Goal: Task Accomplishment & Management: Manage account settings

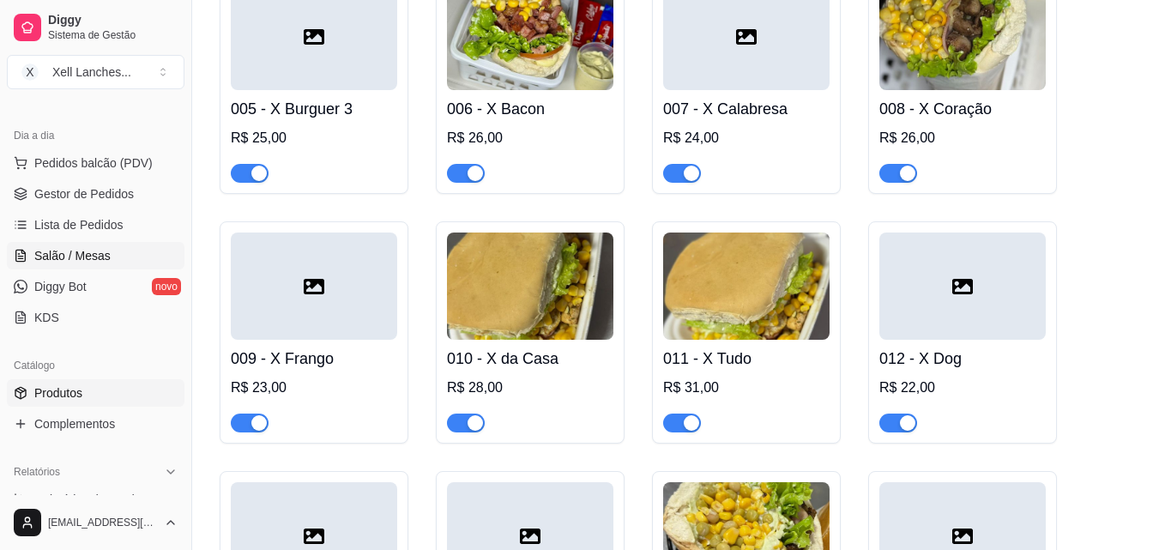
scroll to position [172, 0]
click at [114, 221] on span "Lista de Pedidos" at bounding box center [78, 222] width 89 height 17
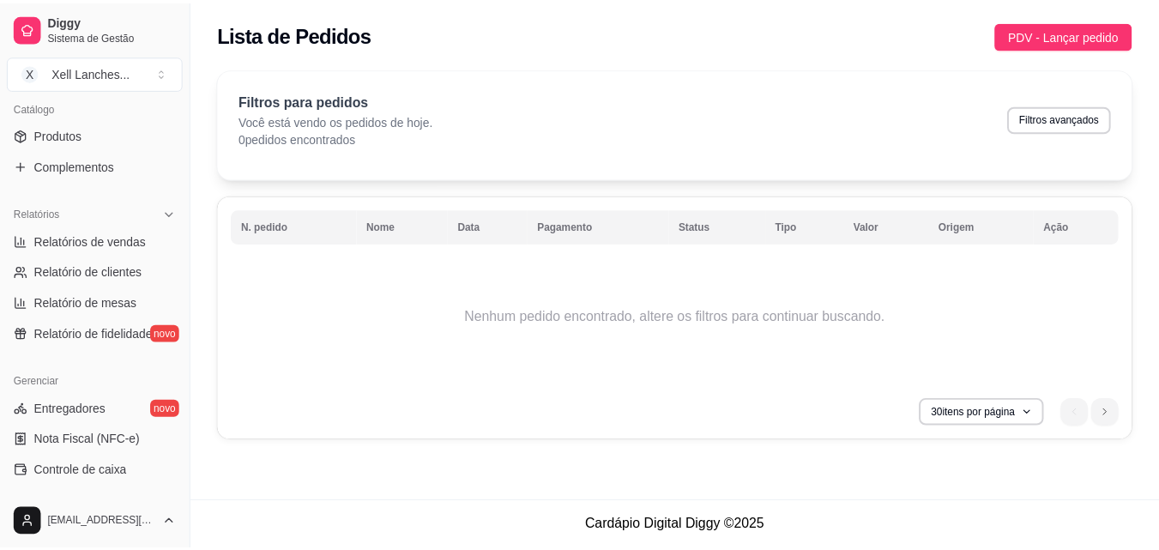
scroll to position [429, 0]
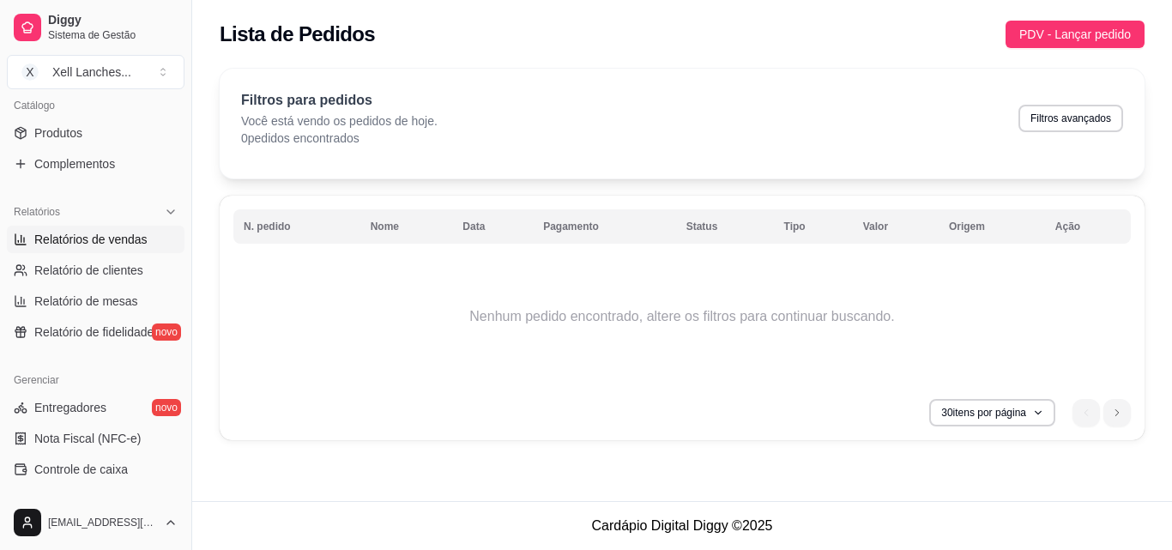
click at [129, 236] on span "Relatórios de vendas" at bounding box center [90, 239] width 113 height 17
select select "ALL"
select select "0"
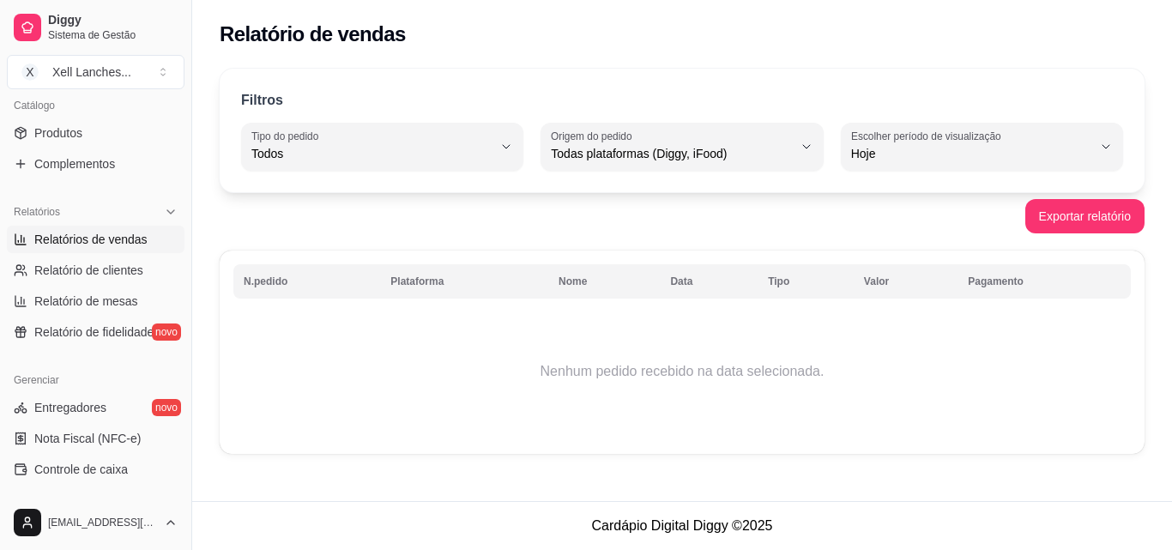
click at [450, 178] on div "Filtros ALL Tipo do pedido Todos Entrega Retirada Mesa Consumo local Tipo do pe…" at bounding box center [682, 131] width 925 height 124
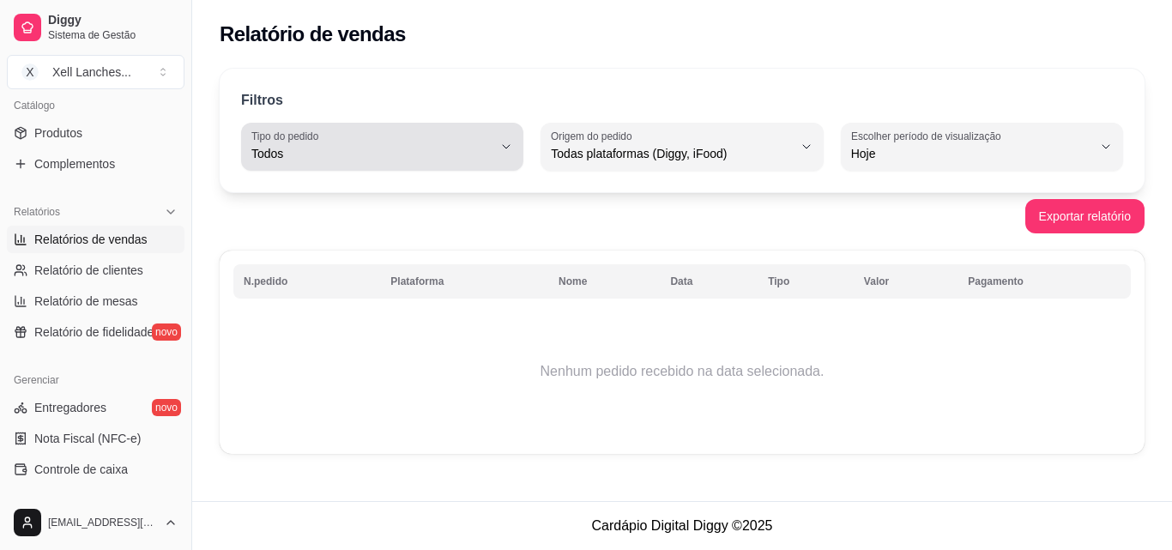
click at [471, 158] on span "Todos" at bounding box center [371, 153] width 241 height 17
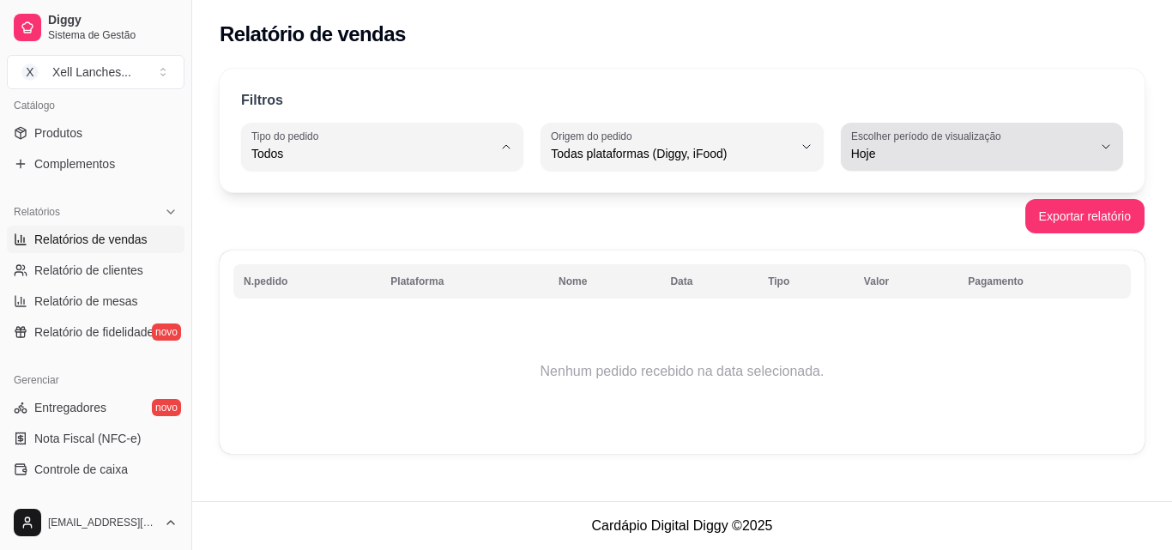
click at [901, 150] on span "Hoje" at bounding box center [971, 153] width 241 height 17
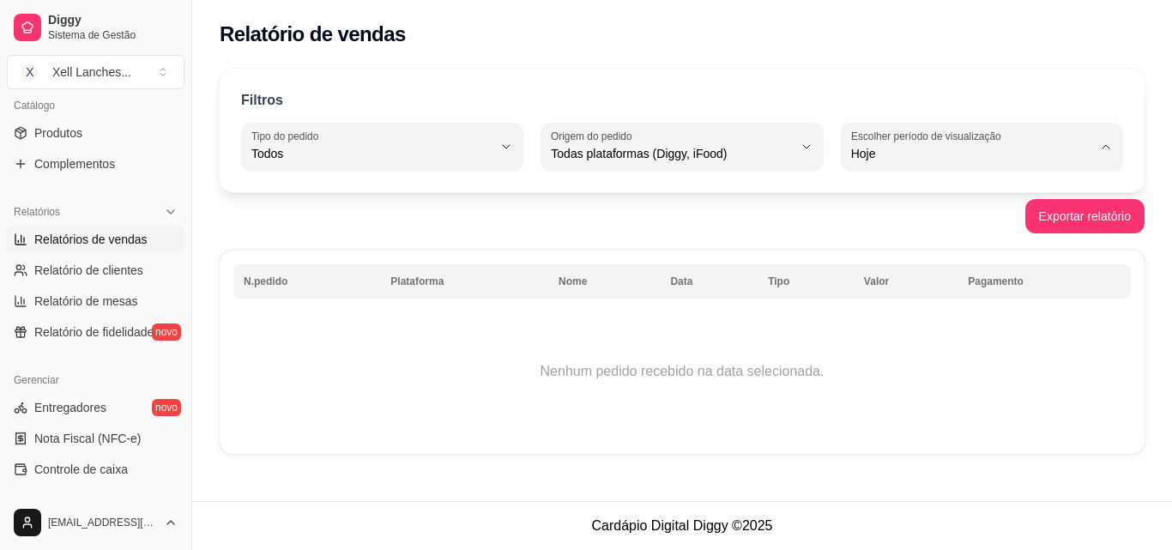
click at [884, 226] on span "Ontem" at bounding box center [974, 223] width 228 height 16
type input "1"
select select "1"
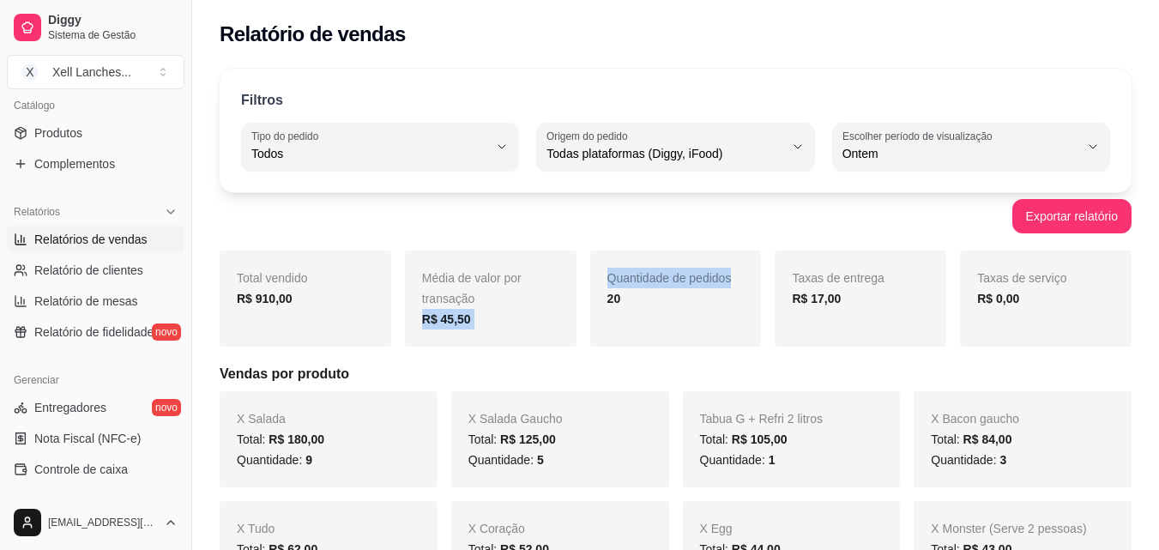
drag, startPoint x: 426, startPoint y: 321, endPoint x: 607, endPoint y: 318, distance: 181.1
click at [607, 318] on div "Total vendido R$ 910,00 Média de valor por transação R$ 45,50 Quantidade de ped…" at bounding box center [676, 299] width 912 height 96
click at [607, 318] on div "Quantidade de pedidos 20" at bounding box center [676, 299] width 172 height 96
drag, startPoint x: 619, startPoint y: 285, endPoint x: 725, endPoint y: 296, distance: 106.1
click at [725, 296] on div "Quantidade de pedidos 20" at bounding box center [676, 299] width 172 height 96
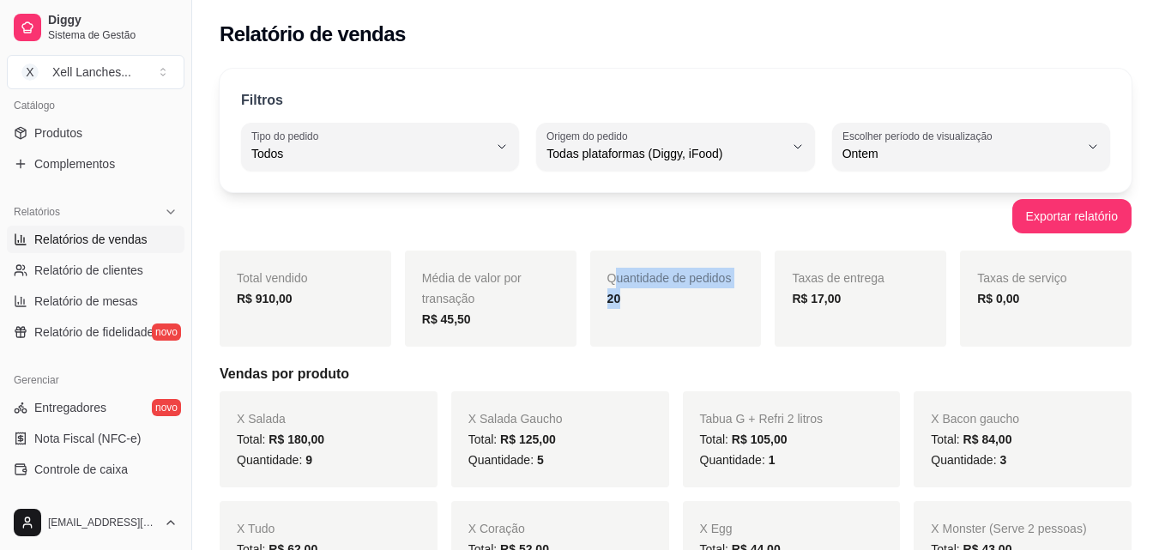
click at [725, 296] on div "20" at bounding box center [675, 298] width 137 height 21
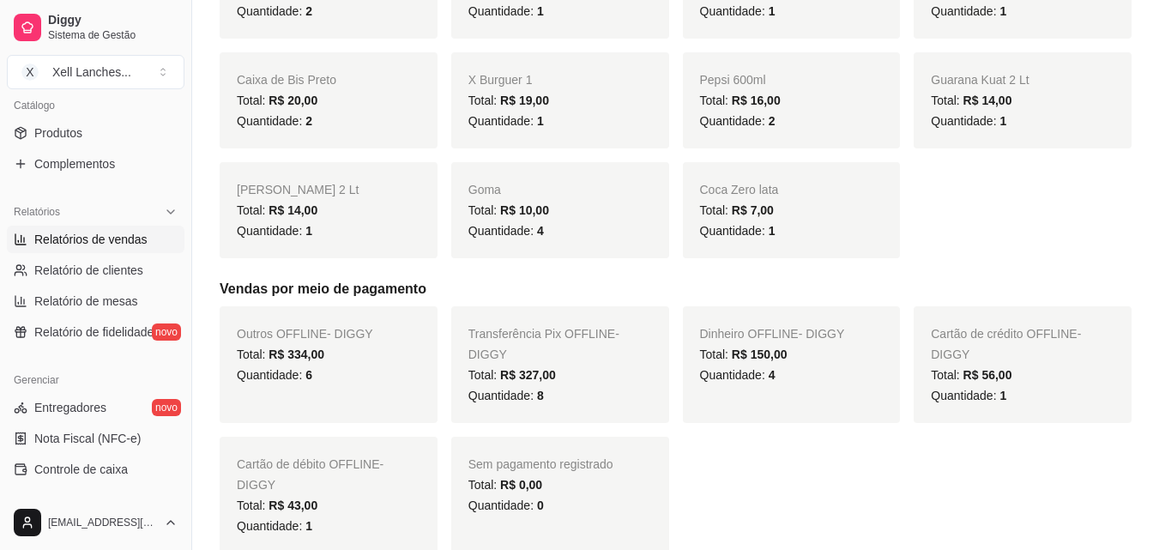
scroll to position [772, 0]
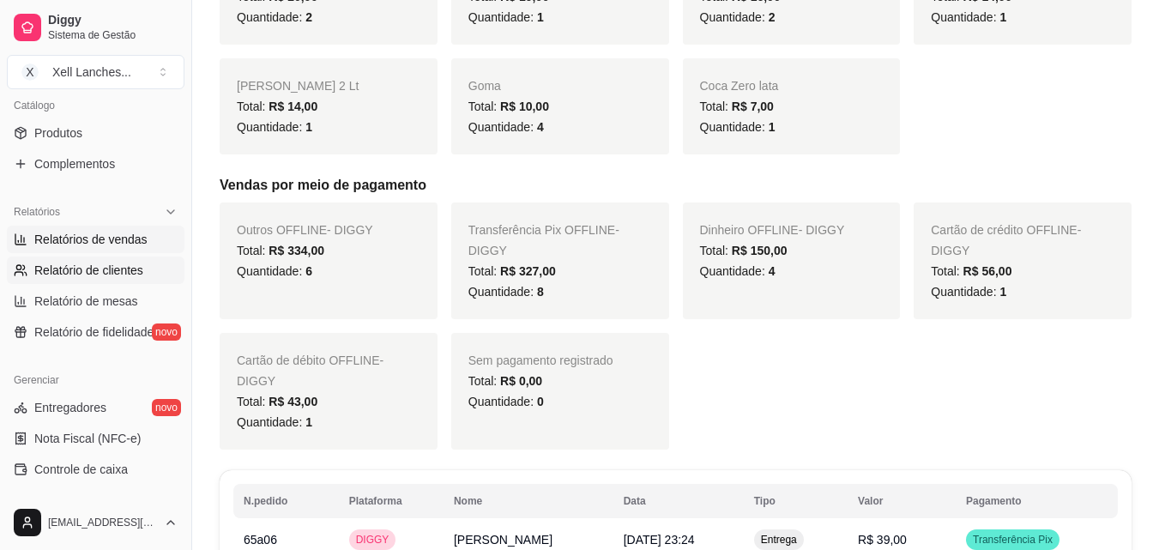
click at [131, 267] on span "Relatório de clientes" at bounding box center [88, 270] width 109 height 17
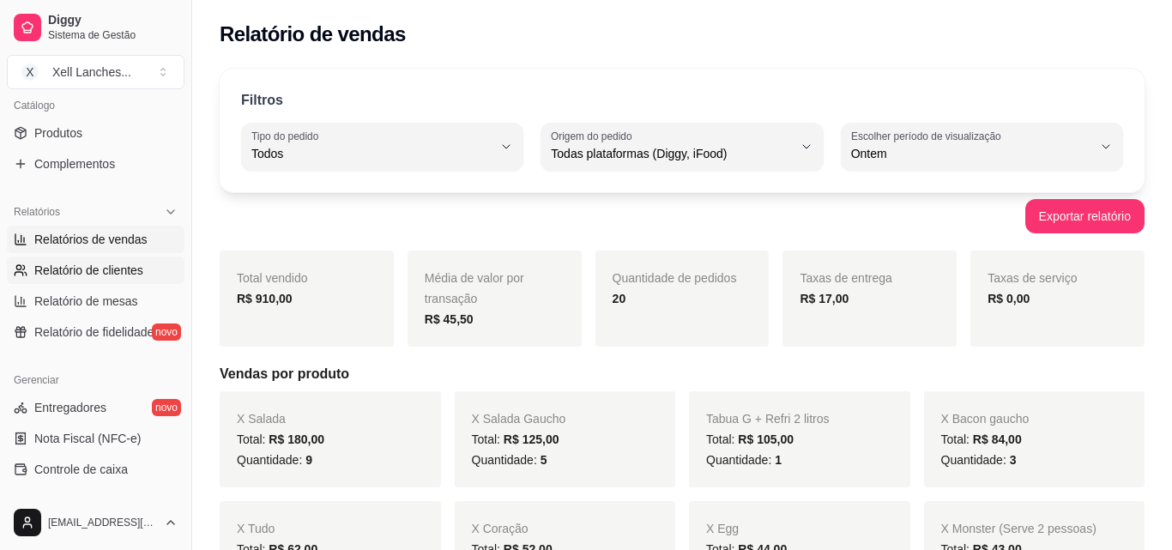
select select "30"
select select "HIGHEST_TOTAL_SPENT_WITH_ORDERS"
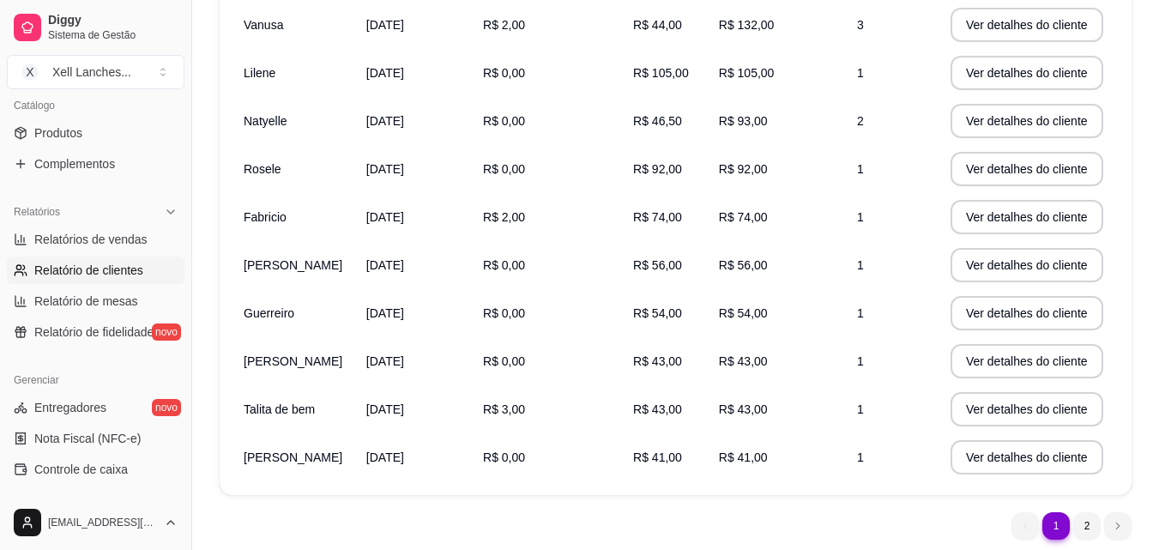
scroll to position [343, 0]
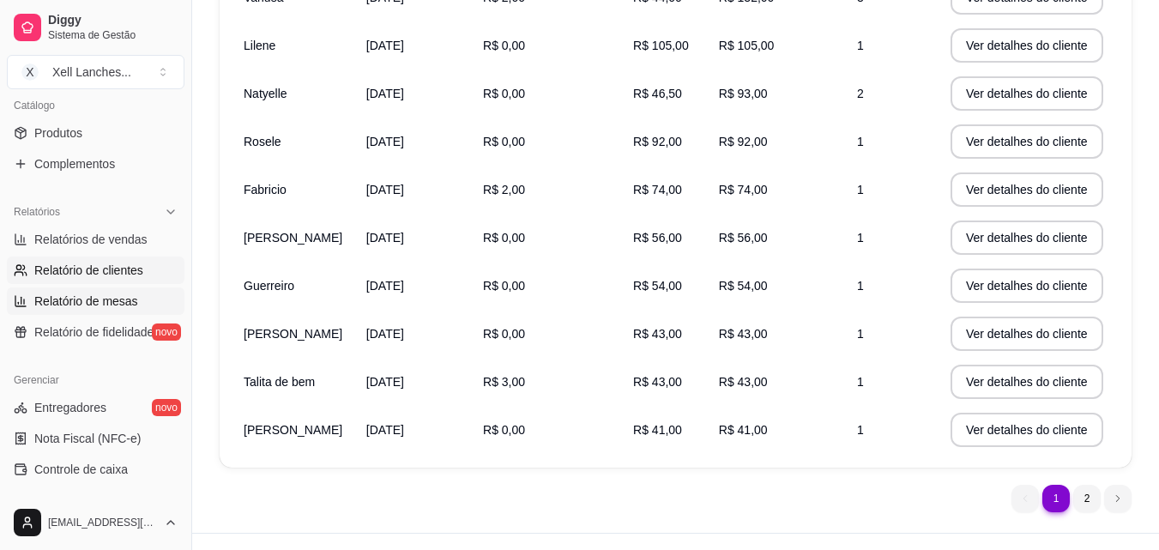
click at [116, 311] on link "Relatório de mesas" at bounding box center [96, 300] width 178 height 27
select select "TOTAL_OF_ORDERS"
select select "7"
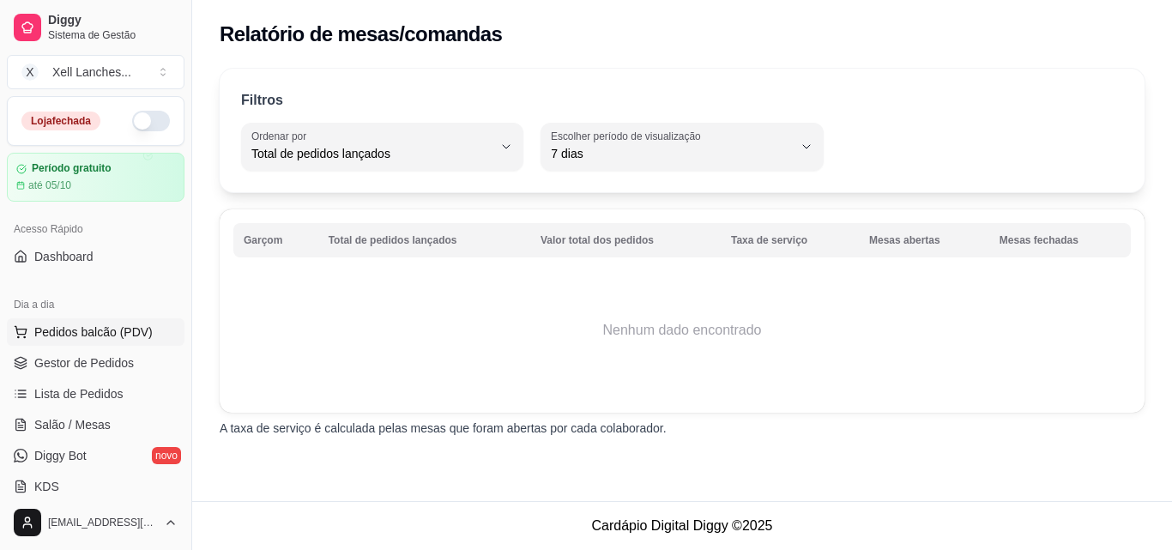
click at [81, 339] on span "Pedidos balcão (PDV)" at bounding box center [93, 331] width 118 height 17
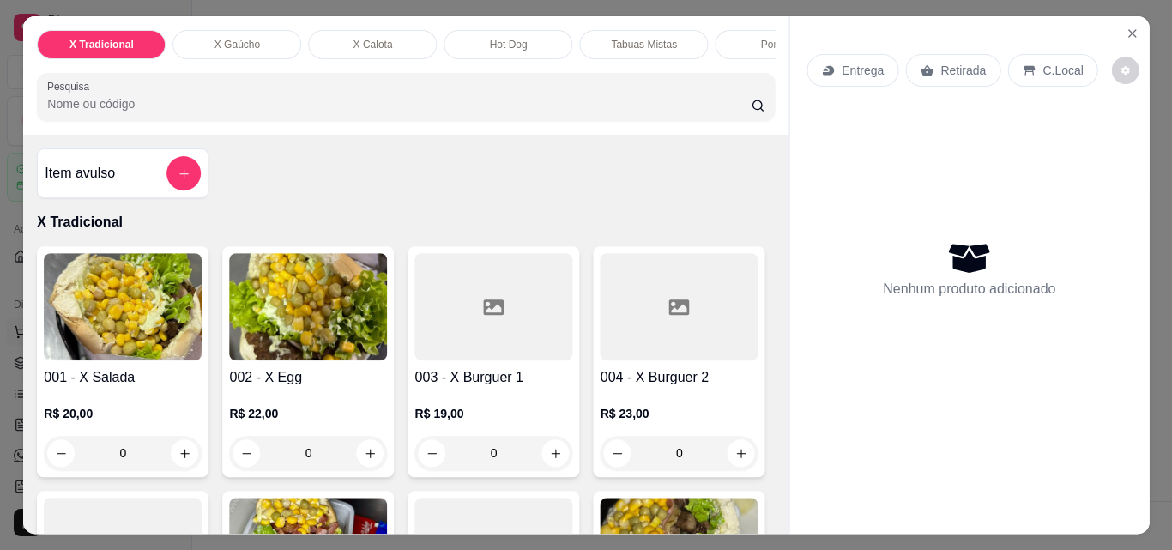
click at [103, 360] on img at bounding box center [123, 306] width 158 height 107
click at [1127, 34] on button "Close" at bounding box center [1131, 33] width 27 height 27
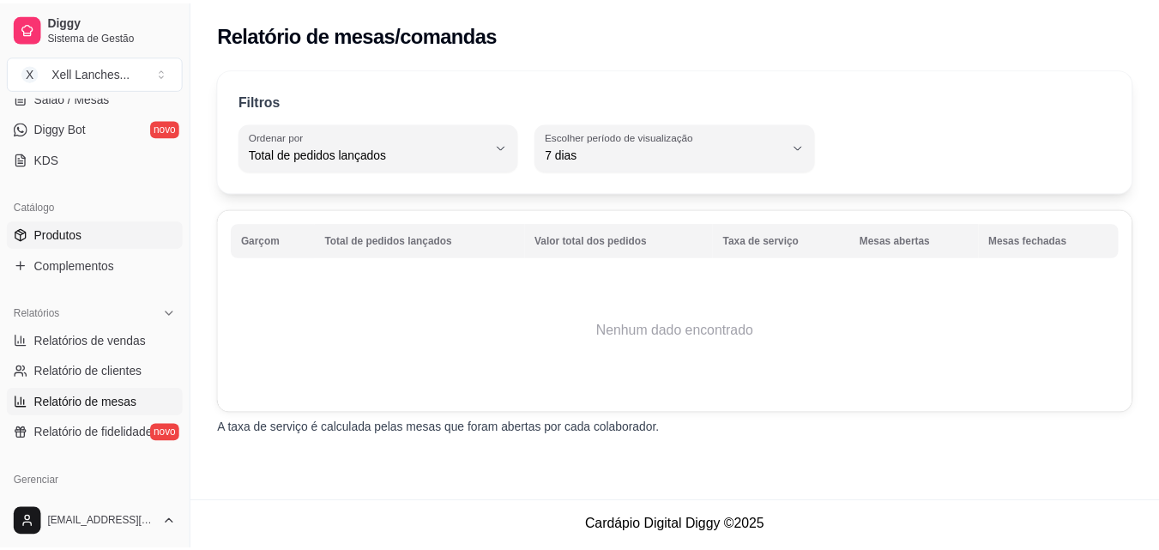
scroll to position [343, 0]
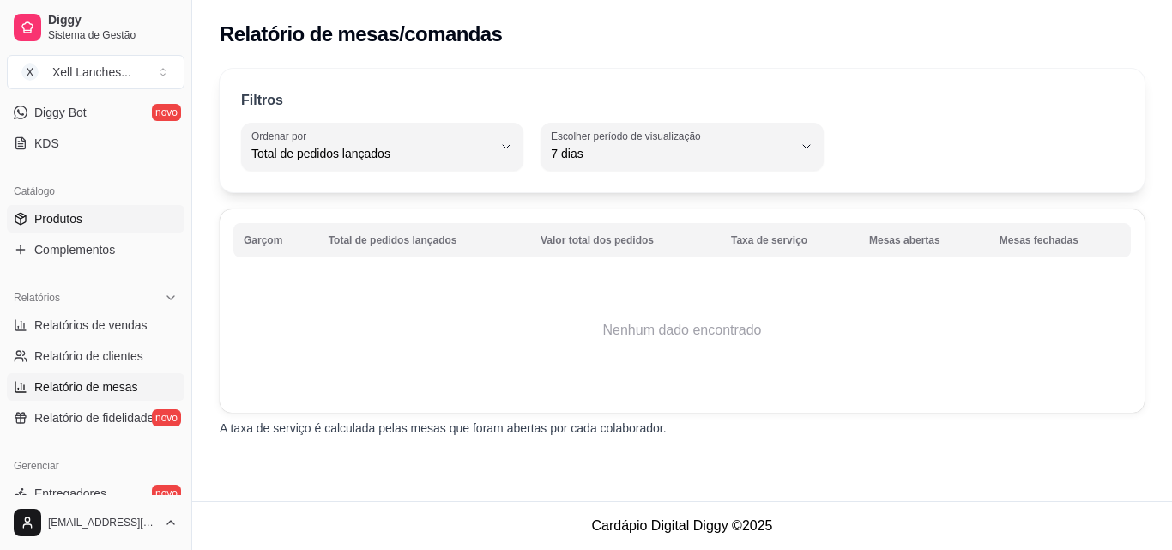
click at [116, 229] on link "Produtos" at bounding box center [96, 218] width 178 height 27
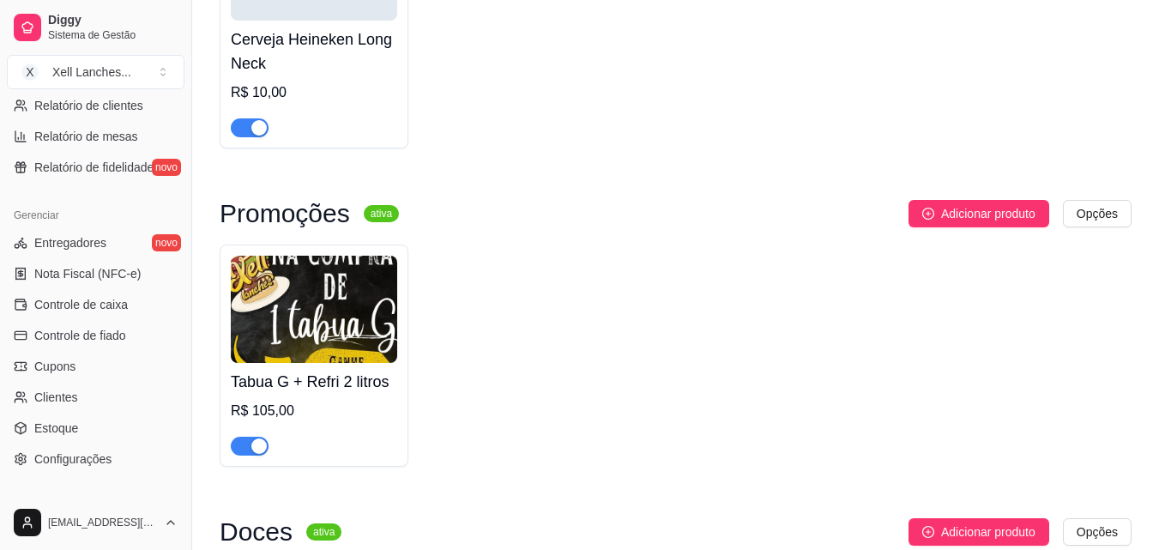
scroll to position [601, 0]
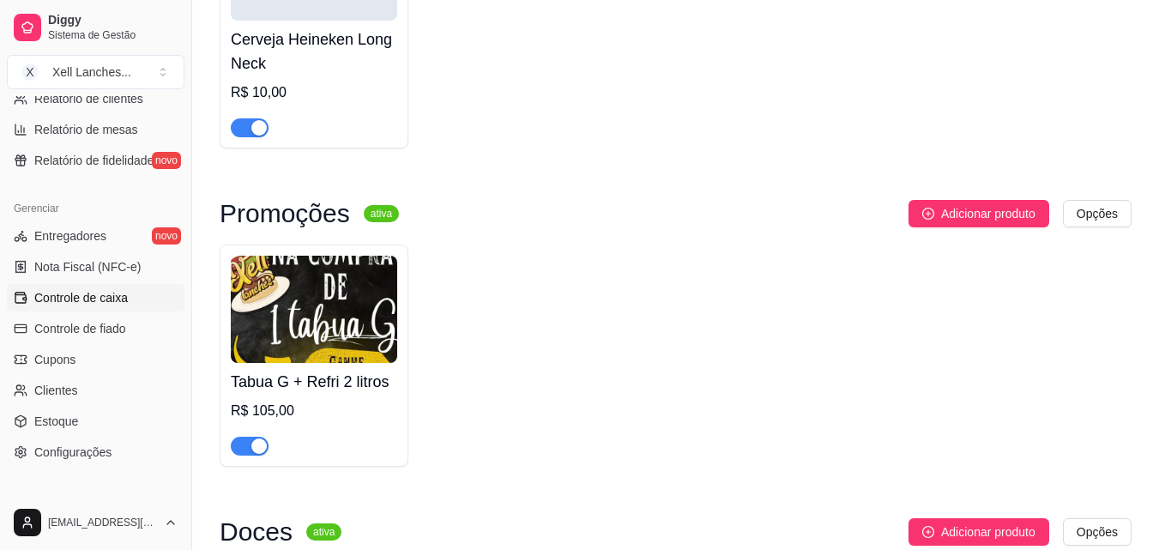
click at [148, 305] on link "Controle de caixa" at bounding box center [96, 297] width 178 height 27
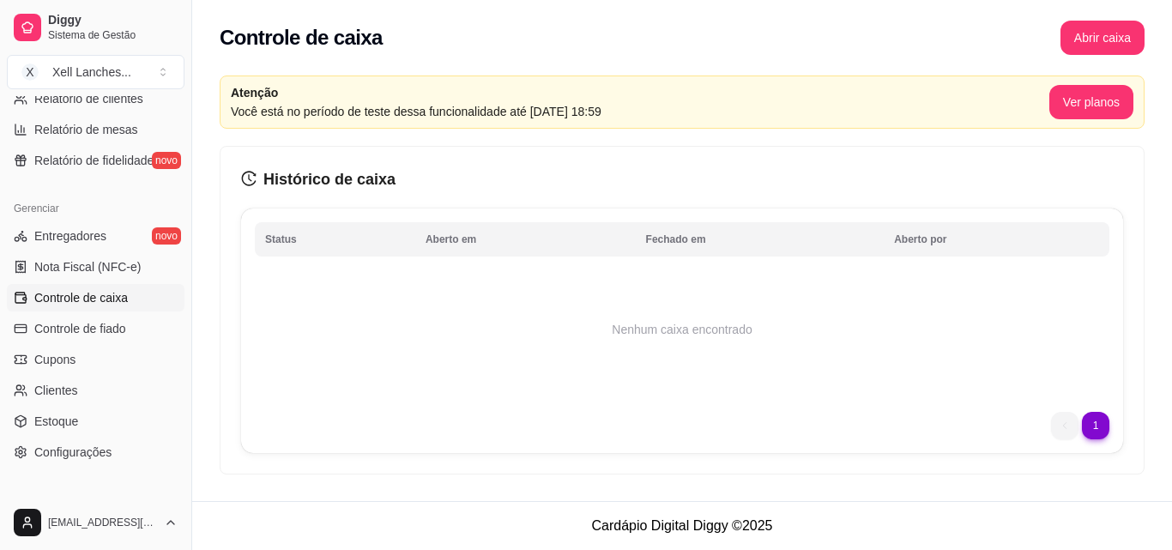
drag, startPoint x: 443, startPoint y: 114, endPoint x: 748, endPoint y: 118, distance: 305.5
click at [747, 118] on article "Você está no período de teste dessa funcionalidade até [DATE] 18:59" at bounding box center [640, 111] width 819 height 19
click at [708, 118] on article "Você está no período de teste dessa funcionalidade até [DATE] 18:59" at bounding box center [640, 111] width 819 height 19
drag, startPoint x: 639, startPoint y: 113, endPoint x: 369, endPoint y: 124, distance: 270.5
click at [369, 124] on div "Atenção Você está no período de teste dessa funcionalidade até [DATE] 18:59 Ver…" at bounding box center [682, 102] width 925 height 53
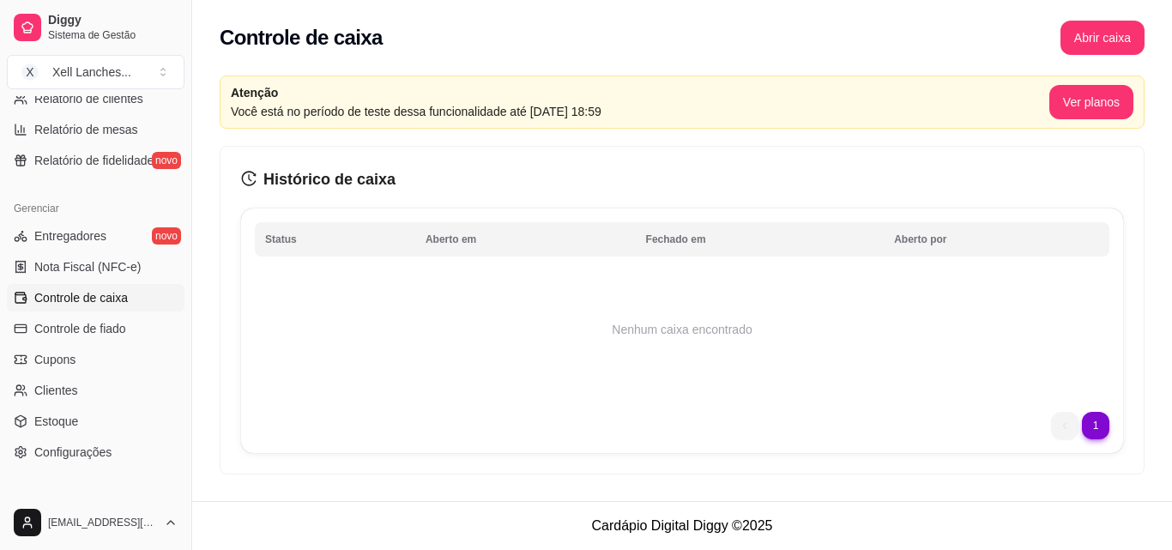
click at [369, 124] on div "Atenção Você está no período de teste dessa funcionalidade até [DATE] 18:59 Ver…" at bounding box center [682, 102] width 925 height 53
click at [93, 326] on span "Controle de fiado" at bounding box center [80, 328] width 92 height 17
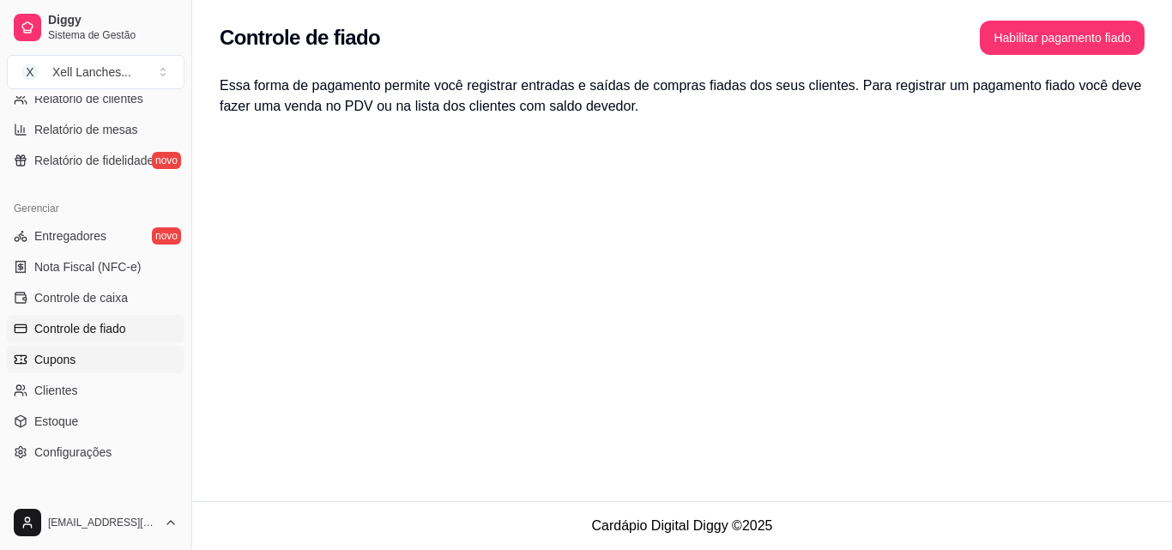
click at [69, 358] on span "Cupons" at bounding box center [54, 359] width 41 height 17
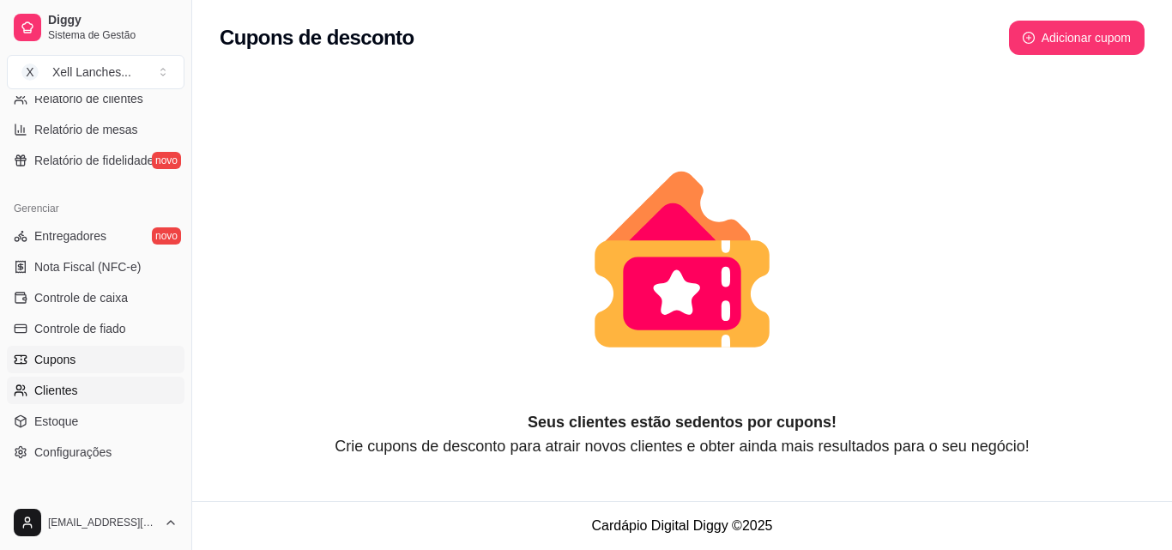
click at [67, 393] on span "Clientes" at bounding box center [56, 390] width 44 height 17
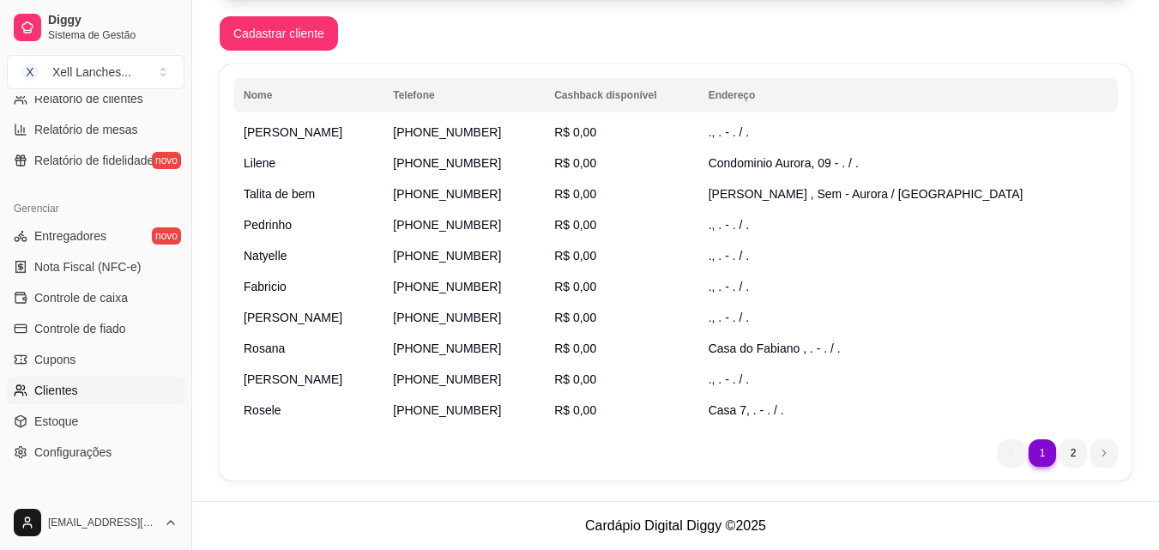
scroll to position [196, 0]
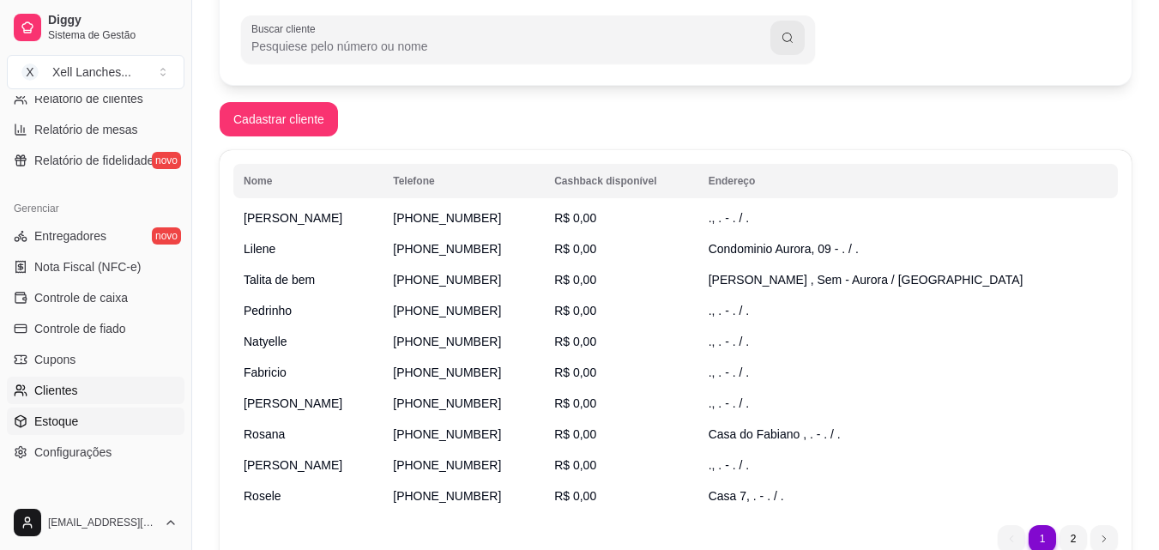
click at [55, 430] on link "Estoque" at bounding box center [96, 421] width 178 height 27
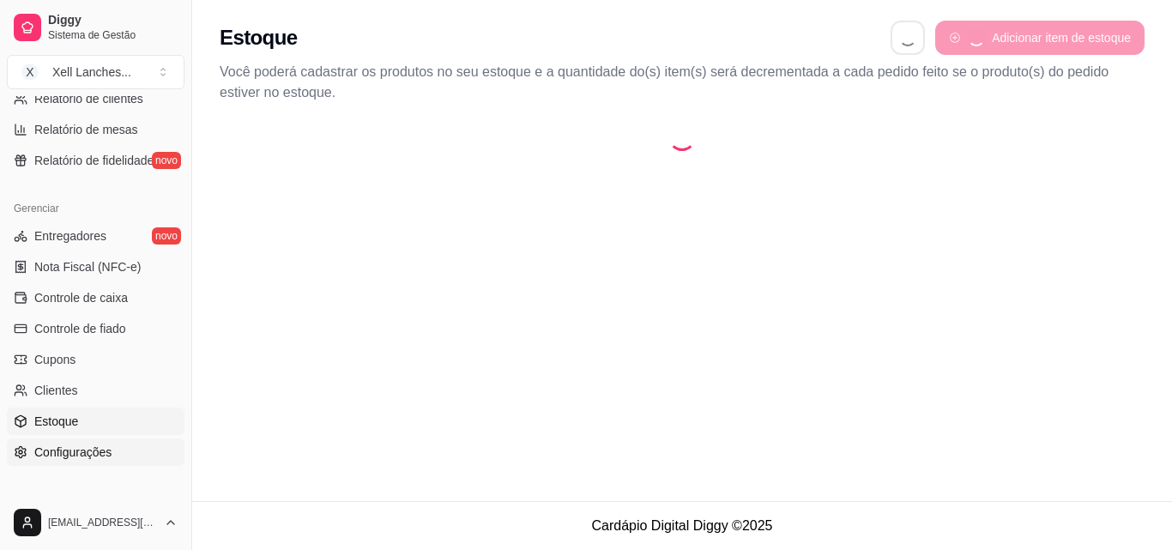
select select "QUANTITY_ORDER"
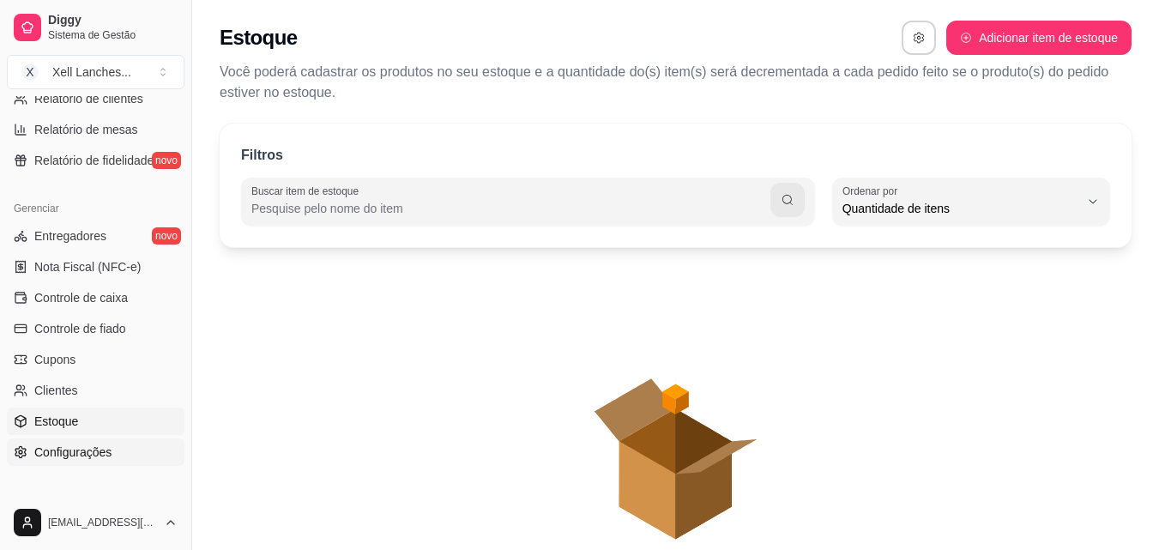
scroll to position [16, 0]
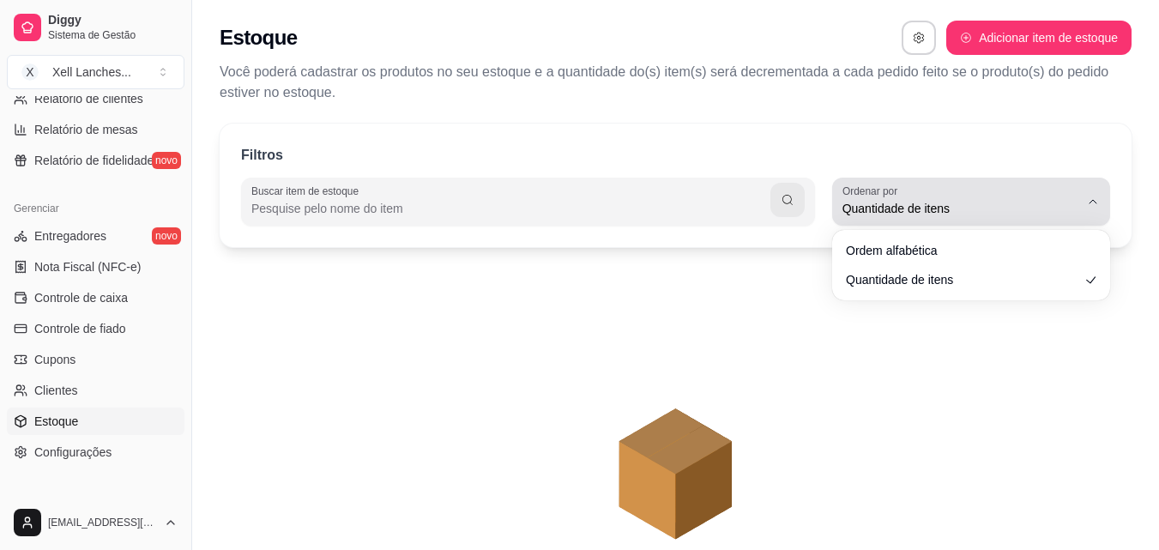
click at [1101, 206] on button "Ordenar por Quantidade de itens" at bounding box center [971, 202] width 278 height 48
click at [1099, 209] on button "Ordenar por Quantidade de itens" at bounding box center [971, 202] width 278 height 48
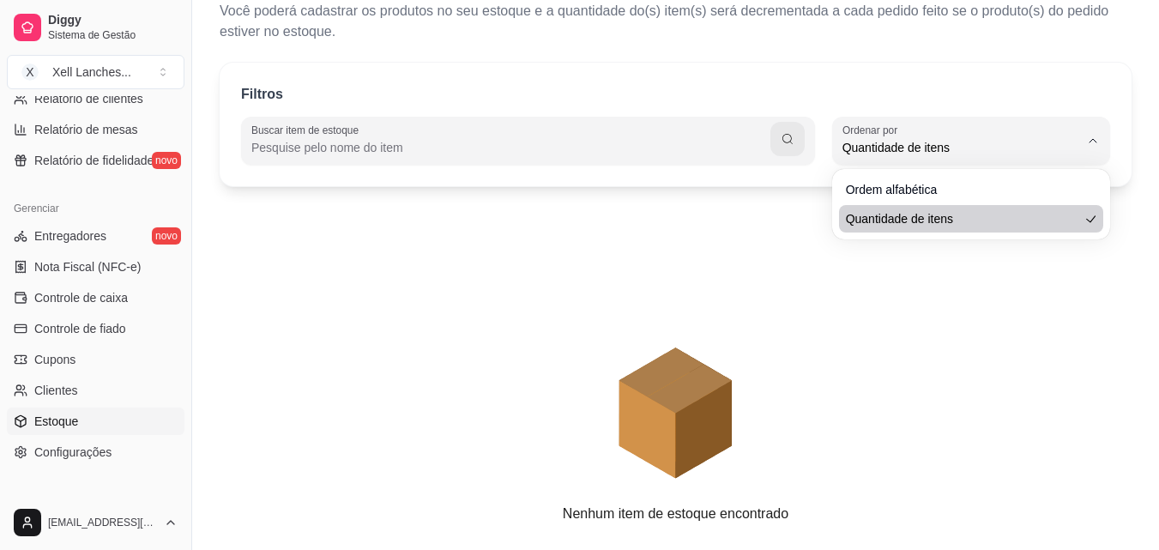
scroll to position [86, 0]
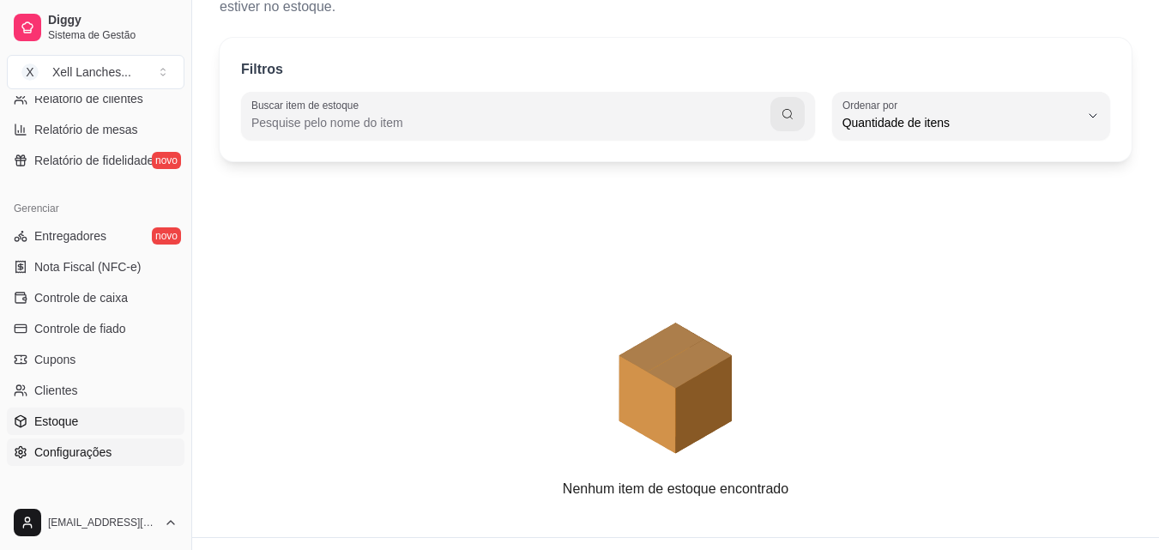
click at [84, 447] on span "Configurações" at bounding box center [72, 452] width 77 height 17
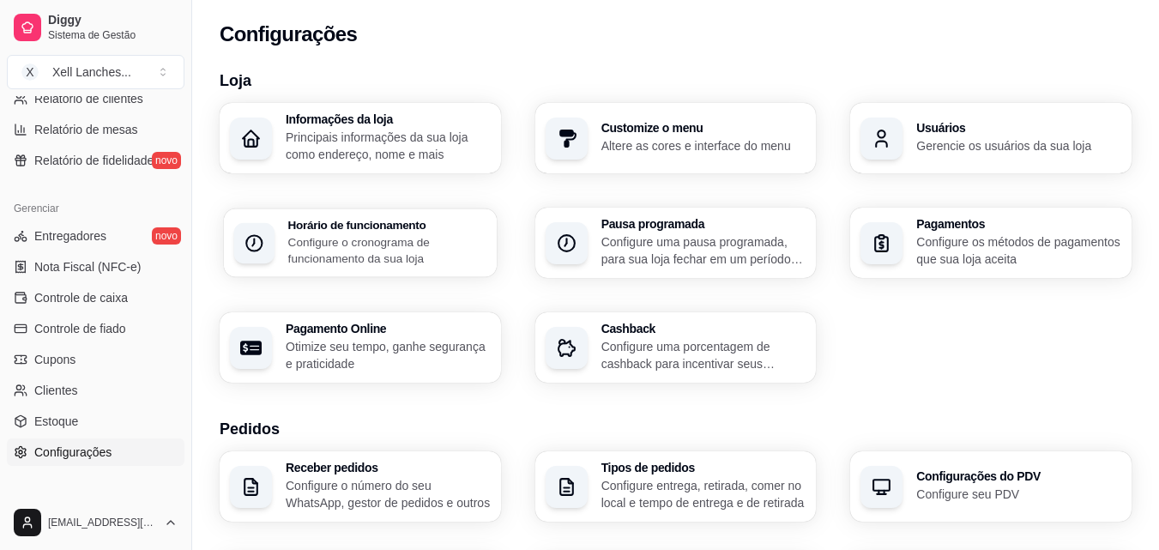
click at [381, 229] on h3 "Horário de funcionamento" at bounding box center [387, 225] width 198 height 12
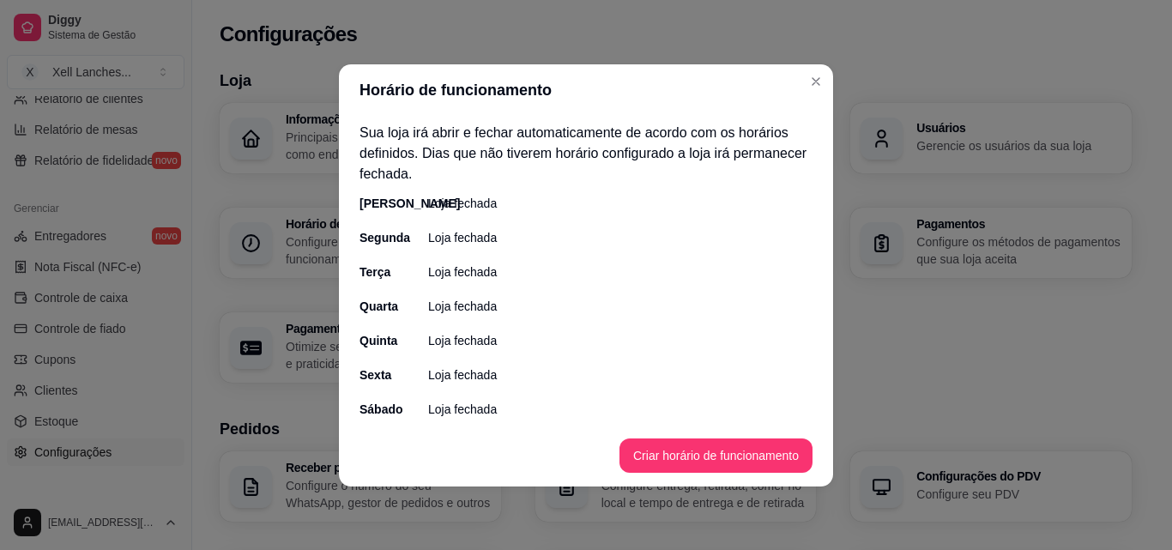
click at [458, 231] on p "Loja fechada" at bounding box center [462, 237] width 69 height 17
click at [394, 241] on div "Segunda" at bounding box center [377, 237] width 34 height 17
click at [440, 239] on p "Loja fechada" at bounding box center [462, 237] width 69 height 17
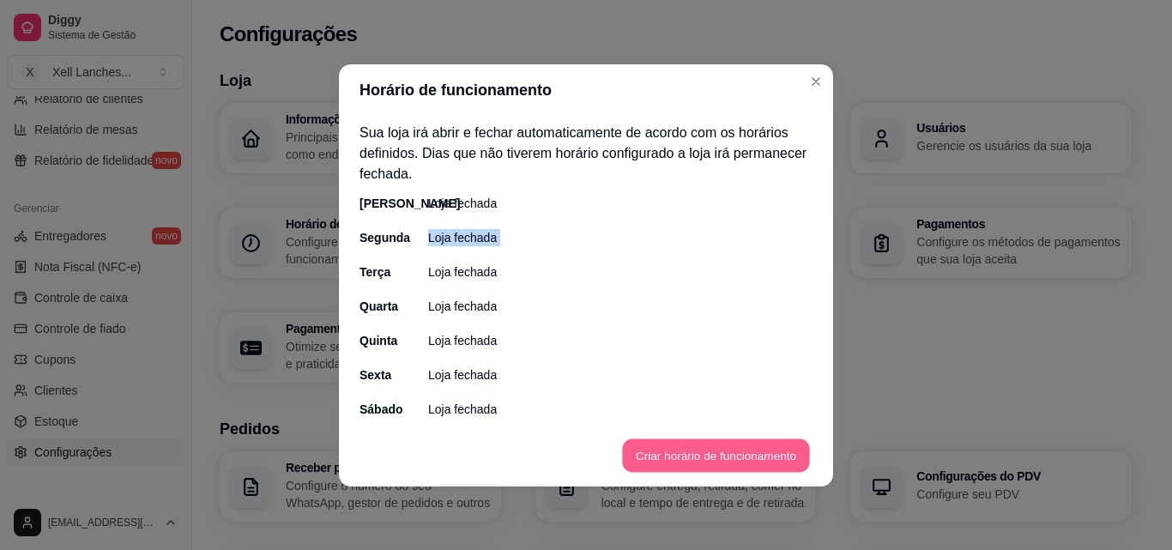
click at [715, 464] on button "Criar horário de funcionamento" at bounding box center [715, 454] width 187 height 33
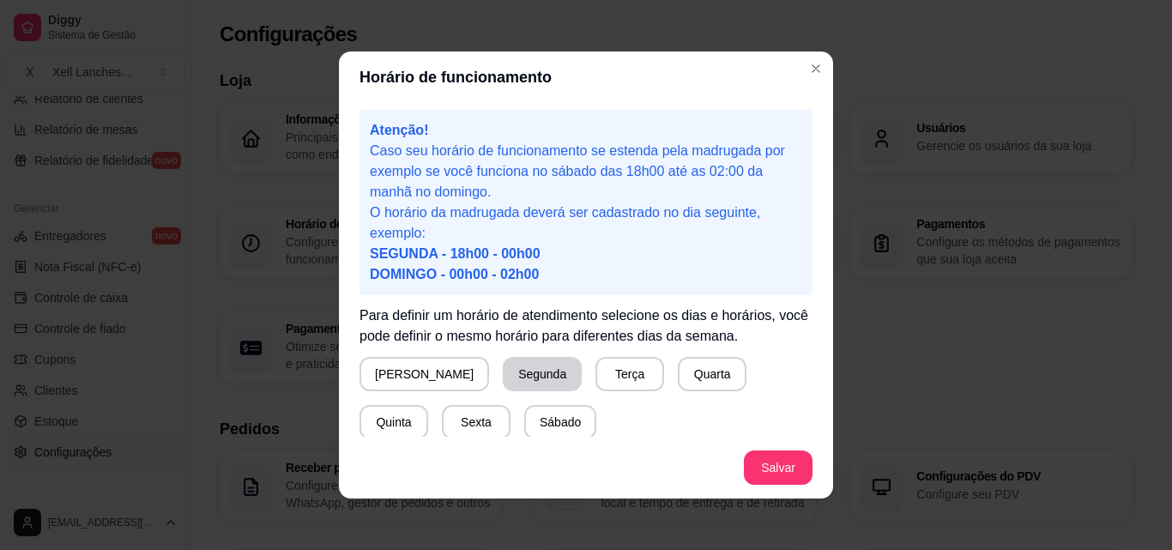
scroll to position [86, 0]
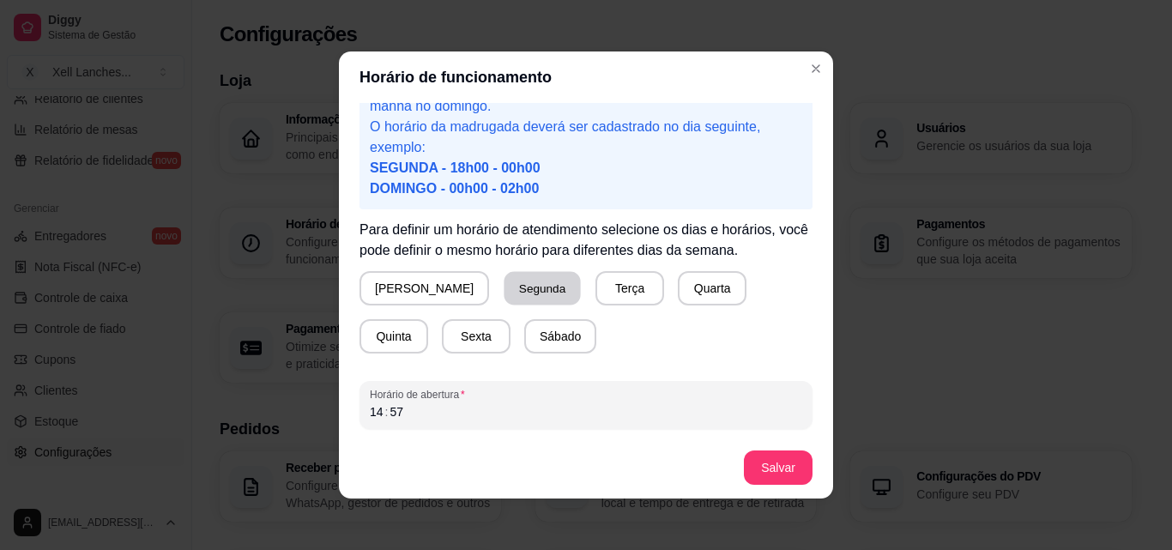
click at [505, 279] on button "Segunda" at bounding box center [543, 288] width 76 height 33
click at [592, 292] on button "Terça" at bounding box center [626, 288] width 69 height 34
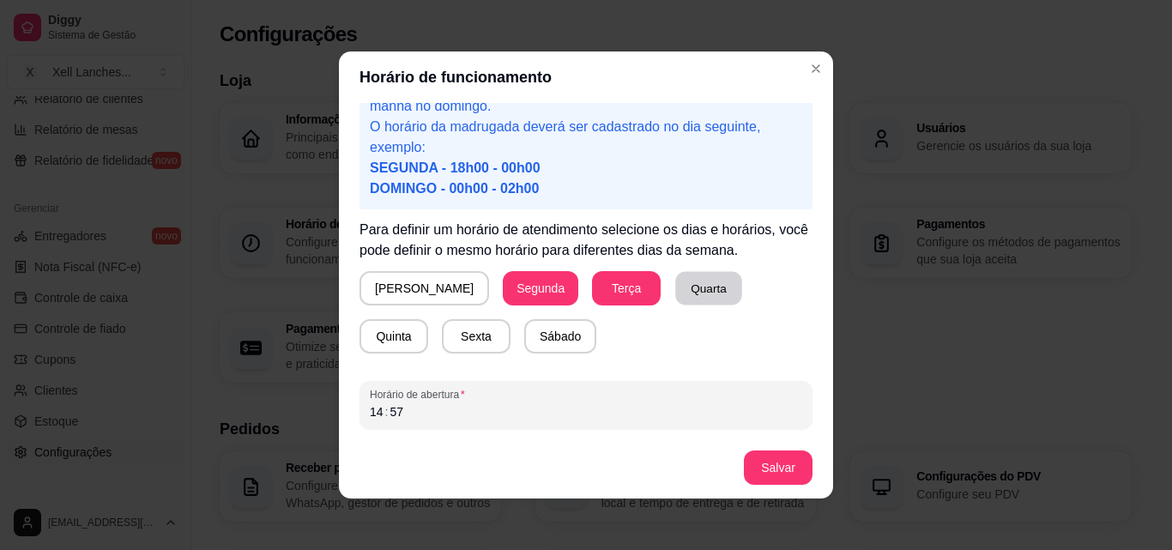
click at [675, 293] on button "Quarta" at bounding box center [708, 288] width 67 height 33
click at [427, 320] on button "Quinta" at bounding box center [393, 336] width 67 height 33
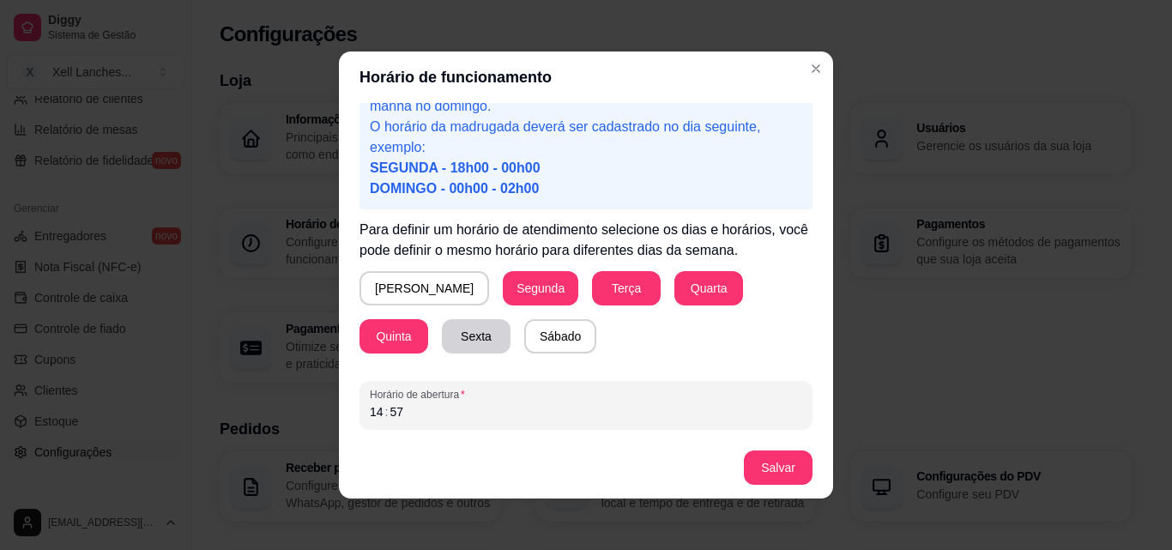
click at [442, 341] on button "Sexta" at bounding box center [476, 336] width 69 height 34
click at [524, 347] on button "Sábado" at bounding box center [560, 336] width 72 height 34
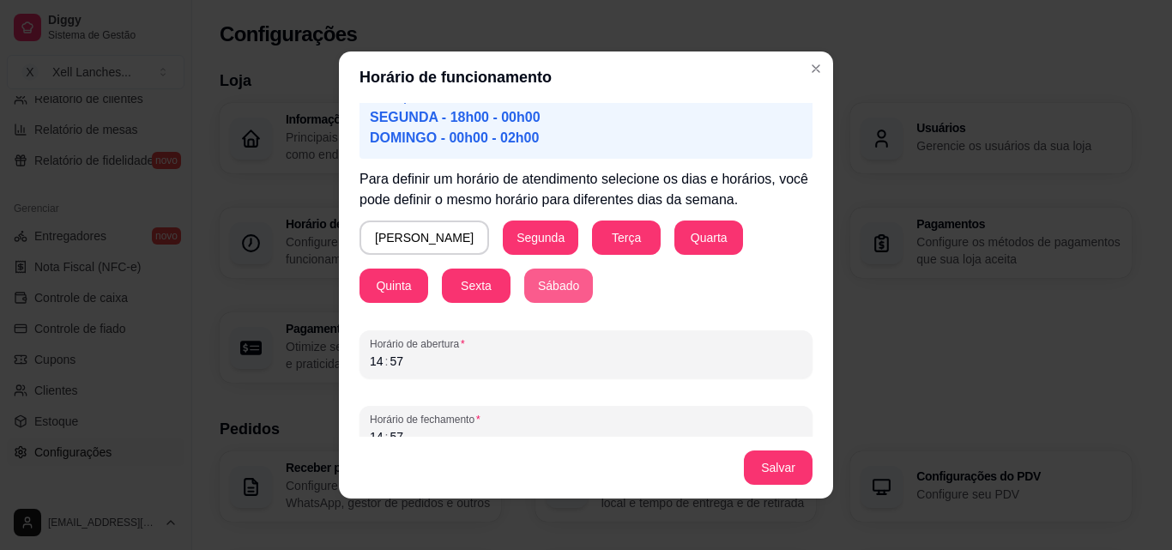
scroll to position [160, 0]
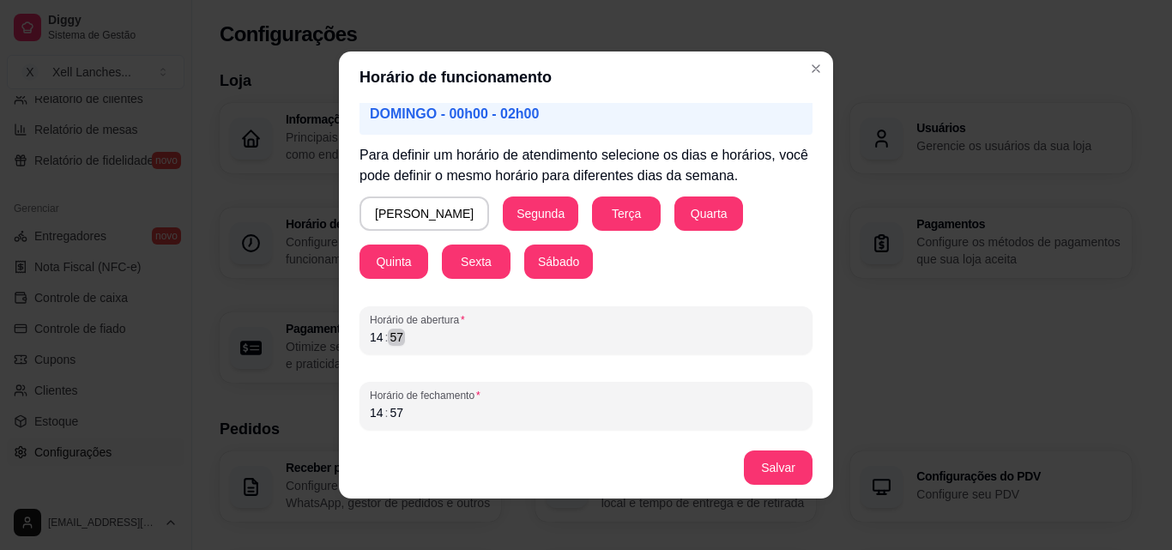
click at [390, 342] on div "57" at bounding box center [396, 337] width 17 height 17
click at [440, 419] on div "14 : 57" at bounding box center [586, 412] width 432 height 21
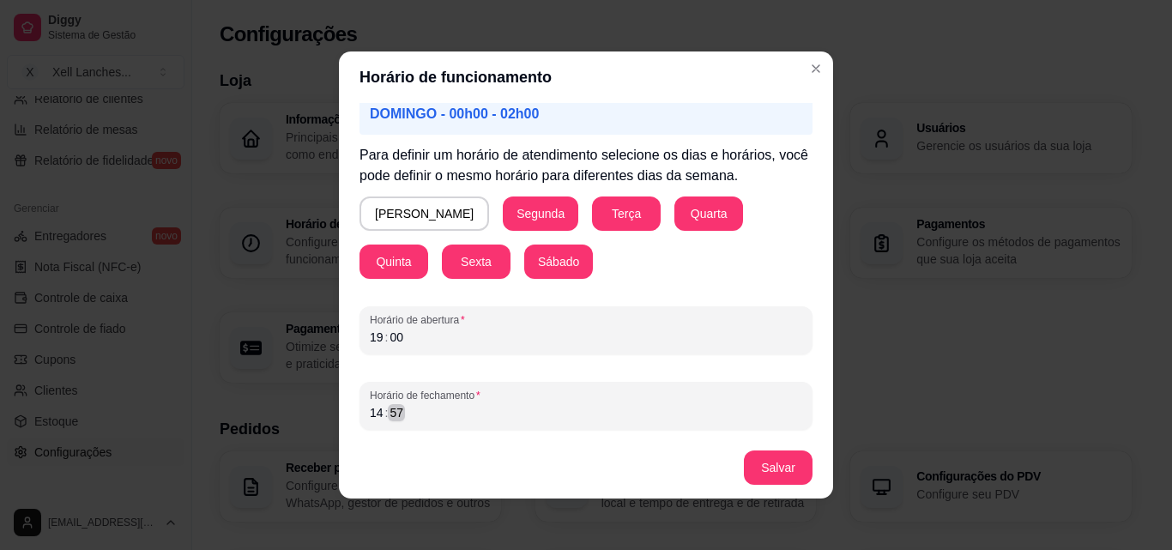
scroll to position [3, 0]
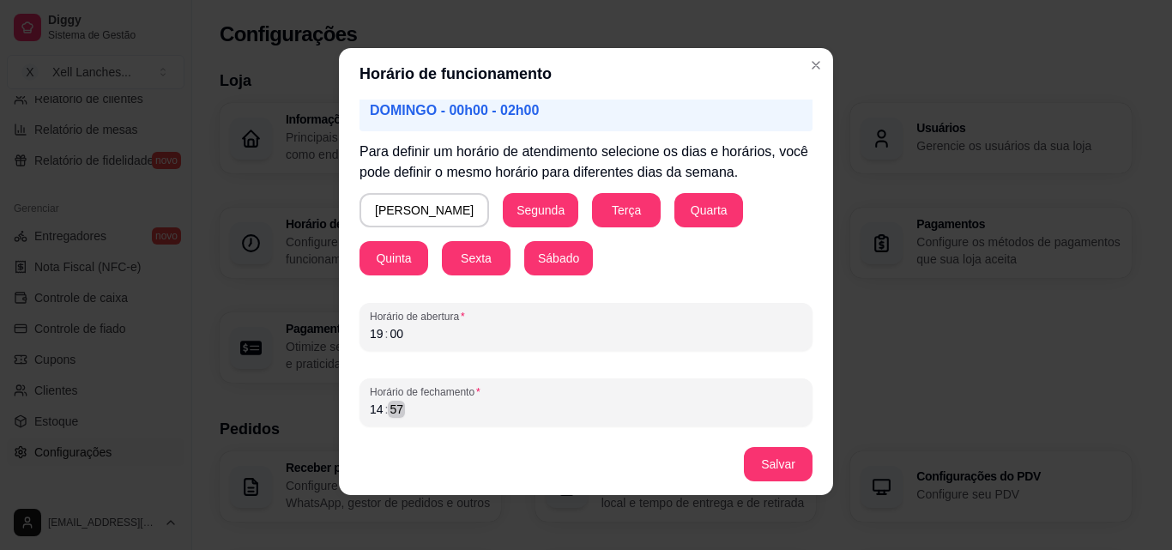
click at [440, 419] on div "14 : 57" at bounding box center [586, 409] width 432 height 21
click at [753, 458] on button "Salvar" at bounding box center [778, 464] width 67 height 33
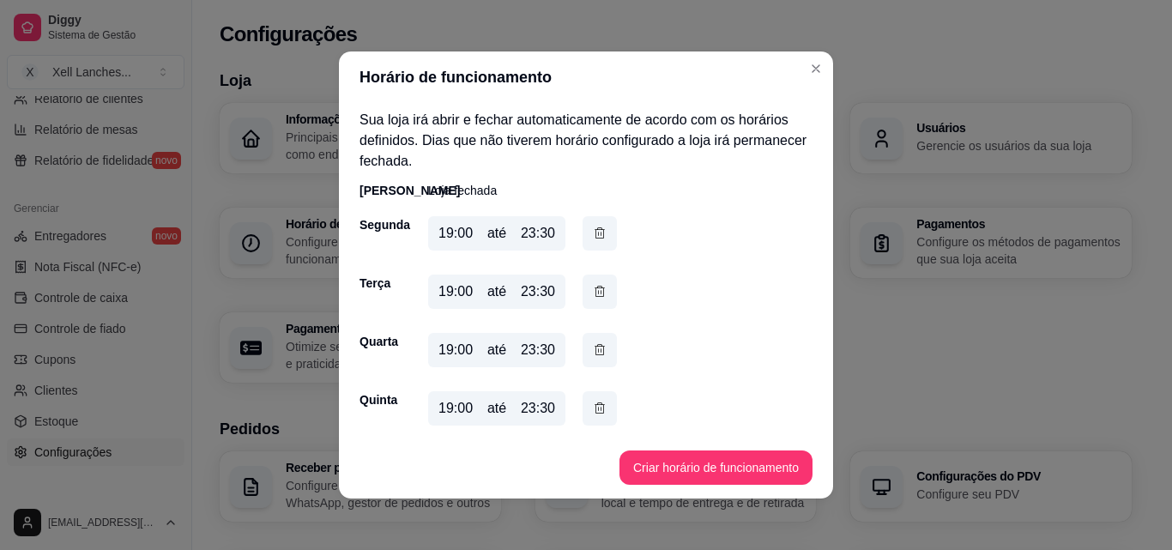
scroll to position [119, 0]
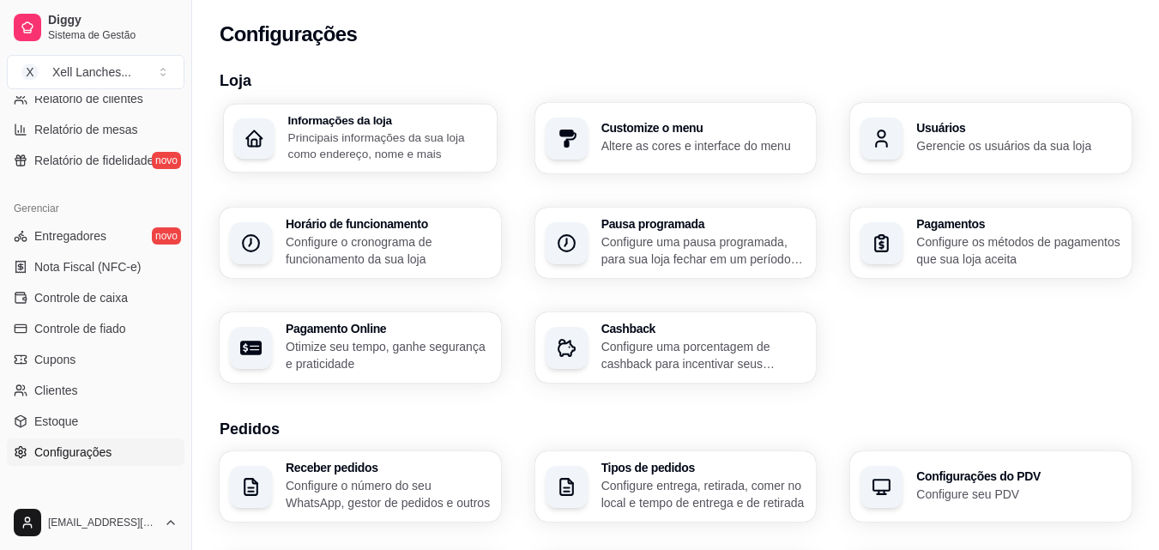
click at [450, 140] on p "Principais informações da sua loja como endereço, nome e mais" at bounding box center [387, 145] width 198 height 33
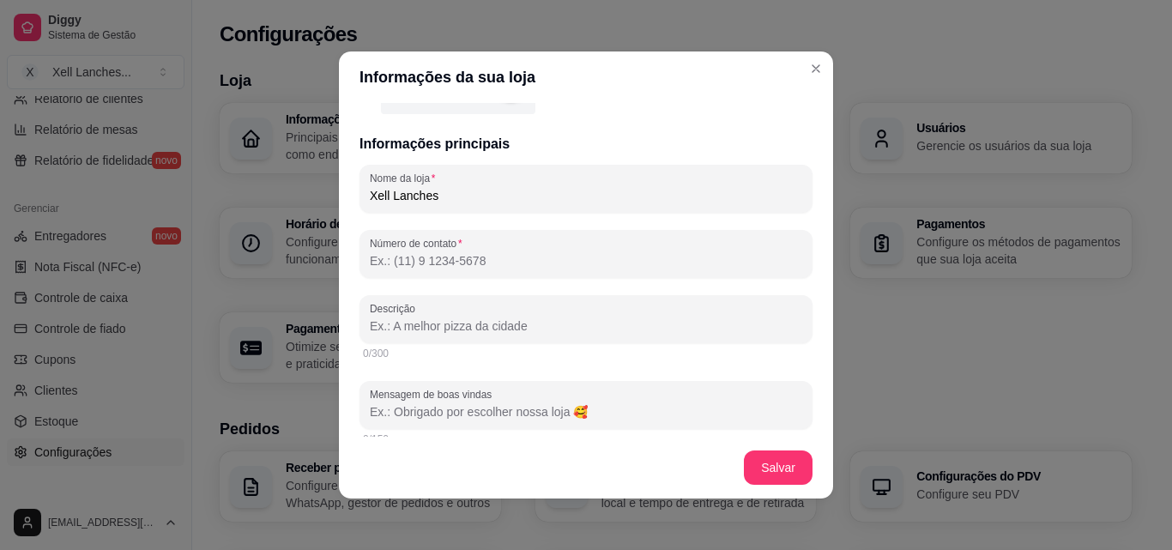
scroll to position [257, 0]
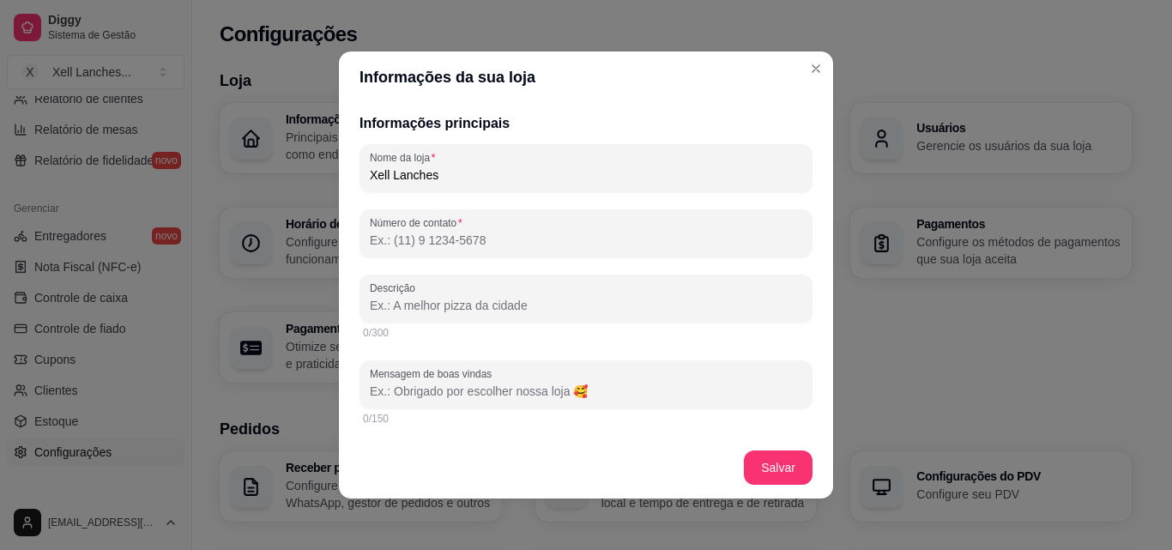
click at [430, 233] on input "Número de contato" at bounding box center [586, 240] width 432 height 17
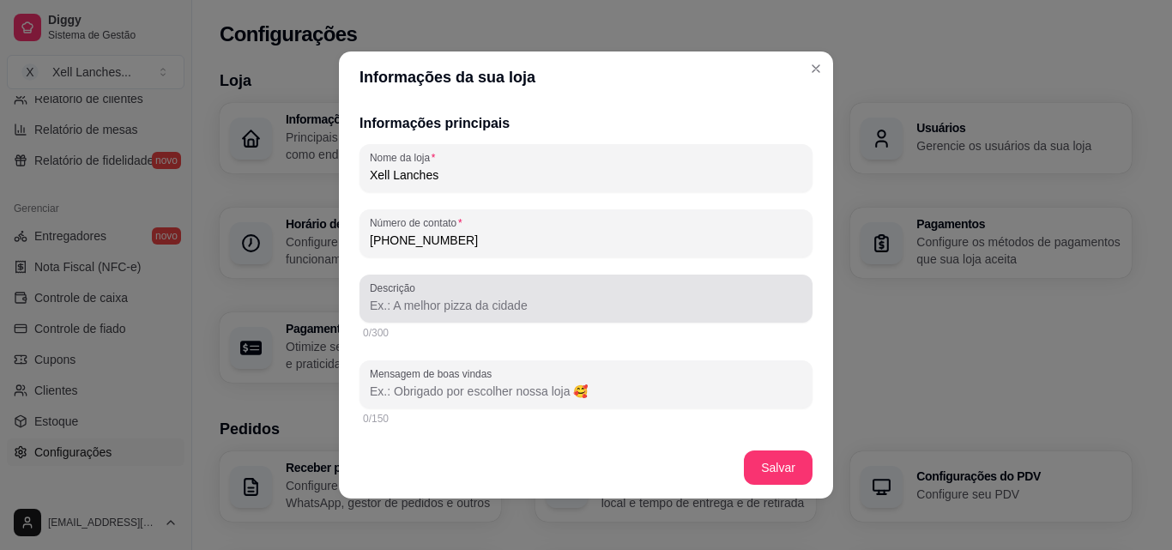
type input "[PHONE_NUMBER]"
click at [426, 319] on div "Descrição" at bounding box center [586, 299] width 453 height 48
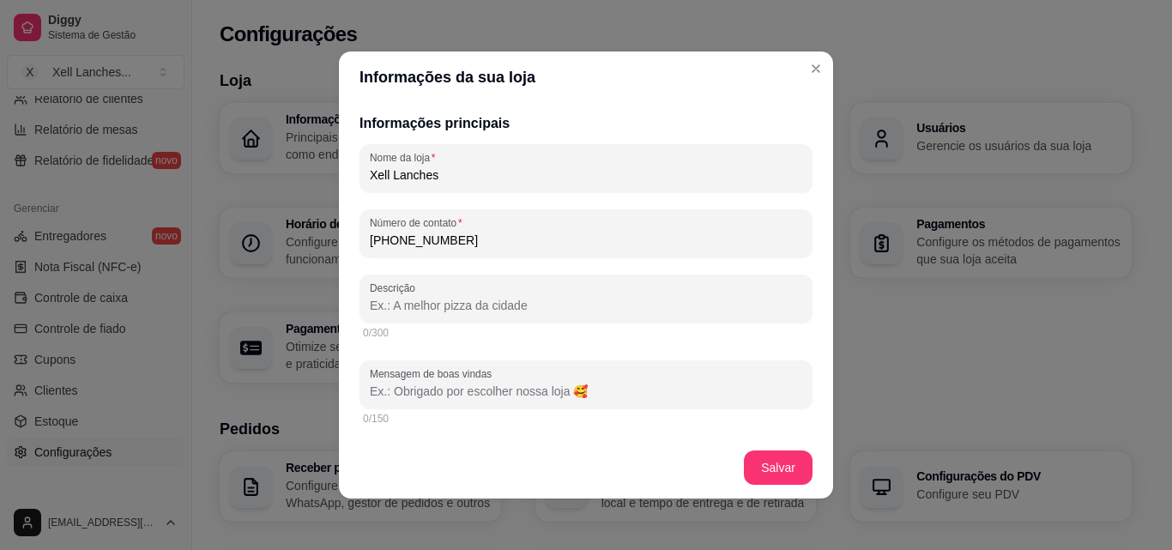
click at [466, 295] on div at bounding box center [586, 298] width 432 height 34
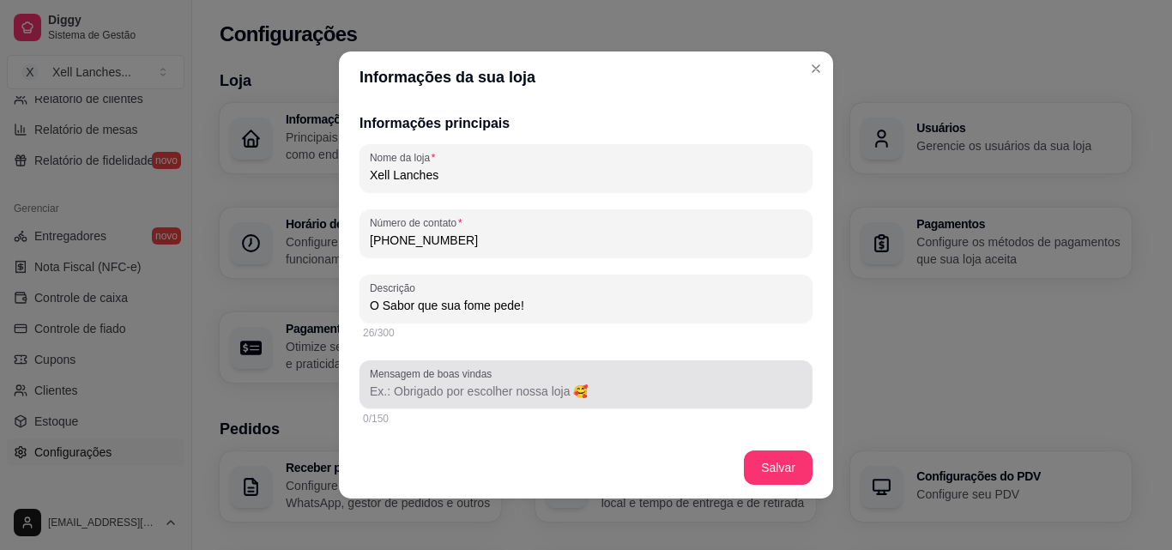
type input "O Sabor que sua fome pede!"
click at [454, 385] on input "Mensagem de boas vindas" at bounding box center [586, 391] width 432 height 17
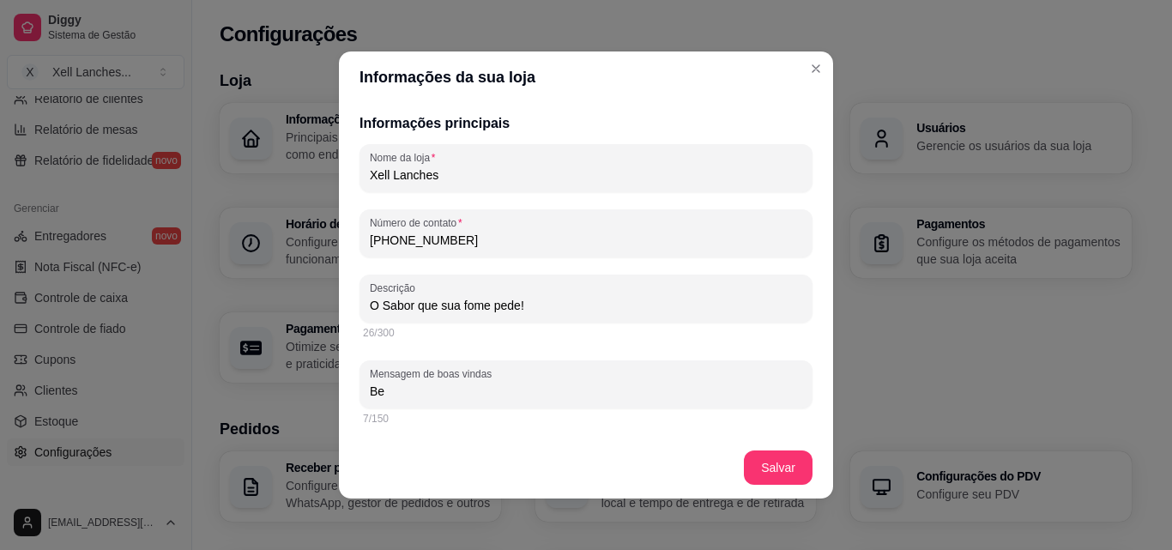
type input "B"
click at [583, 384] on input "Mensagem de boas vindas" at bounding box center [586, 391] width 432 height 17
click at [580, 388] on input "Mensagem de boas vindas" at bounding box center [586, 391] width 432 height 17
click at [572, 392] on input "Mensagem de boas vindas" at bounding box center [586, 391] width 432 height 17
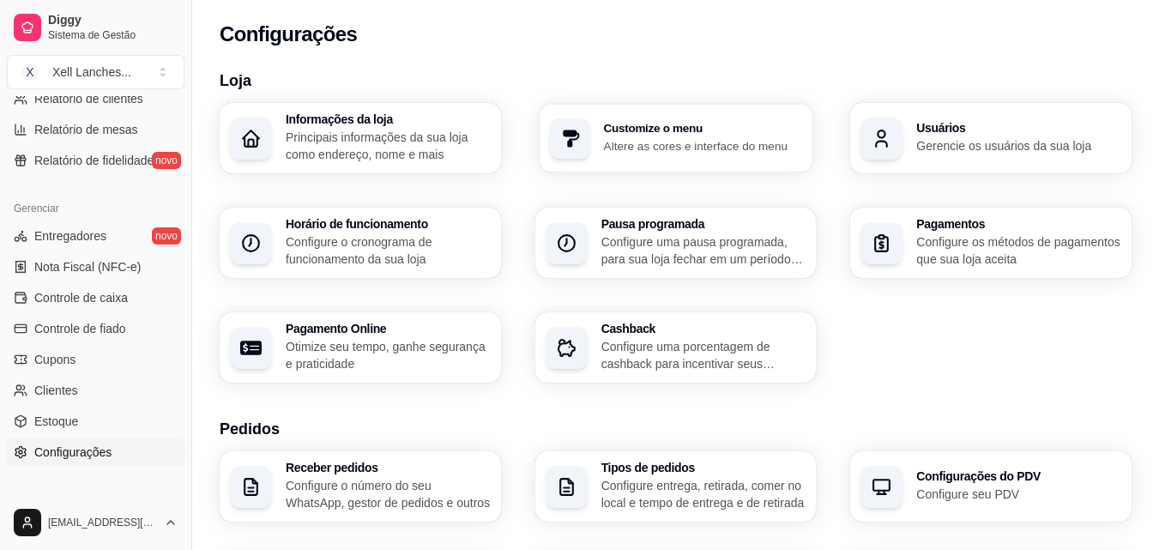
click at [724, 147] on p "Altere as cores e interface do menu" at bounding box center [702, 145] width 199 height 16
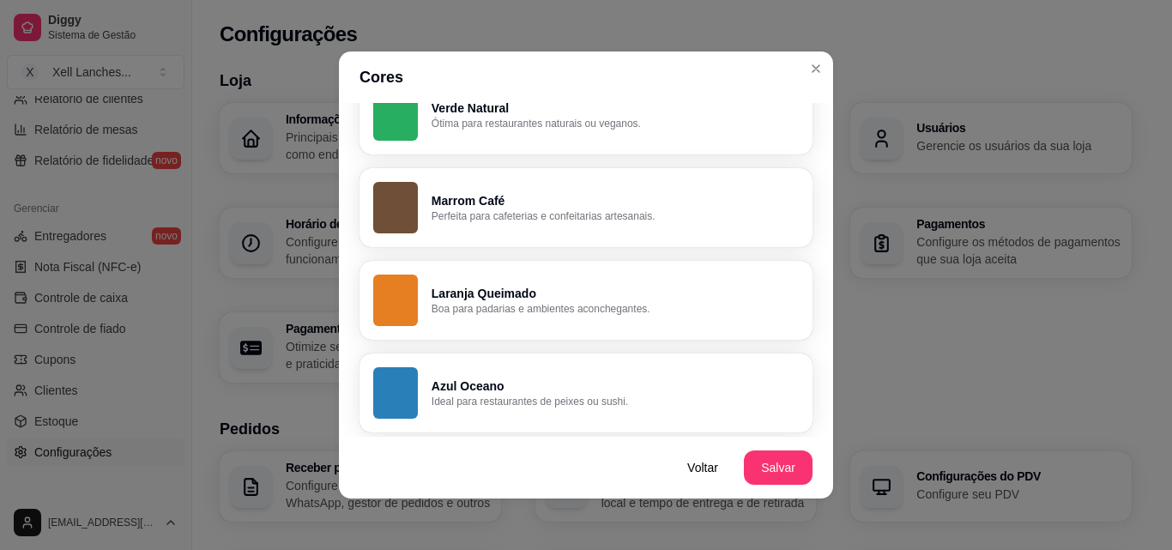
scroll to position [528, 0]
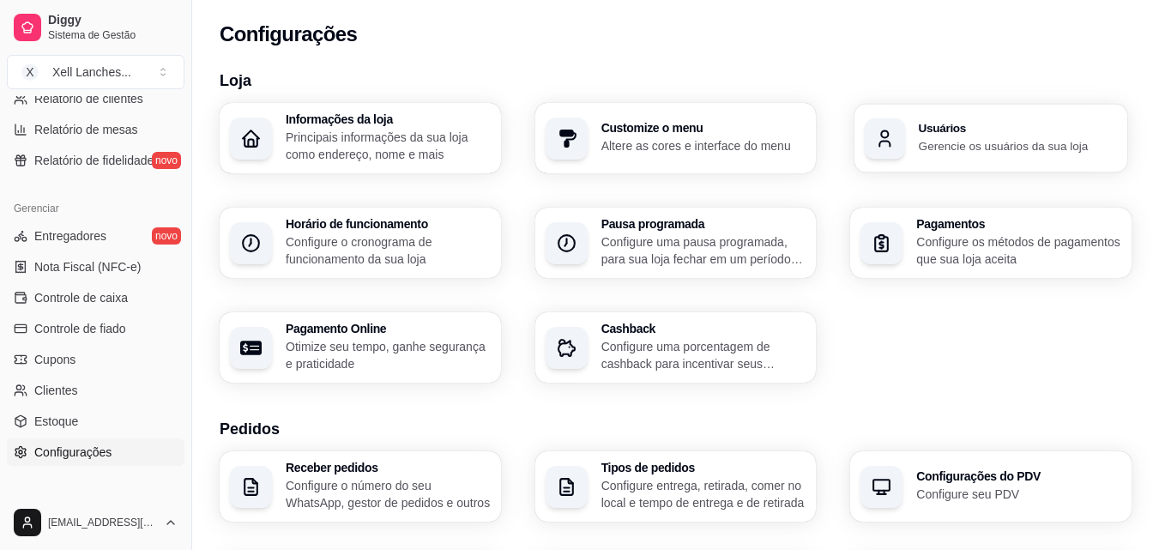
click at [913, 151] on div "Usuários Gerencie os usuários da sua loja" at bounding box center [991, 138] width 273 height 69
click at [961, 251] on p "Configure os métodos de pagamentos que sua loja aceita" at bounding box center [1018, 250] width 205 height 34
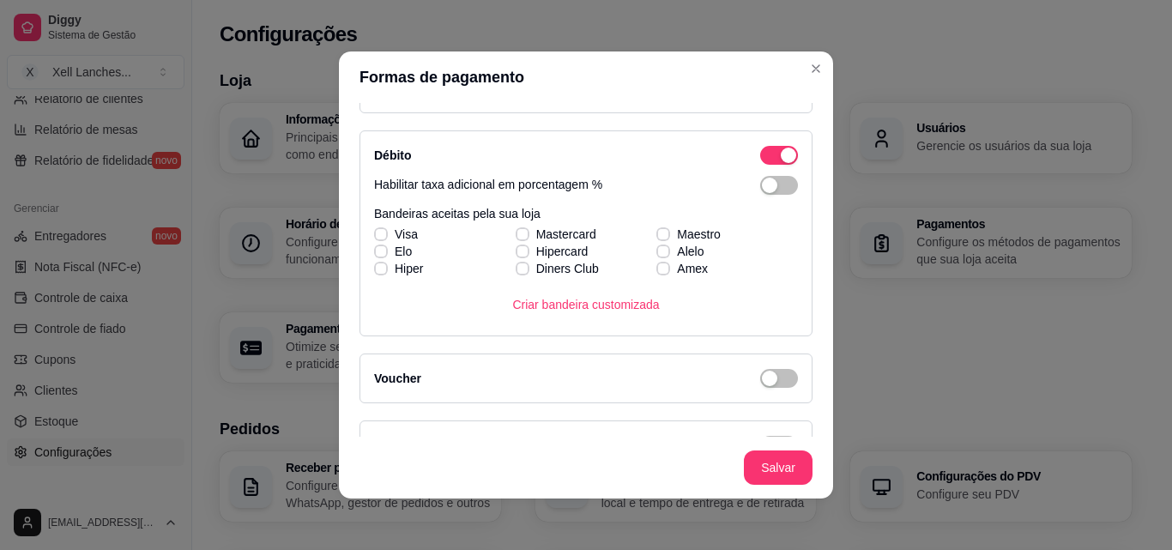
scroll to position [515, 0]
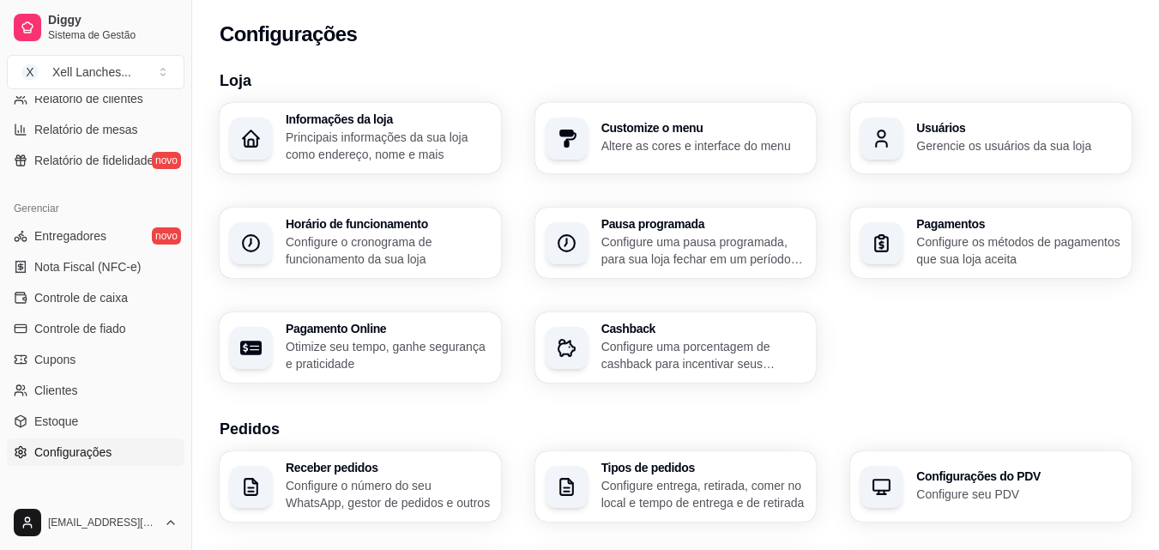
click at [716, 254] on p "Configure uma pausa programada, para sua loja fechar em um período específico" at bounding box center [703, 250] width 205 height 34
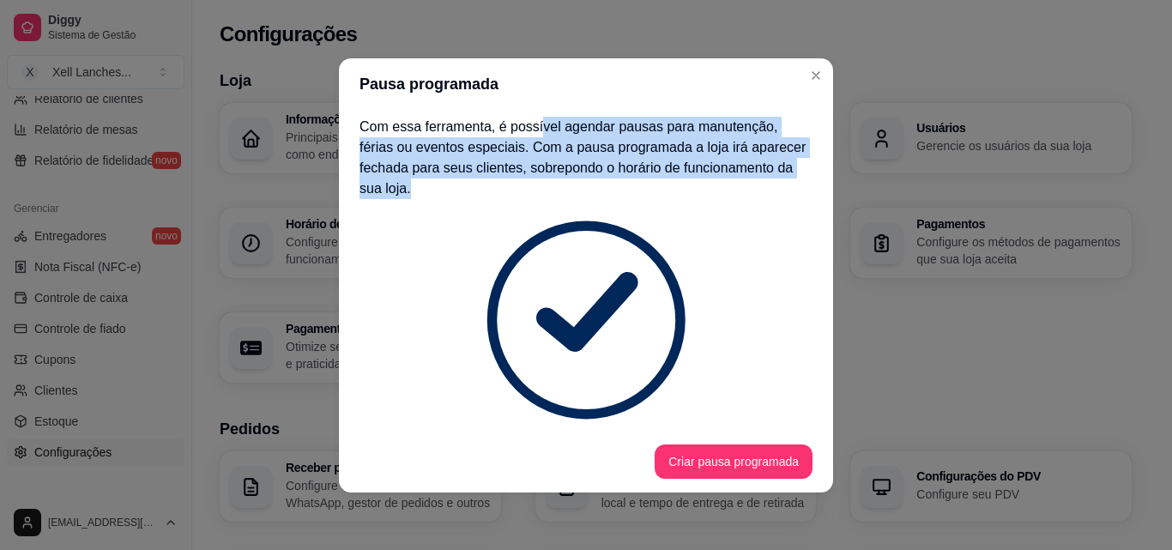
drag, startPoint x: 537, startPoint y: 144, endPoint x: 795, endPoint y: 190, distance: 261.5
click at [795, 190] on div "Com essa ferramenta, é possível agendar pausas para manutenção, férias ou event…" at bounding box center [586, 270] width 494 height 321
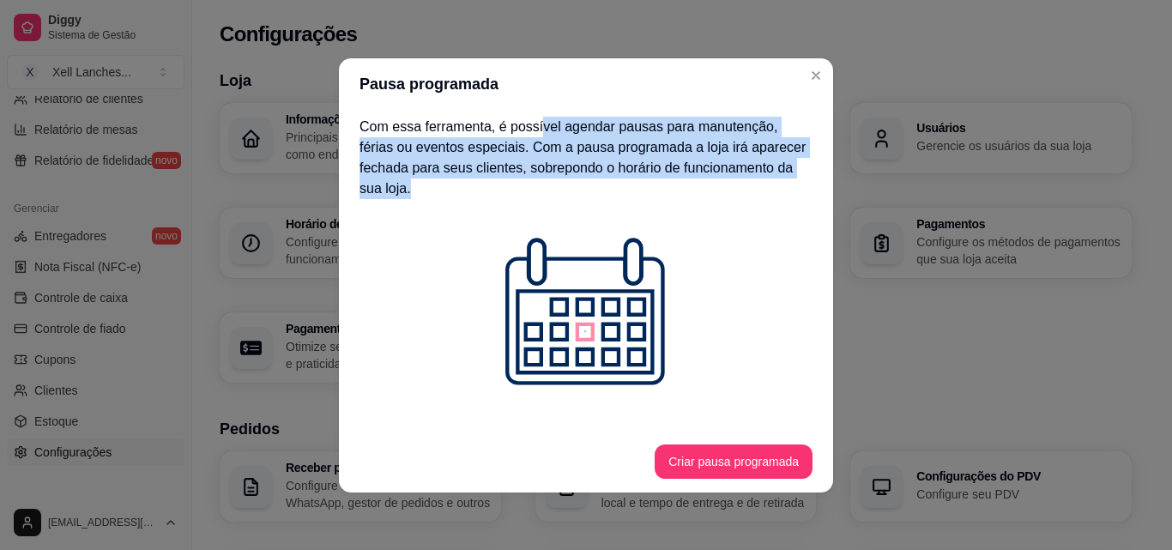
click at [795, 190] on div "Com essa ferramenta, é possível agendar pausas para manutenção, férias ou event…" at bounding box center [586, 270] width 494 height 321
drag, startPoint x: 795, startPoint y: 190, endPoint x: 591, endPoint y: 115, distance: 216.9
click at [591, 115] on section "Pausa programada Com essa ferramenta, é possível agendar pausas para manutenção…" at bounding box center [586, 275] width 494 height 434
click at [655, 151] on p "Com essa ferramenta, é possível agendar pausas para manutenção, férias ou event…" at bounding box center [586, 158] width 453 height 82
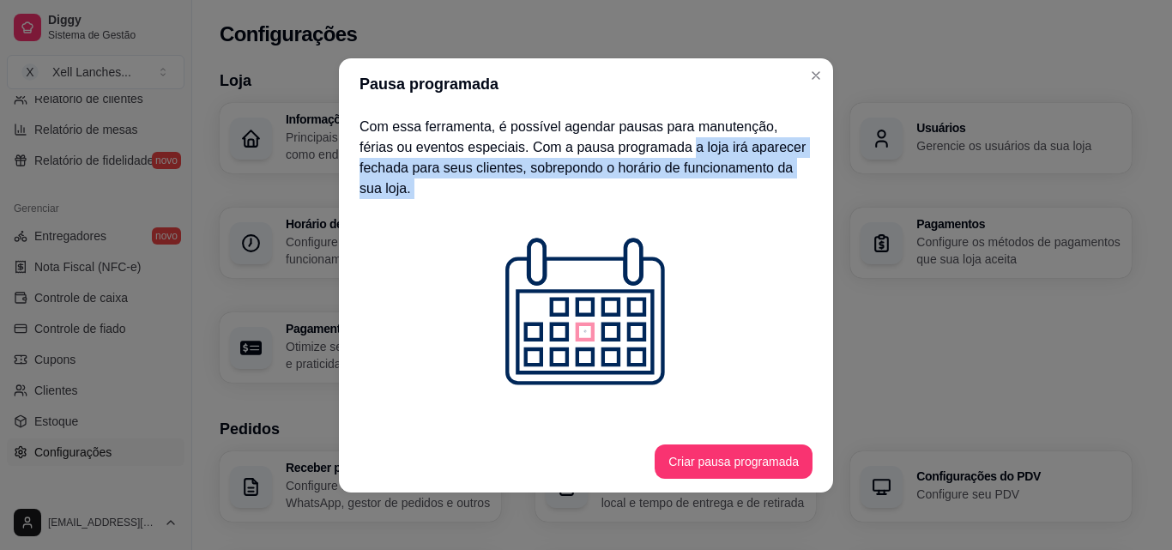
drag, startPoint x: 655, startPoint y: 151, endPoint x: 792, endPoint y: 199, distance: 145.5
click at [792, 199] on div "Com essa ferramenta, é possível agendar pausas para manutenção, férias ou event…" at bounding box center [586, 270] width 494 height 321
click at [787, 175] on p "Com essa ferramenta, é possível agendar pausas para manutenção, férias ou event…" at bounding box center [586, 158] width 453 height 82
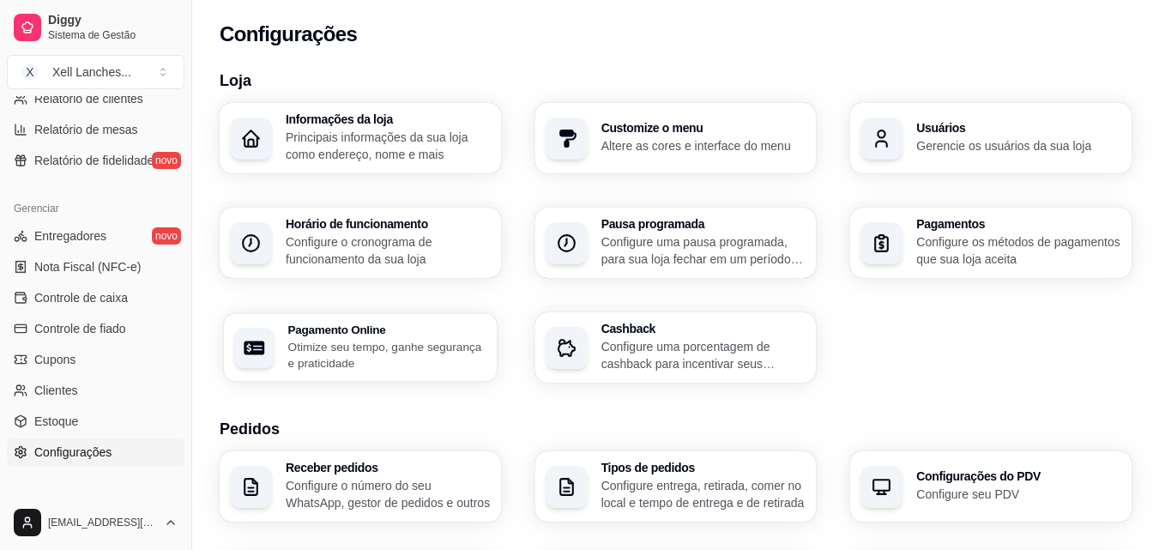
click at [423, 348] on p "Otimize seu tempo, ganhe segurança e praticidade" at bounding box center [387, 354] width 198 height 33
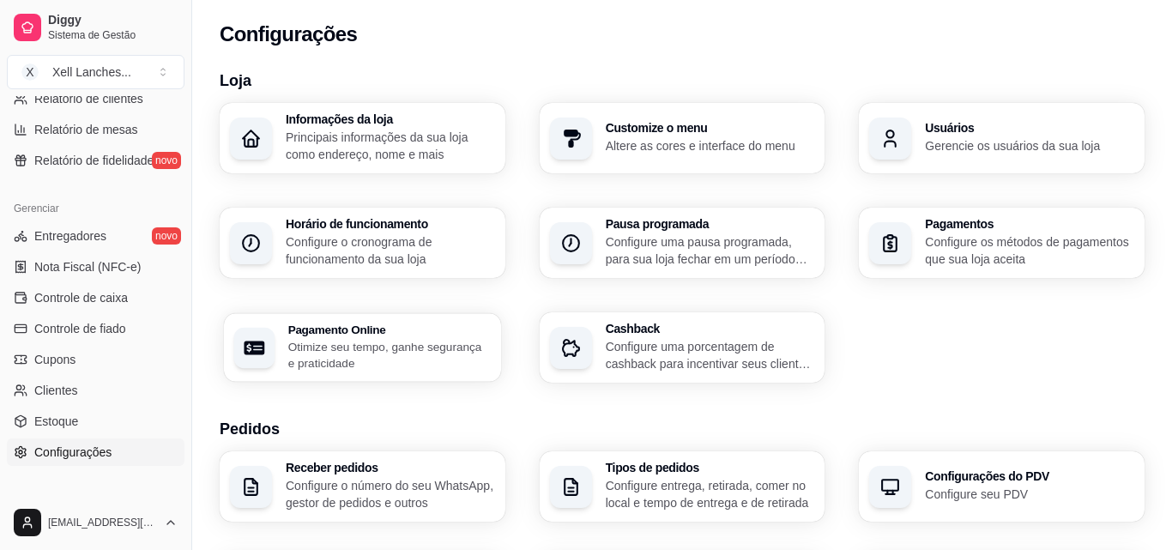
select select "4.98"
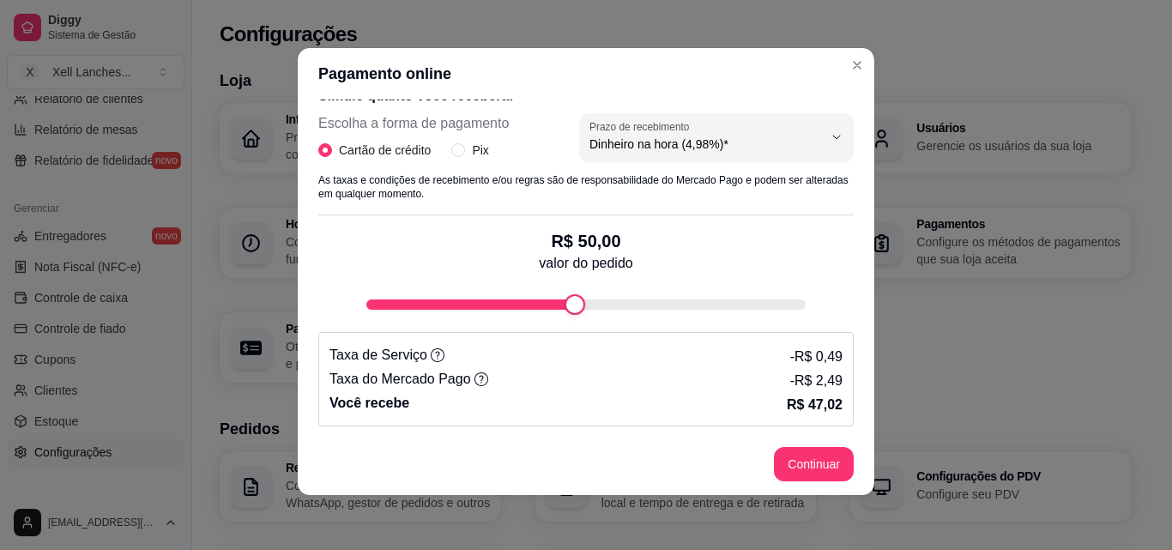
scroll to position [0, 0]
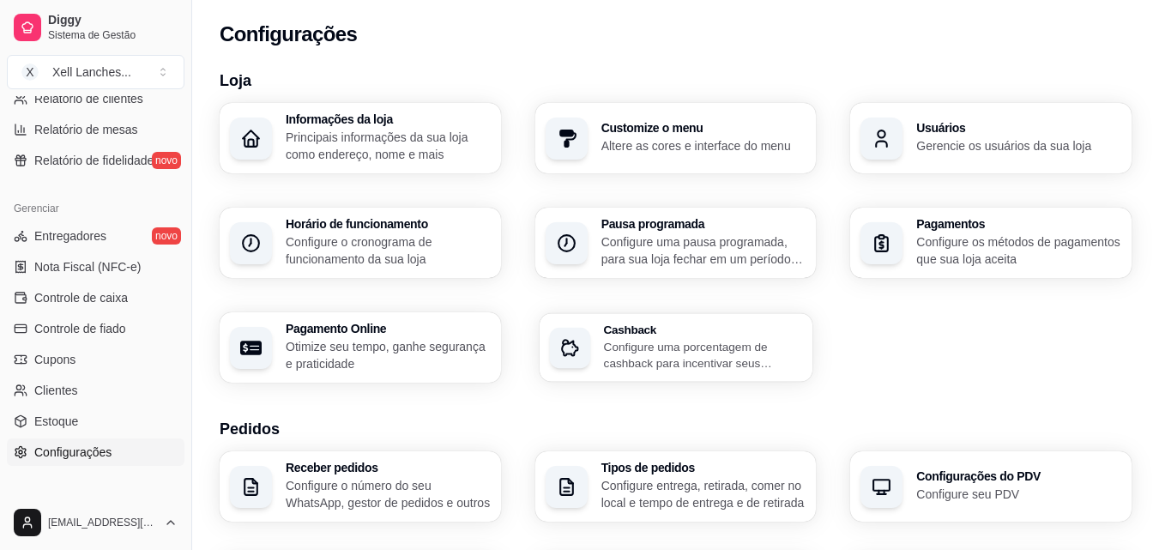
click at [690, 358] on p "Configure uma porcentagem de cashback para incentivar seus clientes a comprarem…" at bounding box center [702, 354] width 199 height 33
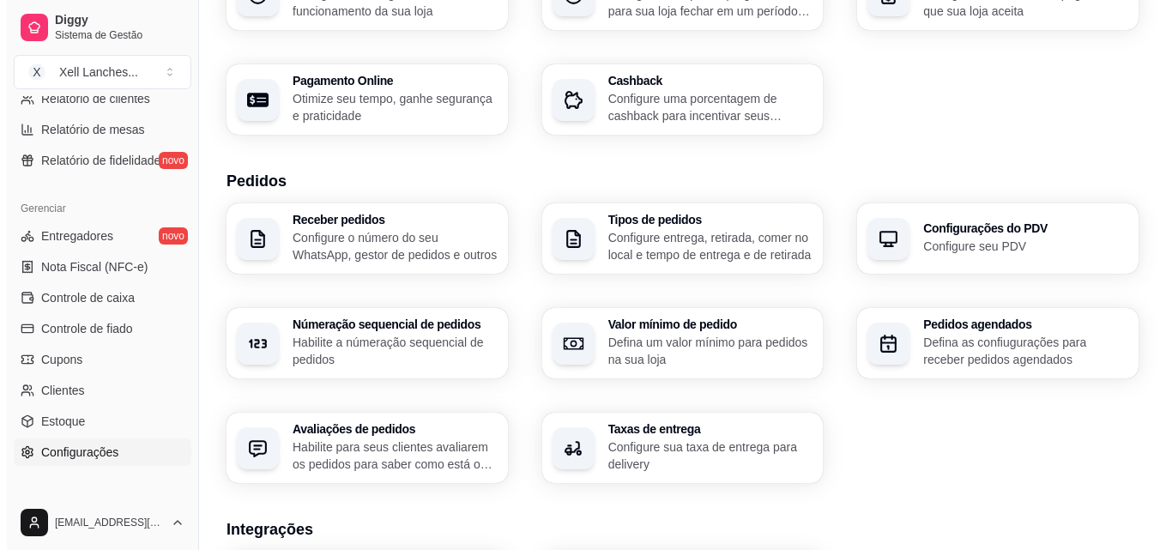
scroll to position [257, 0]
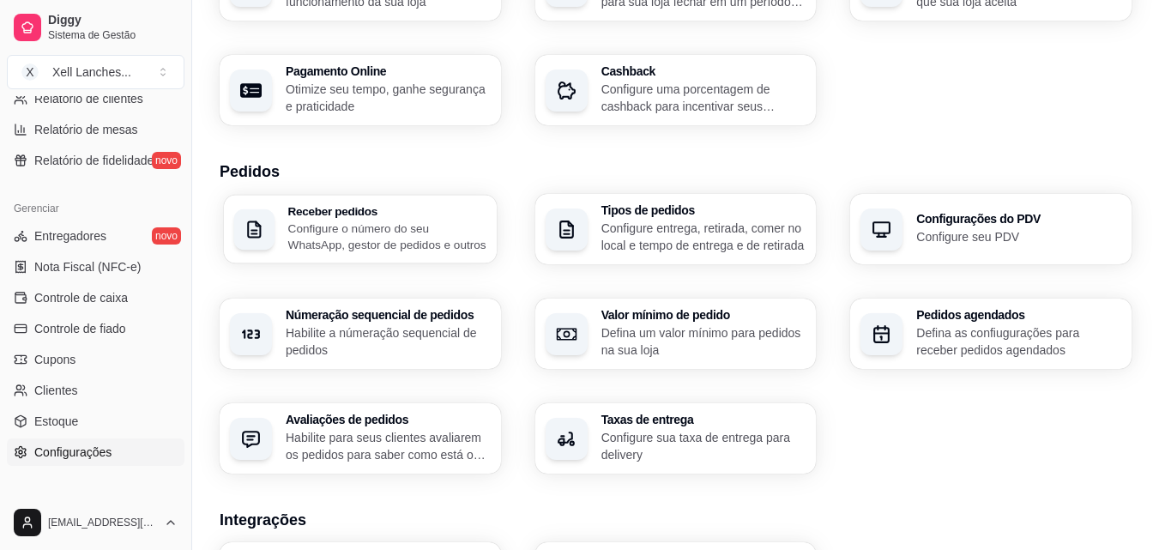
click at [414, 243] on p "Configure o número do seu WhatsApp, gestor de pedidos e outros" at bounding box center [387, 236] width 198 height 33
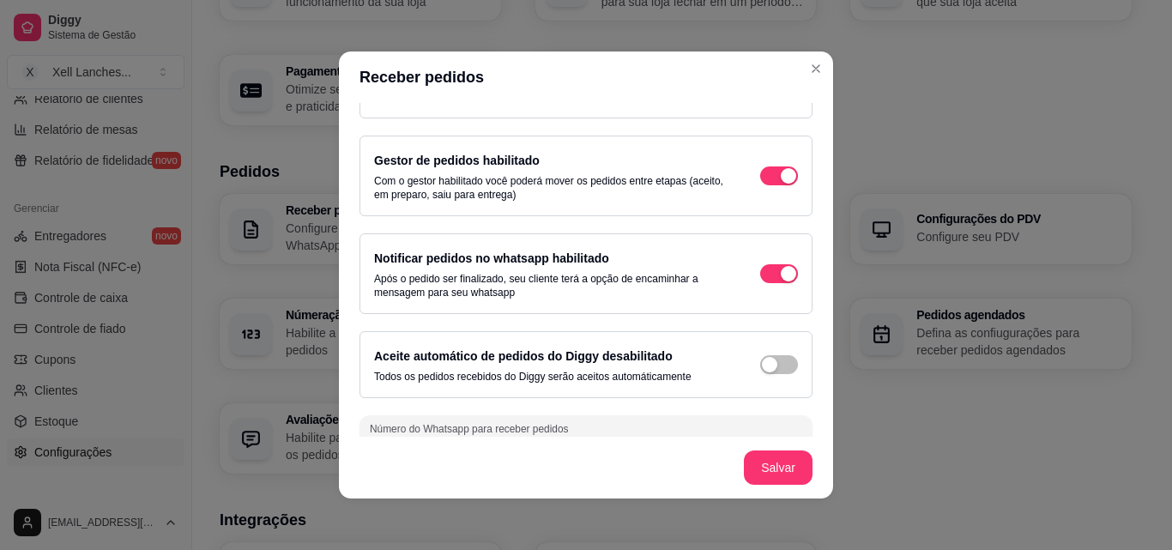
scroll to position [86, 0]
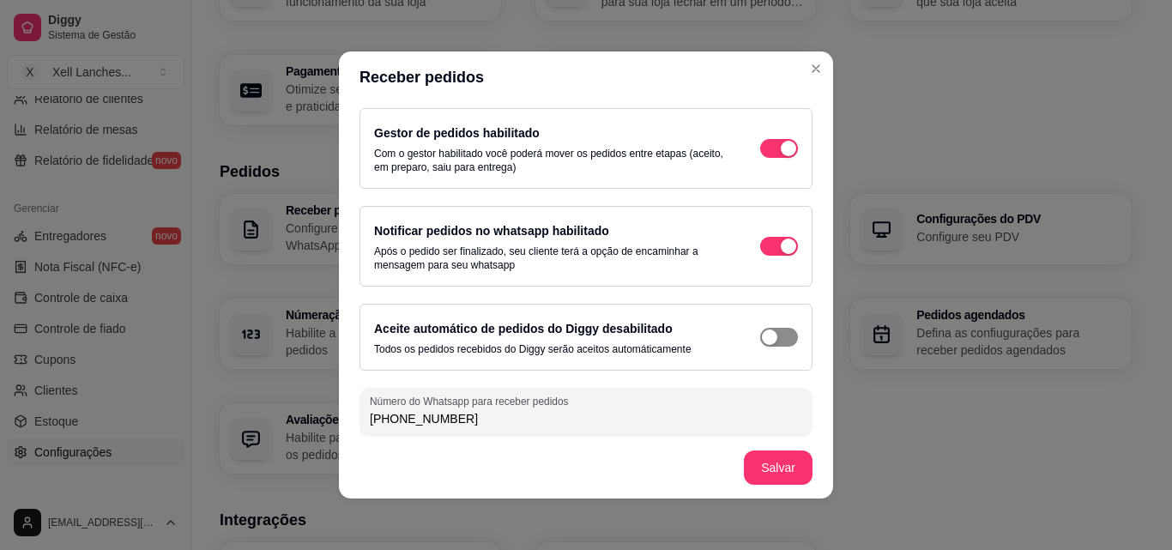
click at [765, 344] on span "button" at bounding box center [779, 337] width 38 height 19
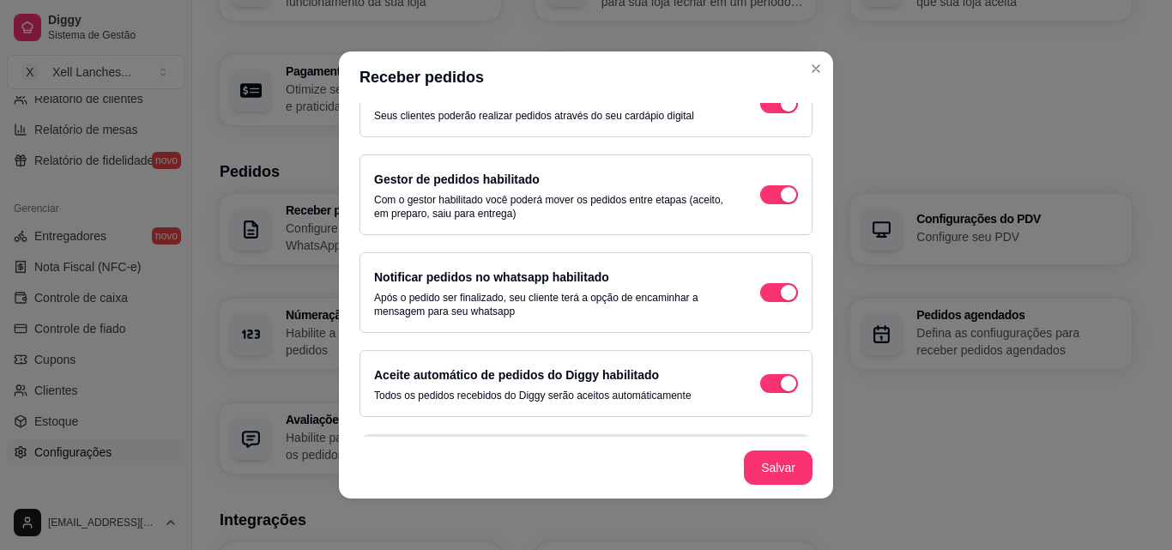
scroll to position [0, 0]
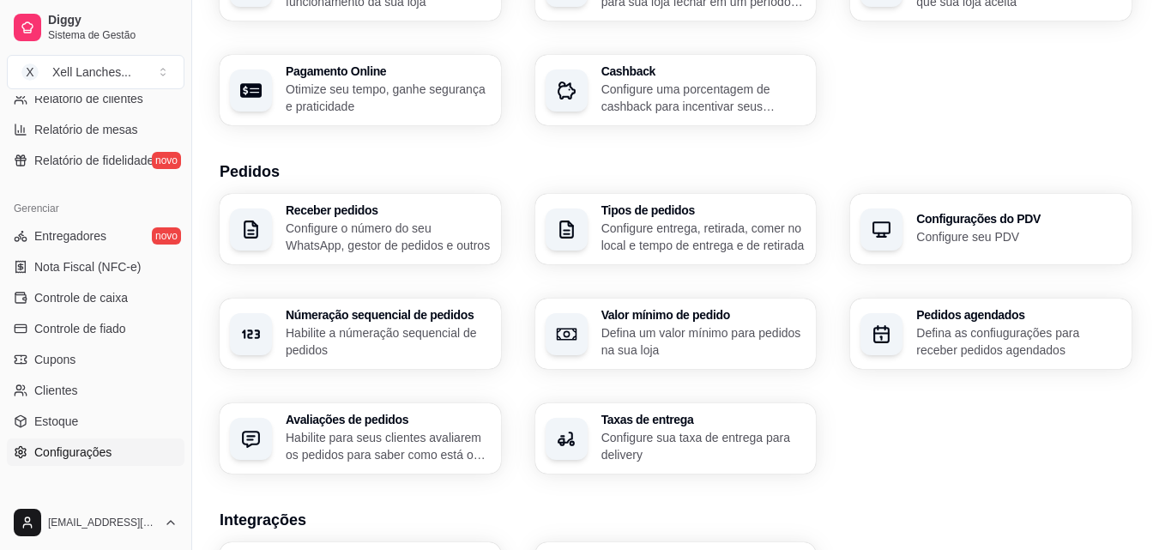
click at [650, 239] on p "Configure entrega, retirada, comer no local e tempo de entrega e de retirada" at bounding box center [703, 237] width 205 height 34
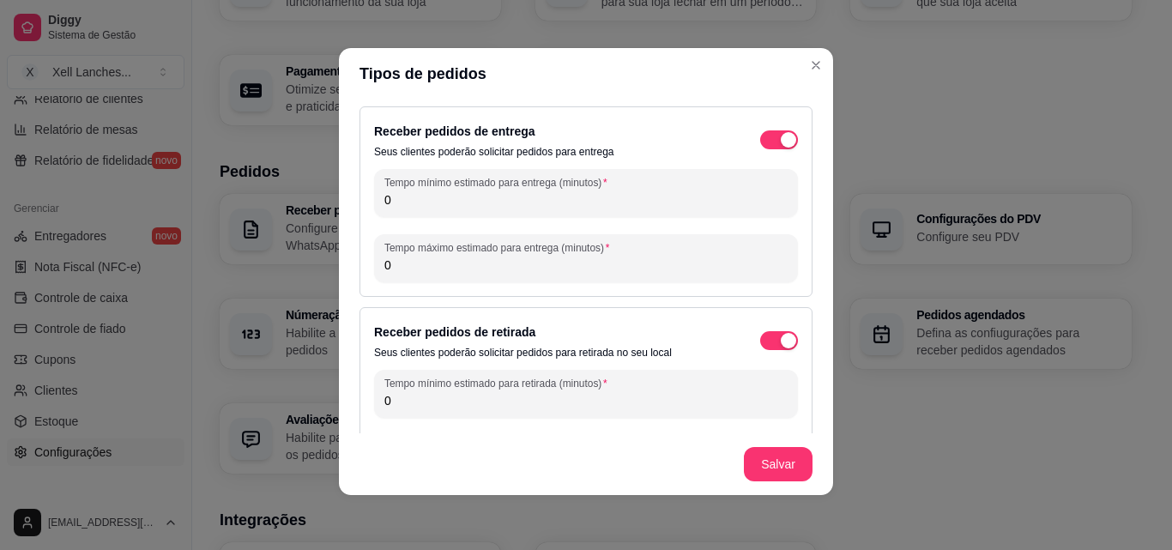
drag, startPoint x: 400, startPoint y: 208, endPoint x: 341, endPoint y: 196, distance: 59.6
click at [341, 196] on div "Receber pedidos de entrega Seus clientes poderão solicitar pedidos para entrega…" at bounding box center [586, 267] width 494 height 334
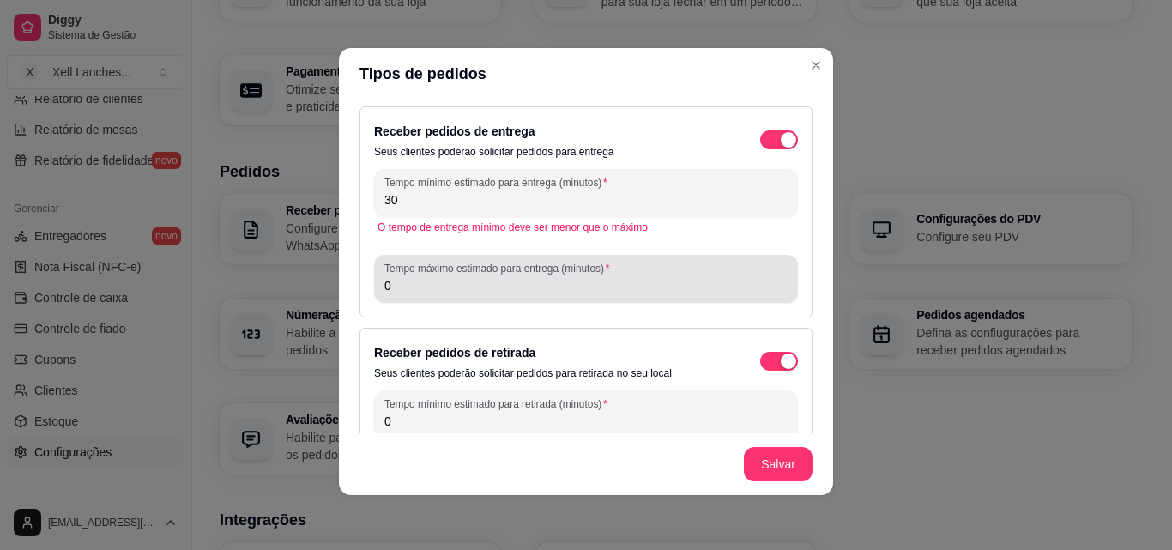
type input "30"
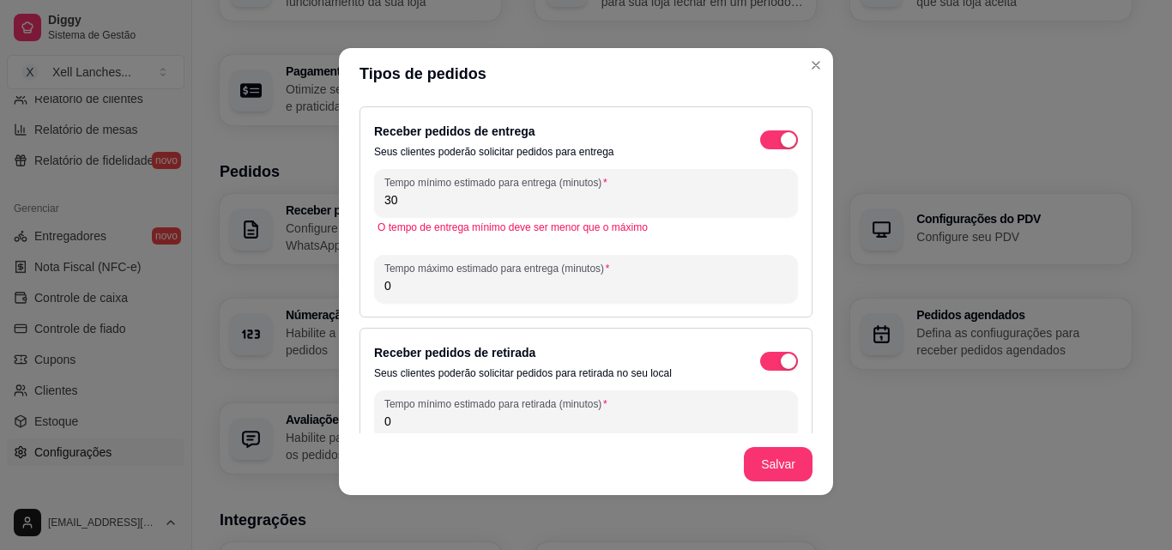
click at [390, 291] on input "0" at bounding box center [585, 285] width 403 height 17
type input "60"
click at [385, 418] on input "0" at bounding box center [585, 421] width 403 height 17
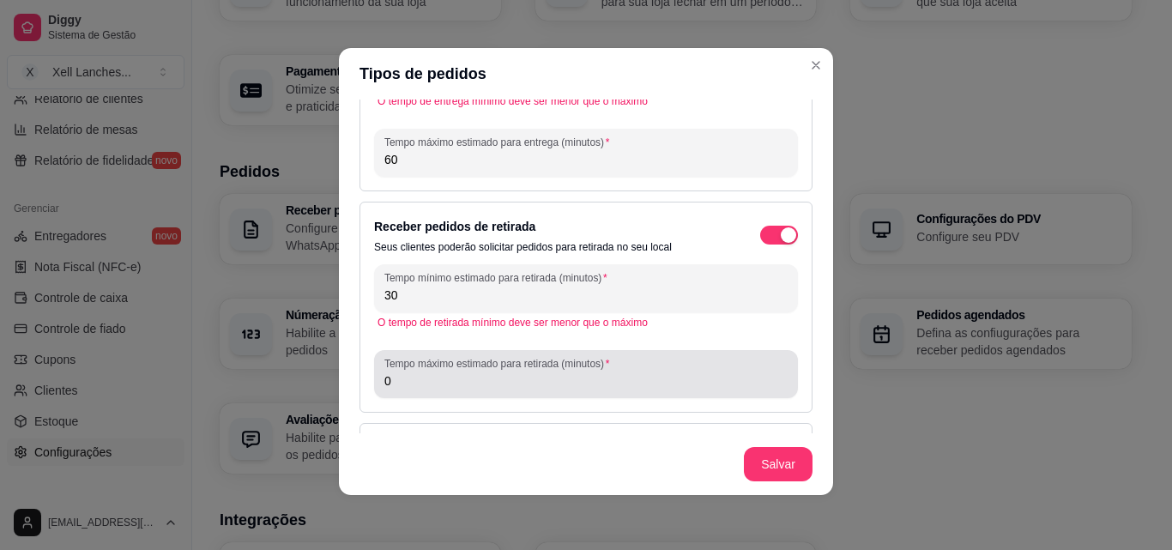
scroll to position [190, 0]
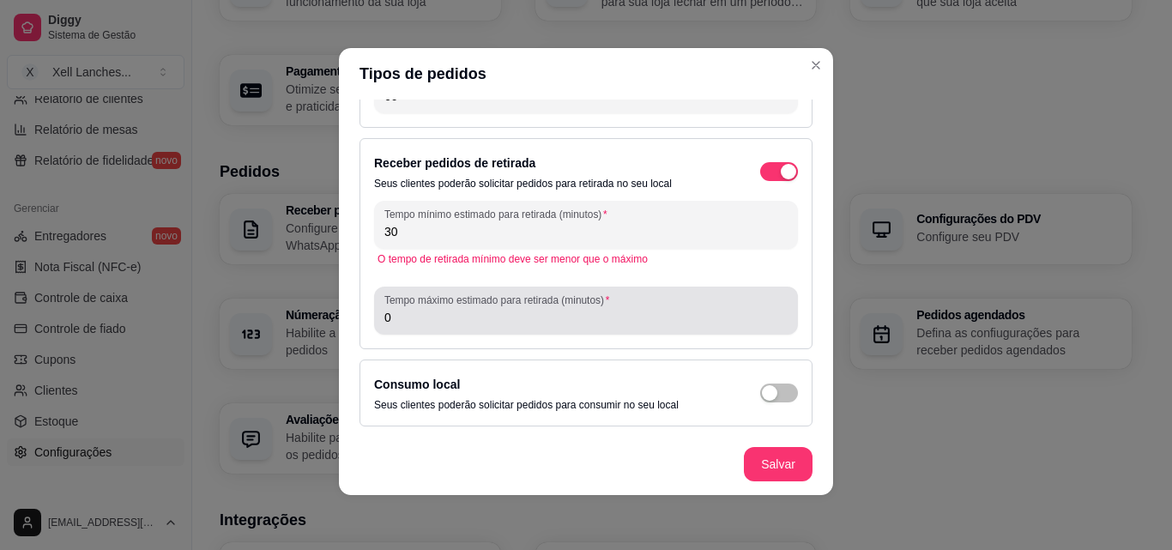
type input "30"
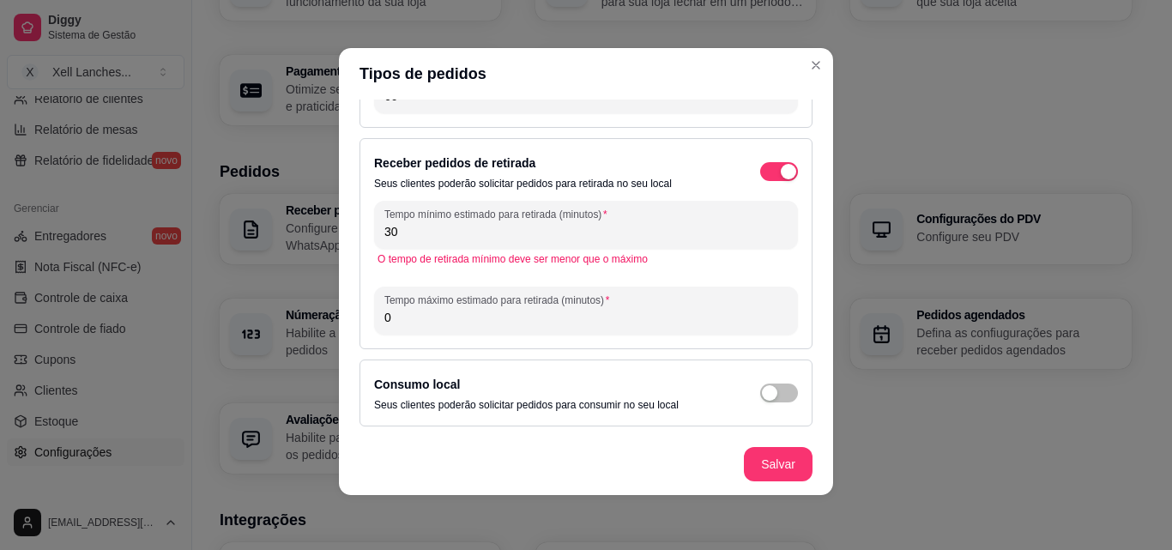
click at [396, 316] on input "0" at bounding box center [585, 317] width 403 height 17
type input "60"
click at [762, 397] on span "button" at bounding box center [779, 393] width 38 height 19
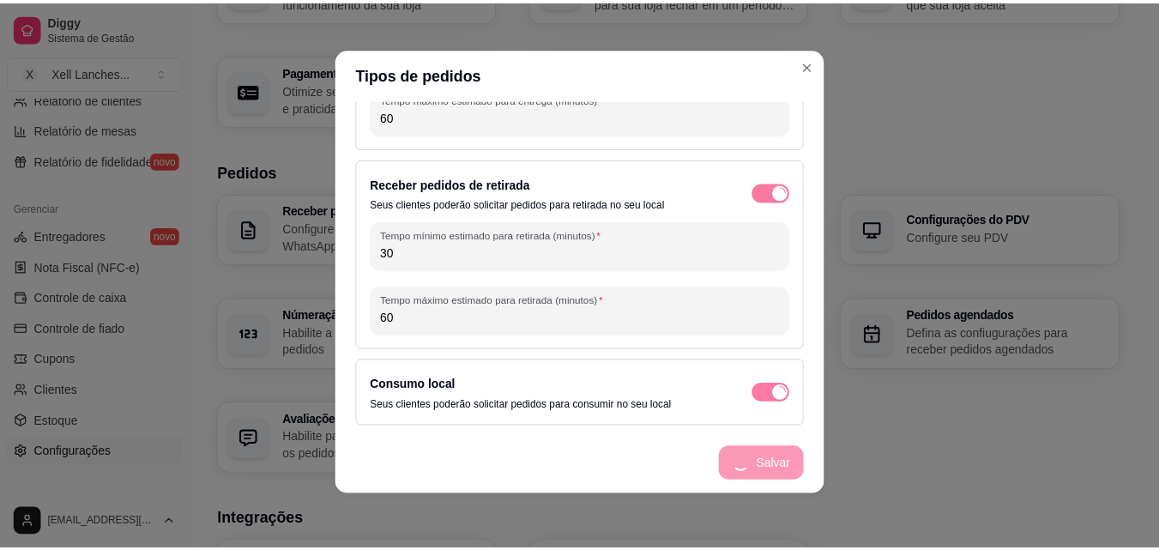
scroll to position [148, 0]
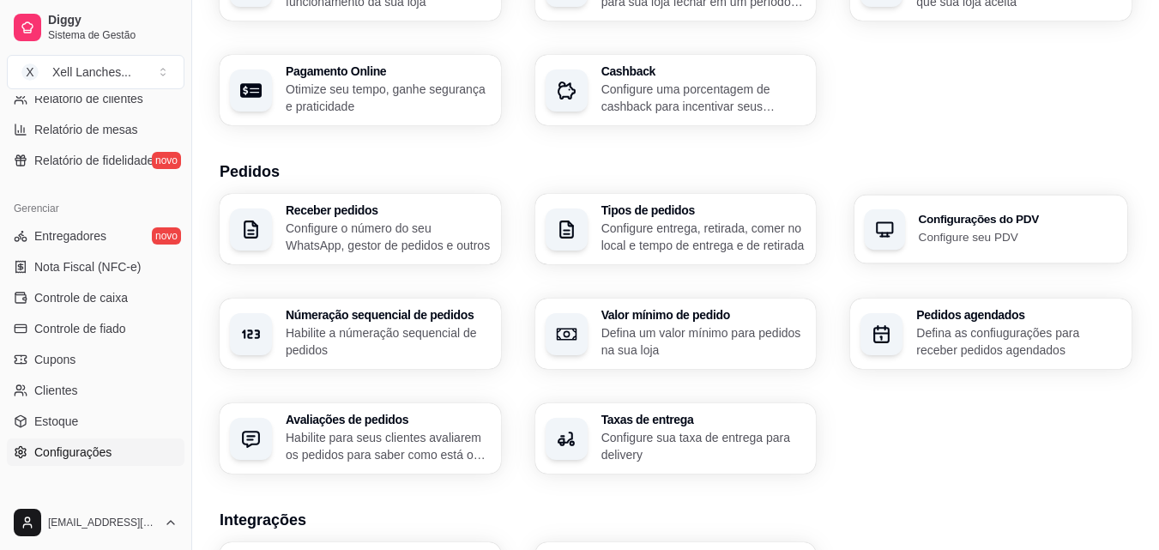
click at [933, 237] on p "Configure seu PDV" at bounding box center [1018, 236] width 198 height 16
click at [358, 343] on p "Habilite a númeração sequencial de pedidos" at bounding box center [387, 340] width 198 height 33
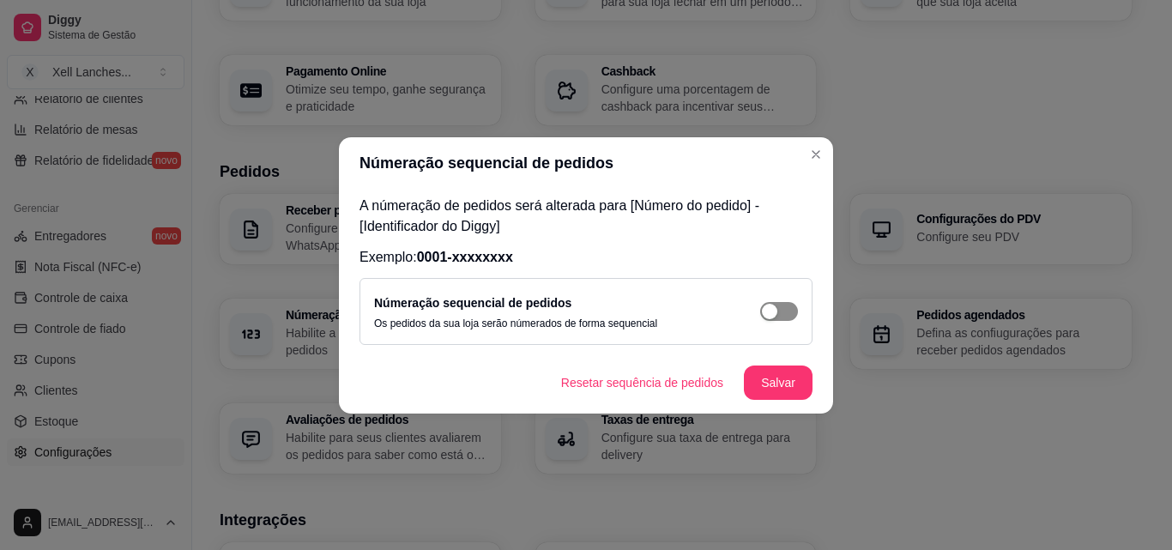
click at [773, 314] on div "button" at bounding box center [769, 311] width 15 height 15
click at [757, 385] on button "Salvar" at bounding box center [778, 382] width 67 height 33
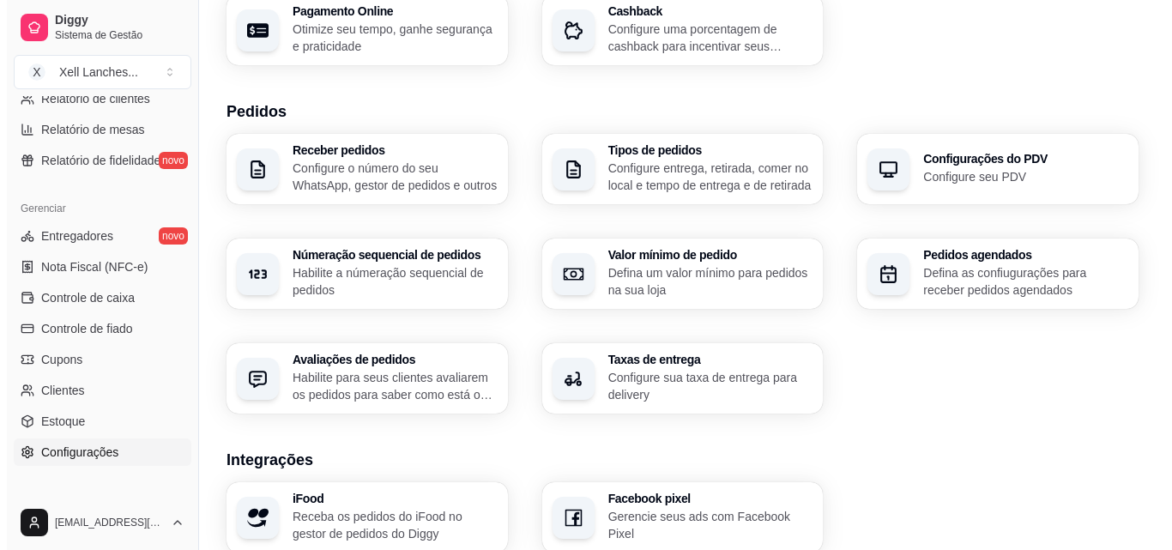
scroll to position [343, 0]
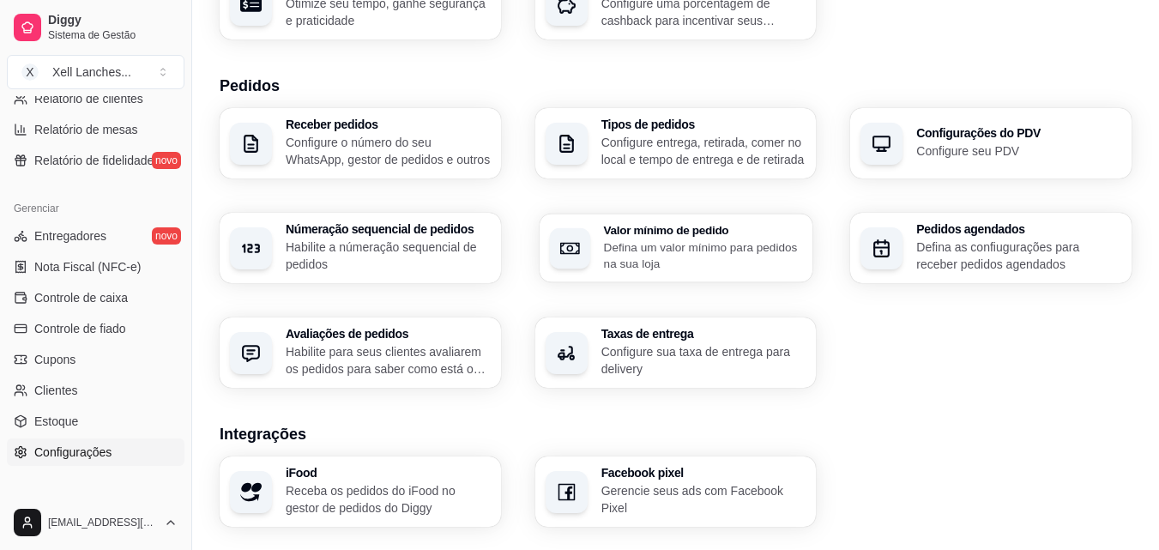
click at [659, 254] on p "Defina um valor mínimo para pedidos na sua loja" at bounding box center [702, 255] width 199 height 33
click at [963, 253] on p "Defina as confiugurações para receber pedidos agendados" at bounding box center [1018, 255] width 198 height 33
click at [322, 339] on h3 "Avaliações de pedidos" at bounding box center [388, 334] width 205 height 12
click at [686, 352] on p "Configure sua taxa de entrega para delivery" at bounding box center [703, 360] width 205 height 34
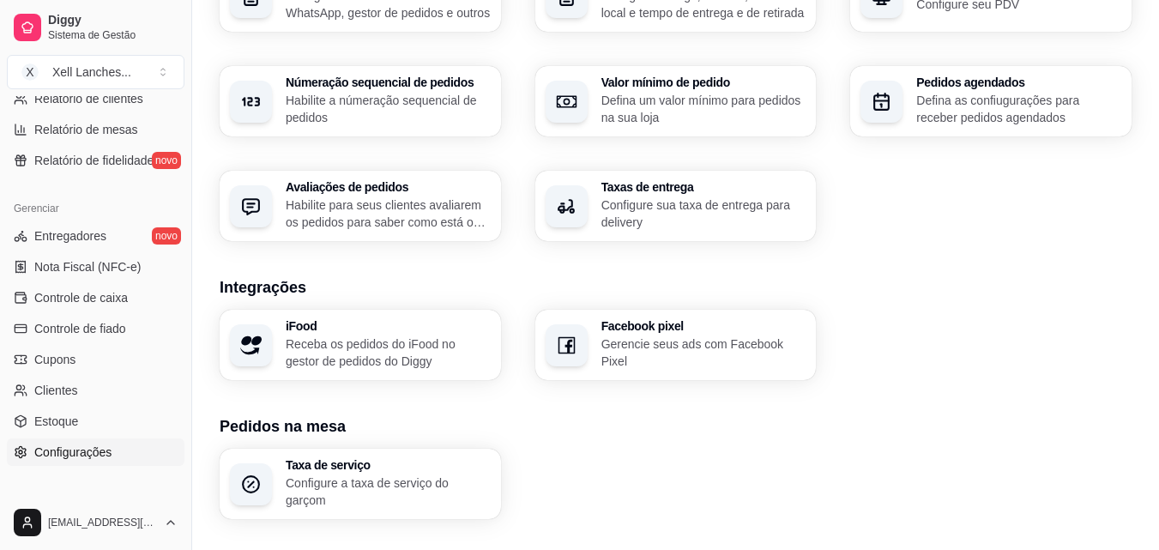
scroll to position [515, 0]
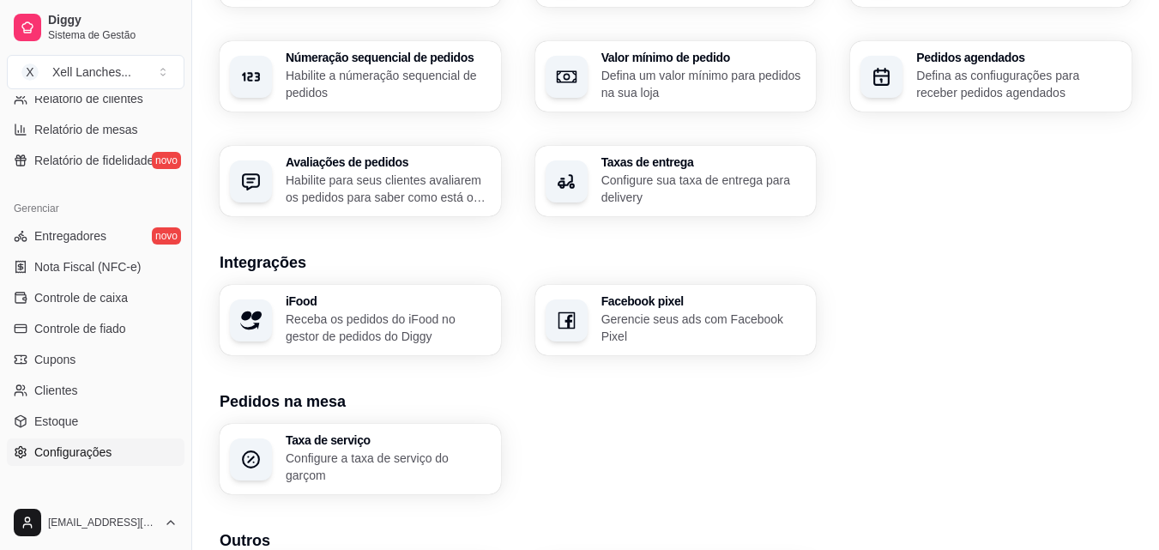
click at [398, 340] on p "Receba os pedidos do iFood no gestor de pedidos do Diggy" at bounding box center [388, 328] width 205 height 34
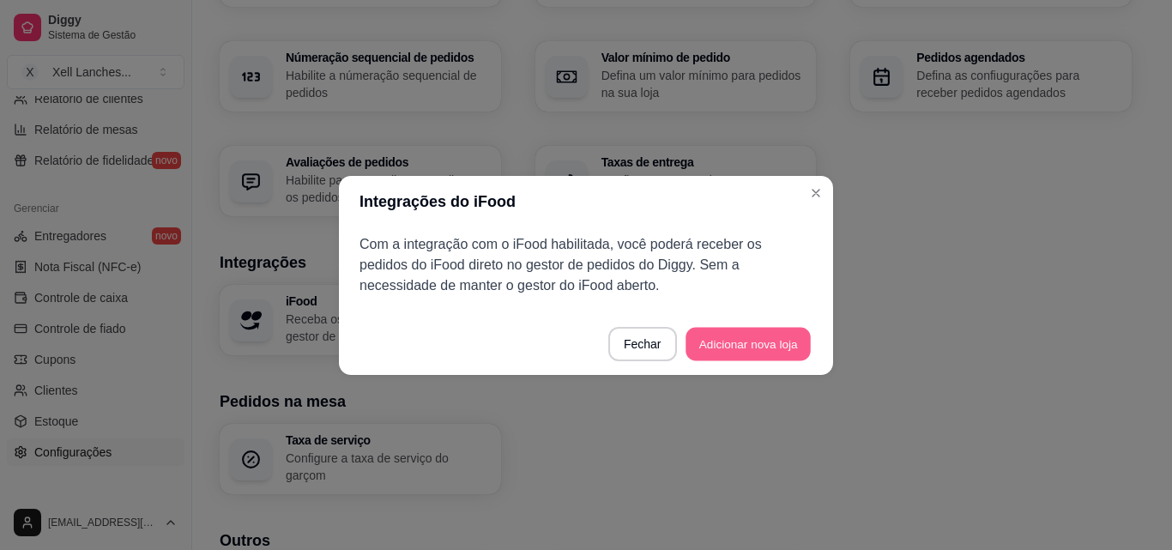
click at [767, 348] on button "Adicionar nova loja" at bounding box center [748, 343] width 125 height 33
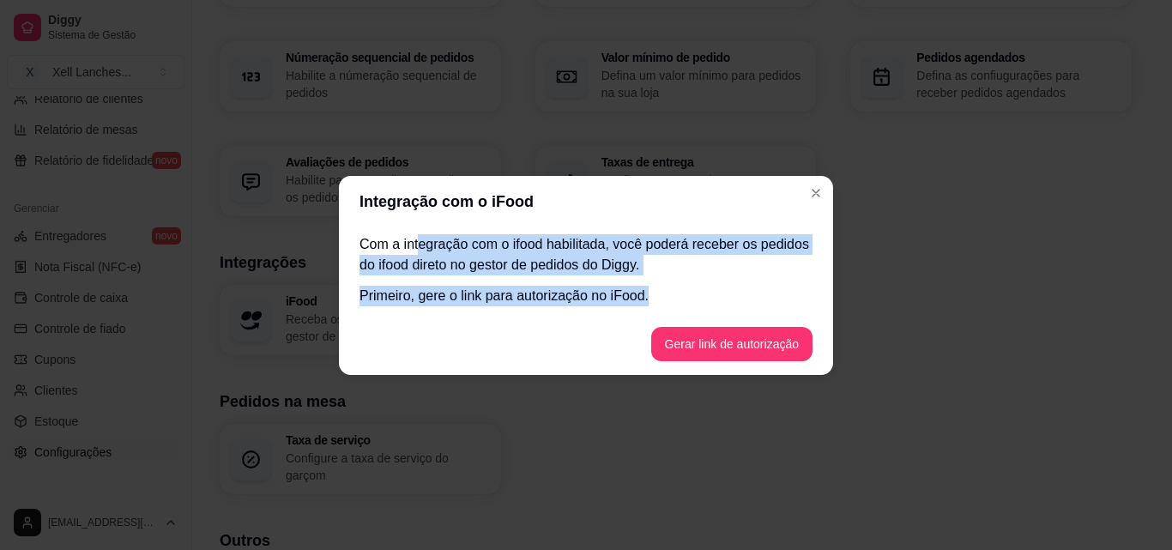
drag, startPoint x: 420, startPoint y: 249, endPoint x: 710, endPoint y: 279, distance: 292.4
click at [710, 279] on div "Com a integração com o ifood habilitada, você poderá receber os pedidos do ifoo…" at bounding box center [586, 270] width 453 height 72
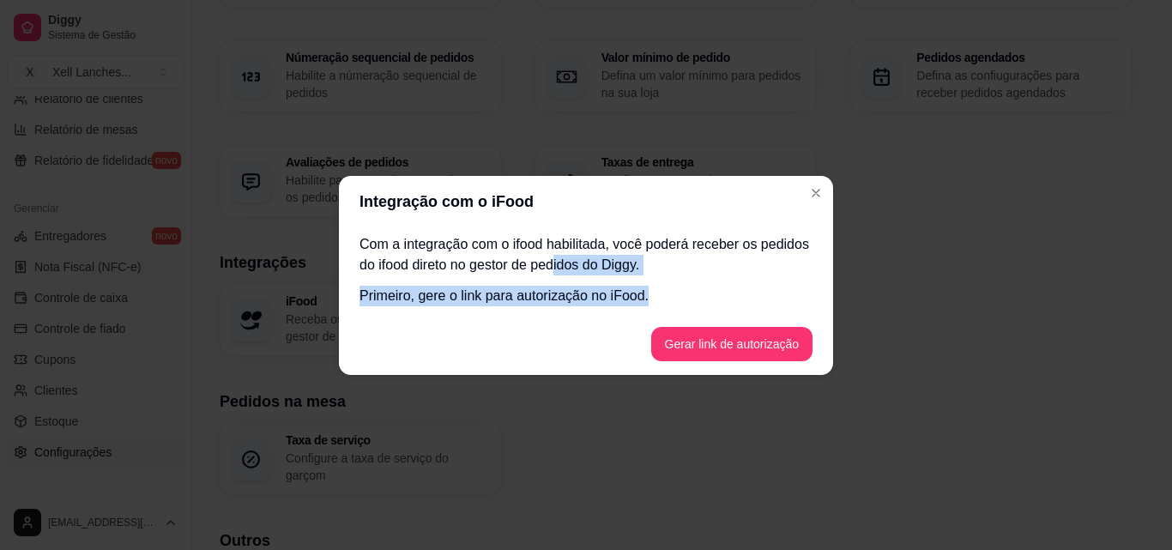
drag, startPoint x: 575, startPoint y: 259, endPoint x: 662, endPoint y: 311, distance: 100.8
click at [662, 311] on div "Com a integração com o ifood habilitada, você poderá receber os pedidos do ifoo…" at bounding box center [586, 270] width 494 height 86
click at [523, 290] on p "Primeiro, gere o link para autorização no iFood." at bounding box center [586, 296] width 453 height 21
drag, startPoint x: 420, startPoint y: 284, endPoint x: 672, endPoint y: 308, distance: 252.5
click at [672, 308] on div "Com a integração com o ifood habilitada, você poderá receber os pedidos do ifoo…" at bounding box center [586, 270] width 494 height 86
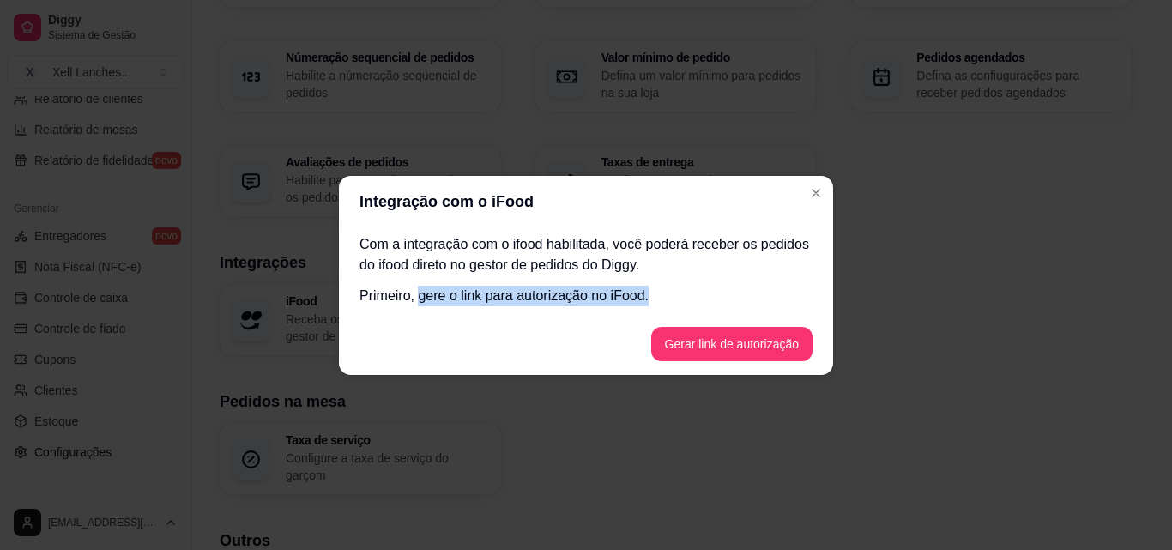
click at [672, 308] on div "Com a integração com o ifood habilitada, você poderá receber os pedidos do ifoo…" at bounding box center [586, 270] width 494 height 86
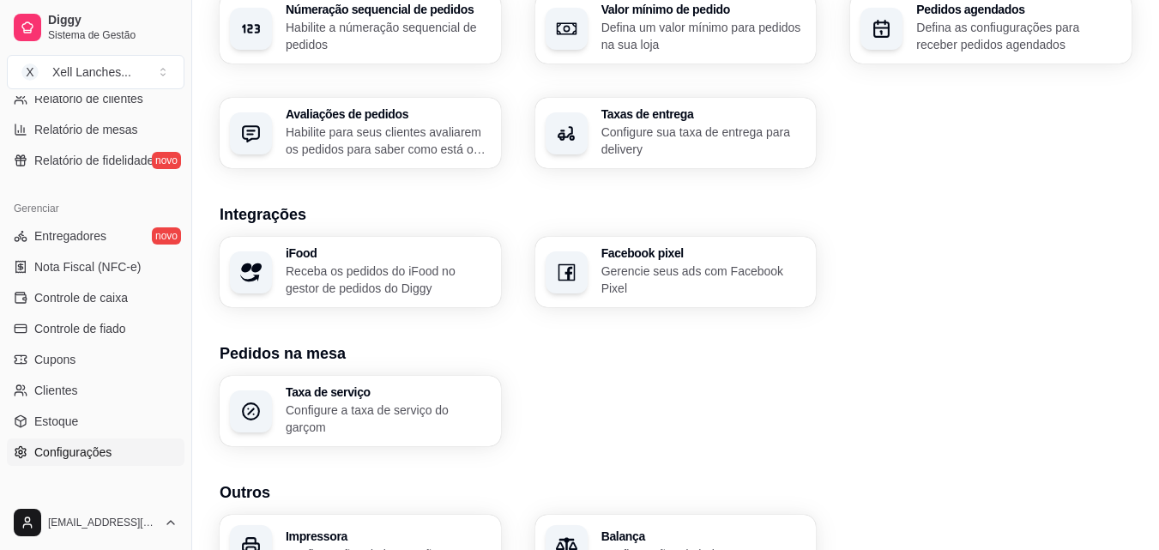
scroll to position [601, 0]
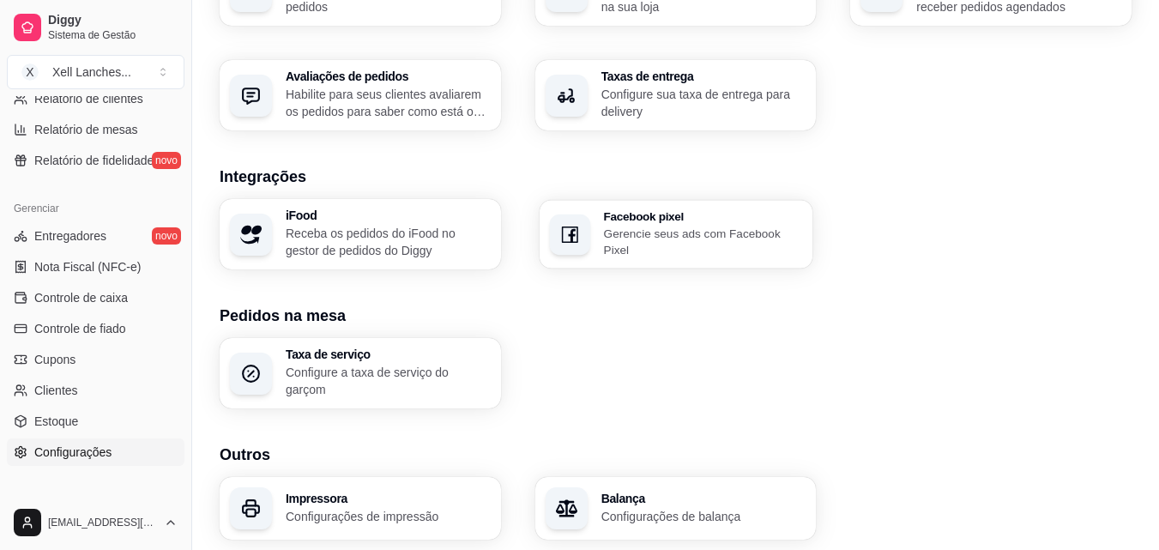
click at [644, 258] on div "Facebook pixel Gerencie seus ads com Facebook Pixel" at bounding box center [676, 234] width 273 height 69
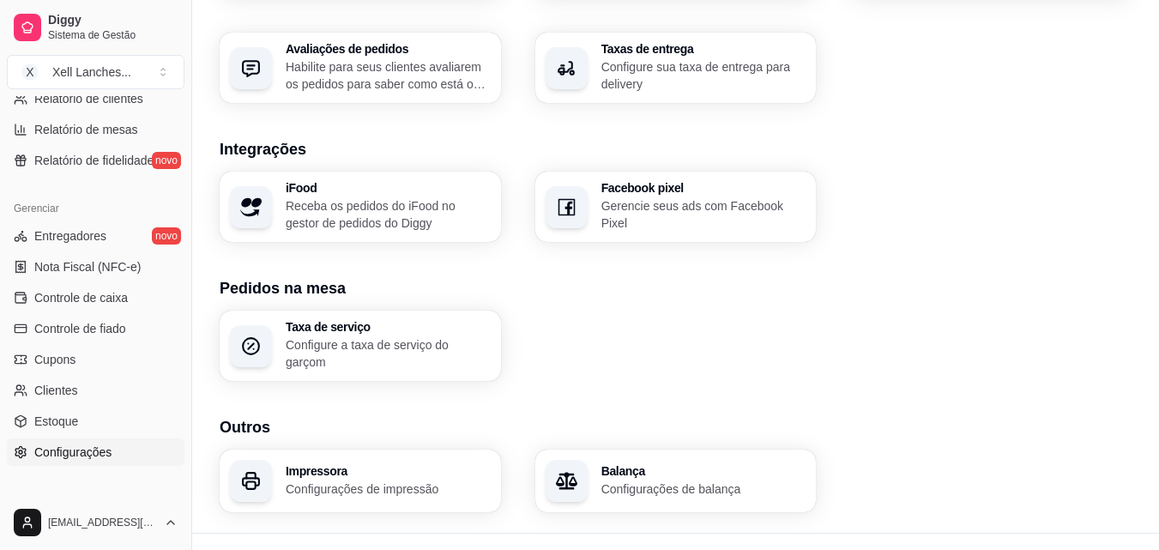
scroll to position [652, 0]
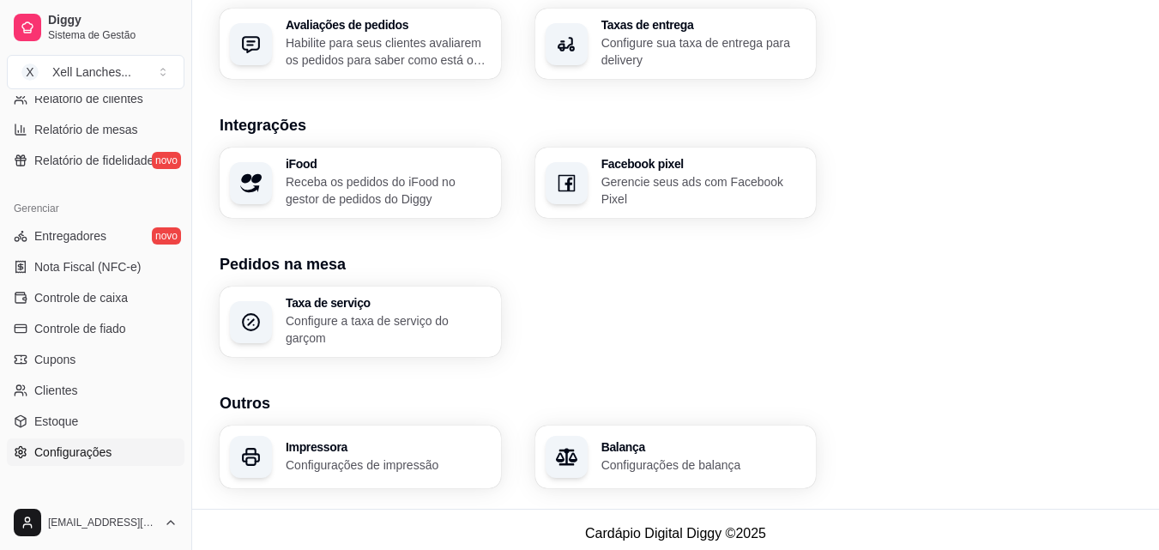
click at [388, 332] on p "Configure a taxa de serviço do garçom" at bounding box center [388, 329] width 205 height 34
click at [725, 460] on p "Configurações de balança" at bounding box center [703, 464] width 205 height 17
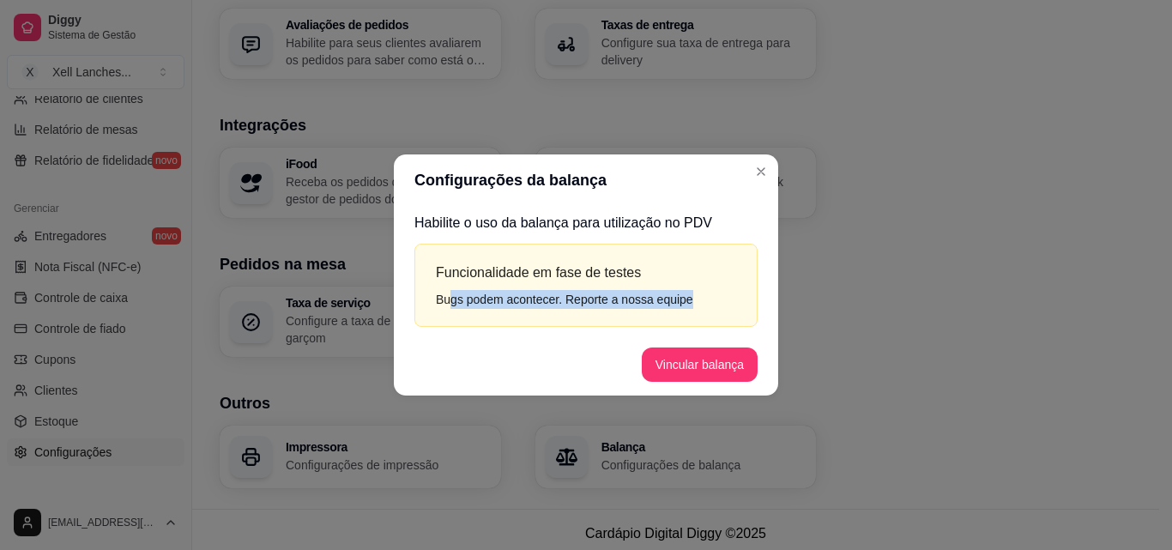
drag, startPoint x: 451, startPoint y: 306, endPoint x: 777, endPoint y: 310, distance: 326.1
click at [777, 310] on div "Habilite o uso da balança para utilização no PDV Funcionalidade em fase de test…" at bounding box center [586, 270] width 384 height 128
click at [728, 308] on div "Bugs podem acontecer. Reporte a nossa equipe" at bounding box center [586, 299] width 300 height 19
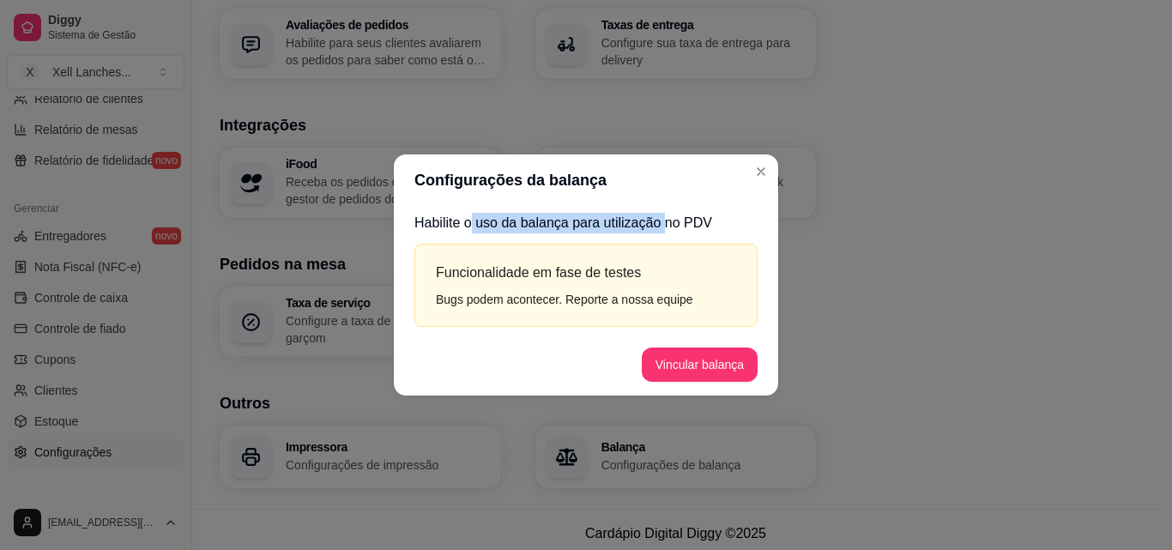
drag, startPoint x: 473, startPoint y: 226, endPoint x: 663, endPoint y: 226, distance: 190.5
click at [663, 226] on p "Habilite o uso da balança para utilização no PDV" at bounding box center [585, 223] width 343 height 21
click at [715, 226] on p "Habilite o uso da balança para utilização no PDV" at bounding box center [585, 223] width 343 height 21
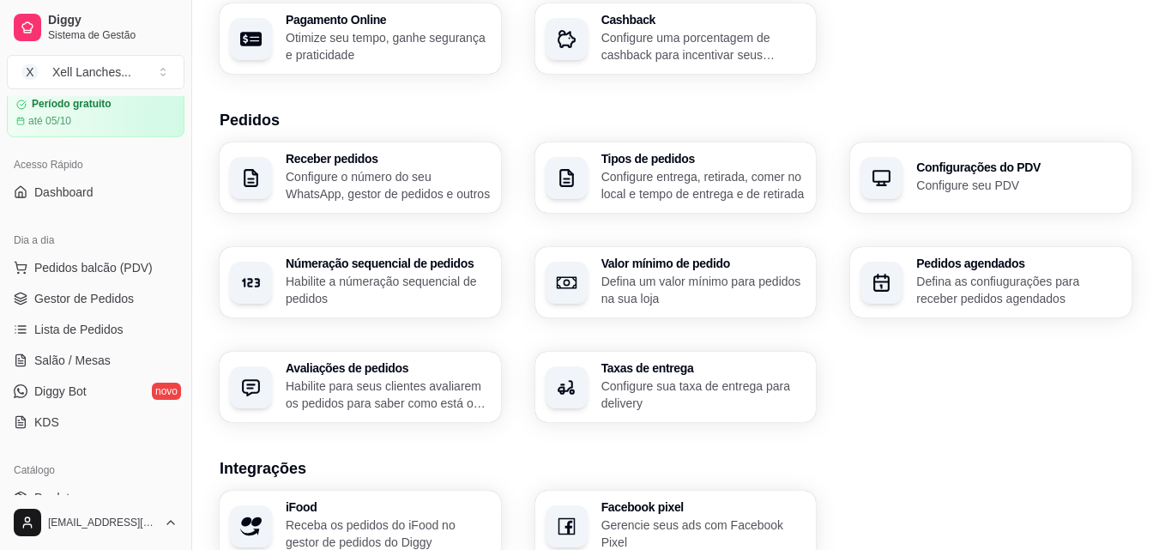
scroll to position [0, 0]
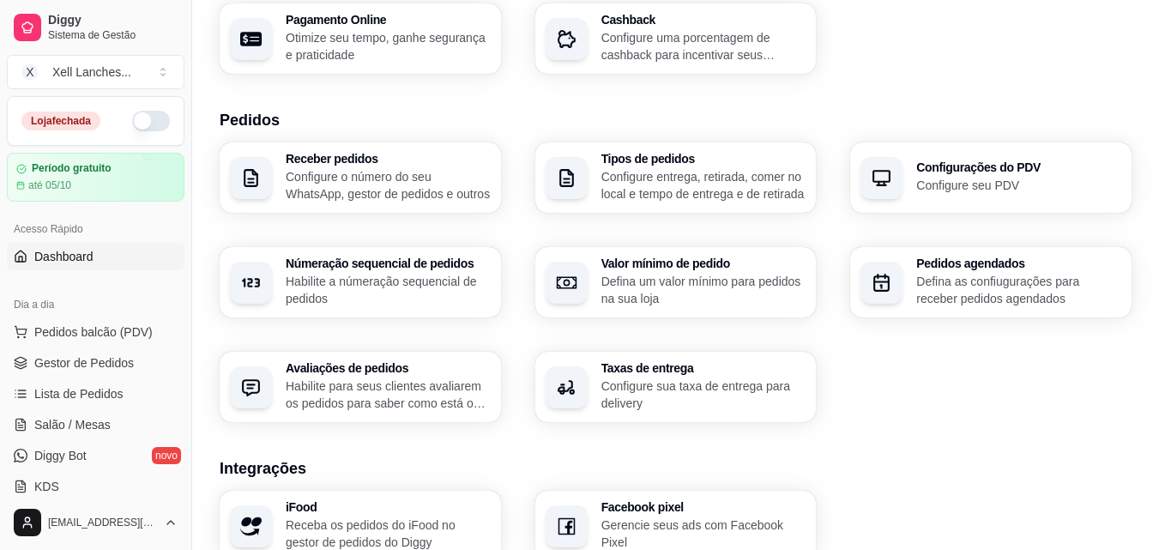
click at [113, 260] on link "Dashboard" at bounding box center [96, 256] width 178 height 27
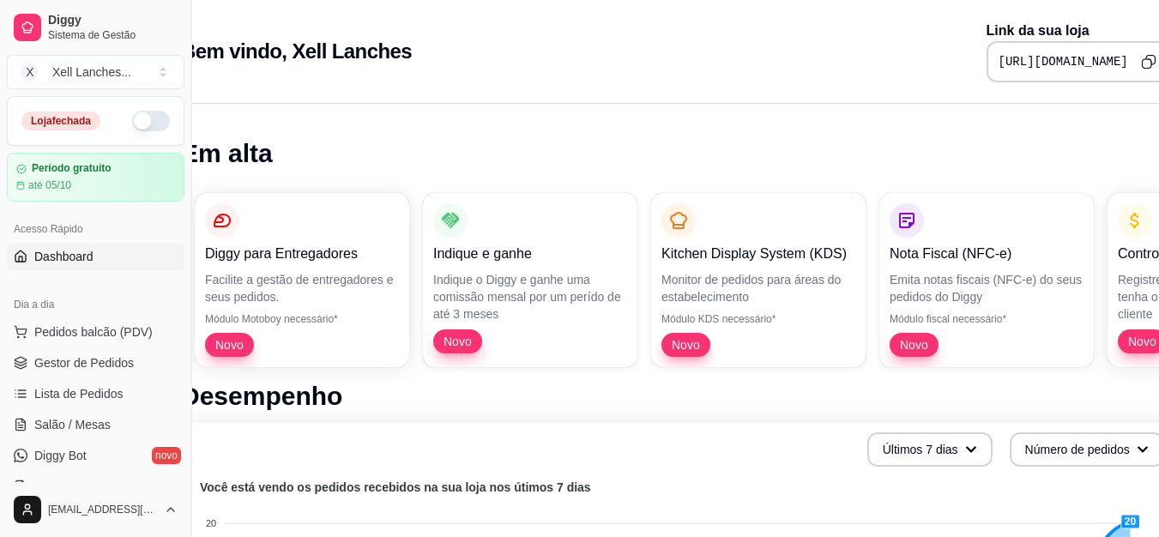
scroll to position [0, 77]
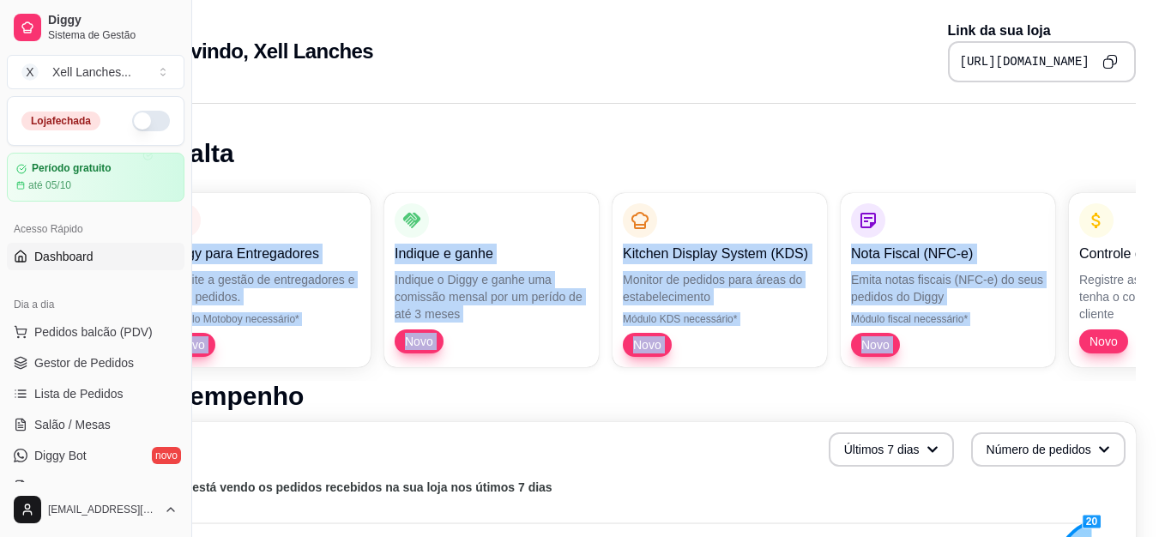
drag, startPoint x: 1139, startPoint y: 203, endPoint x: 735, endPoint y: 105, distance: 416.0
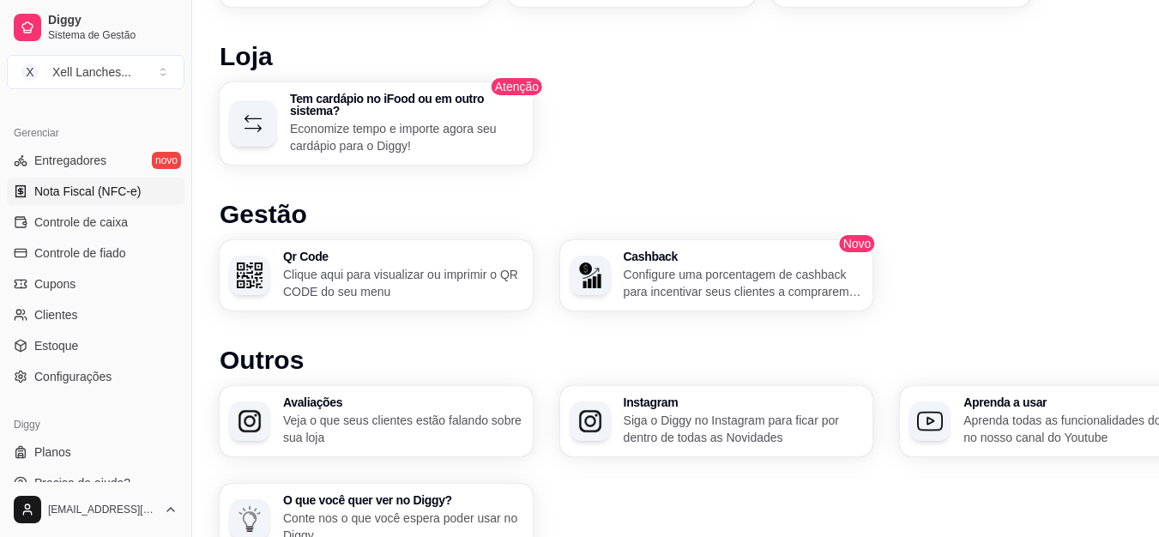
scroll to position [685, 0]
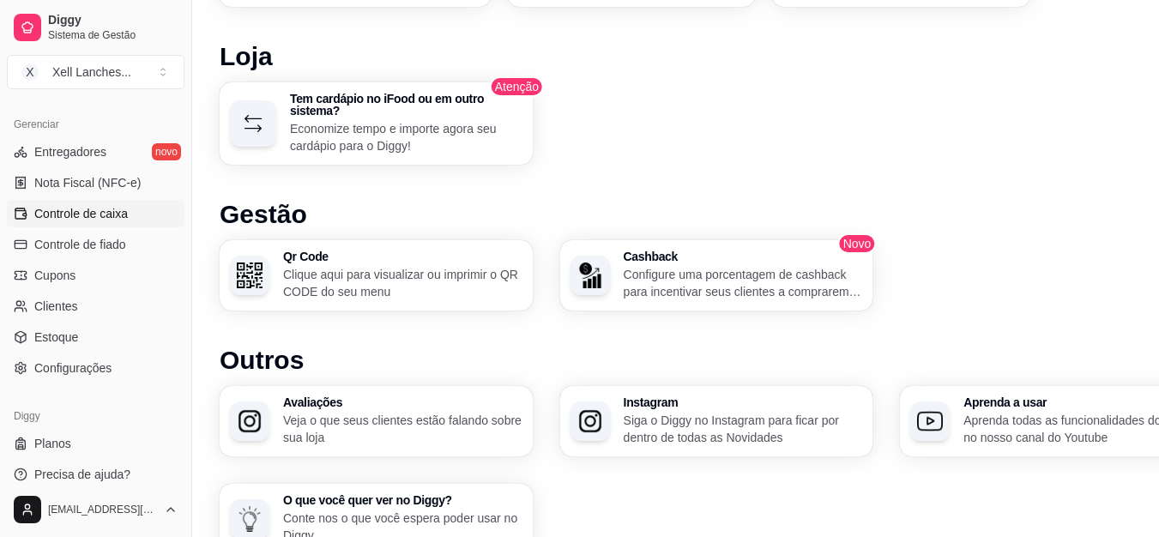
click at [114, 209] on span "Controle de caixa" at bounding box center [81, 213] width 94 height 17
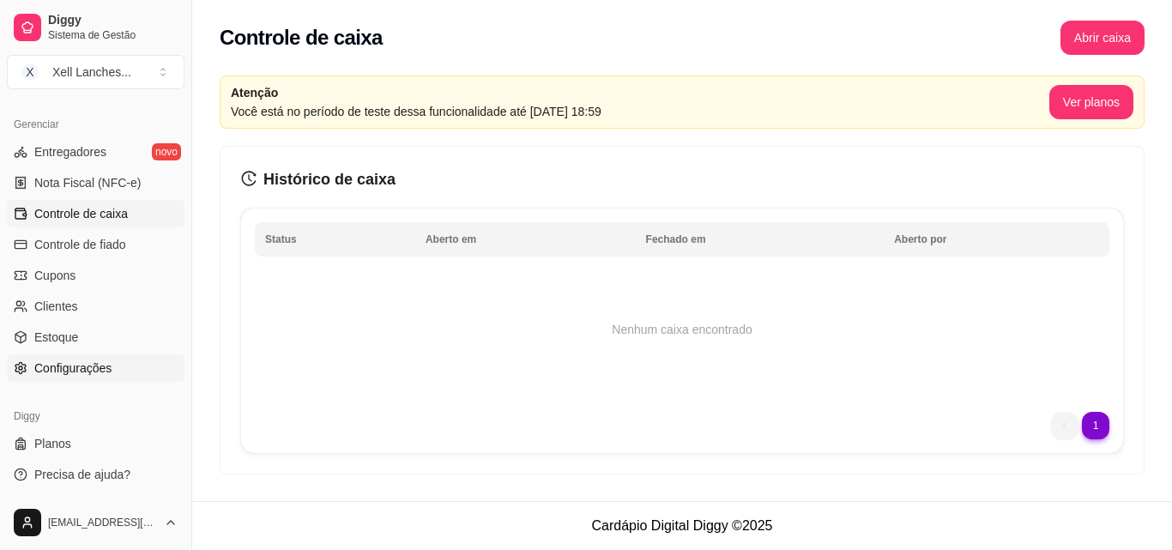
click at [81, 359] on link "Configurações" at bounding box center [96, 367] width 178 height 27
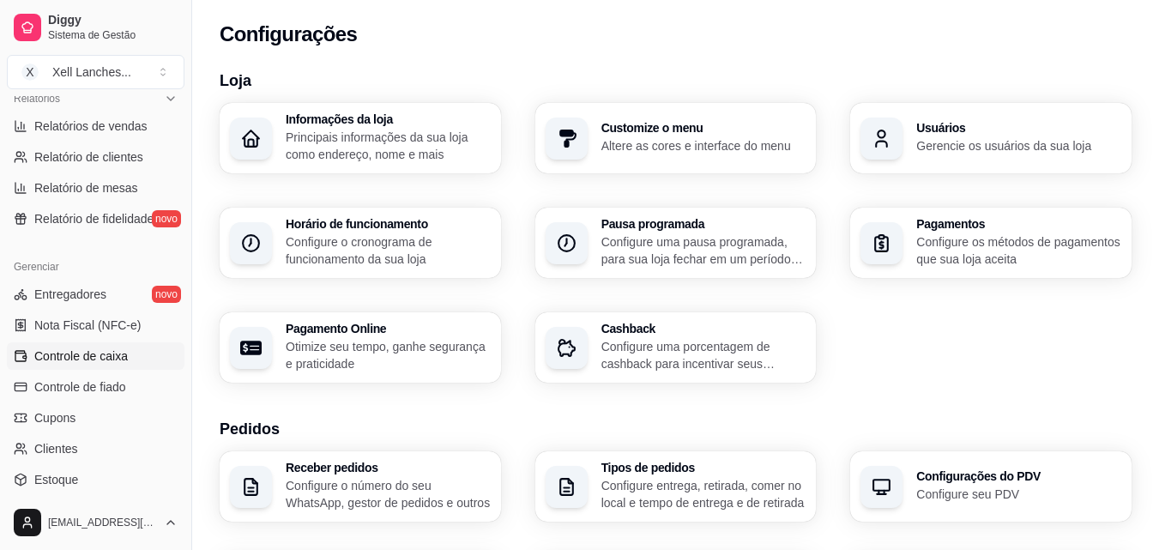
scroll to position [513, 0]
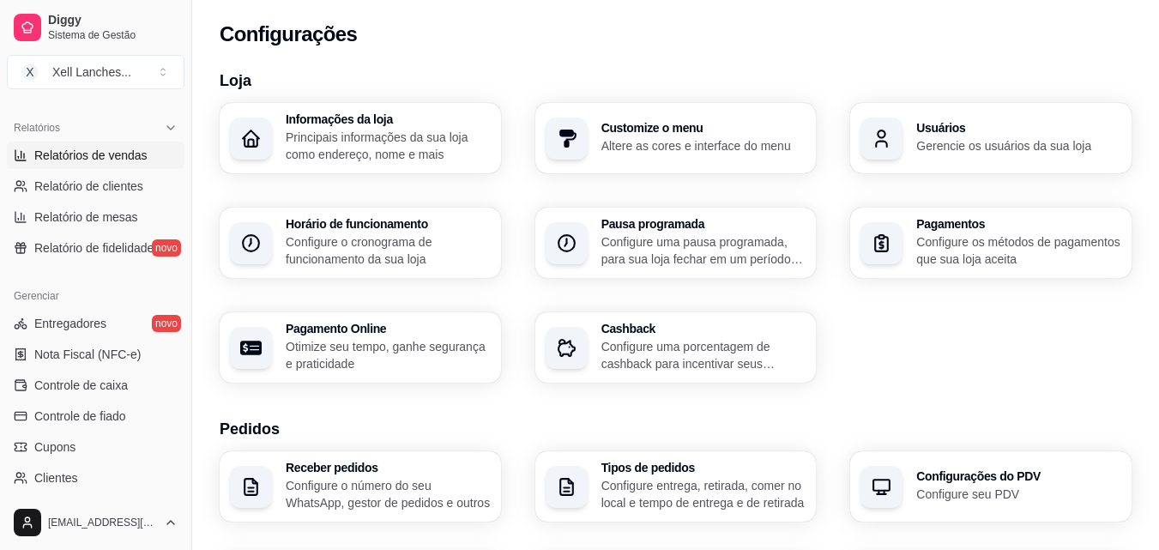
click at [104, 150] on span "Relatórios de vendas" at bounding box center [90, 155] width 113 height 17
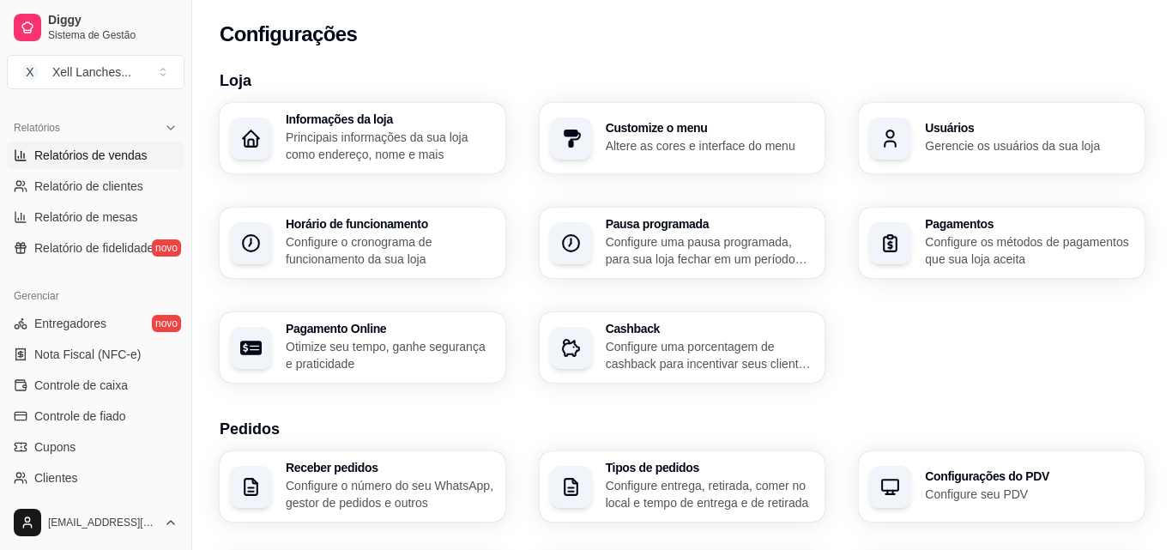
select select "ALL"
select select "0"
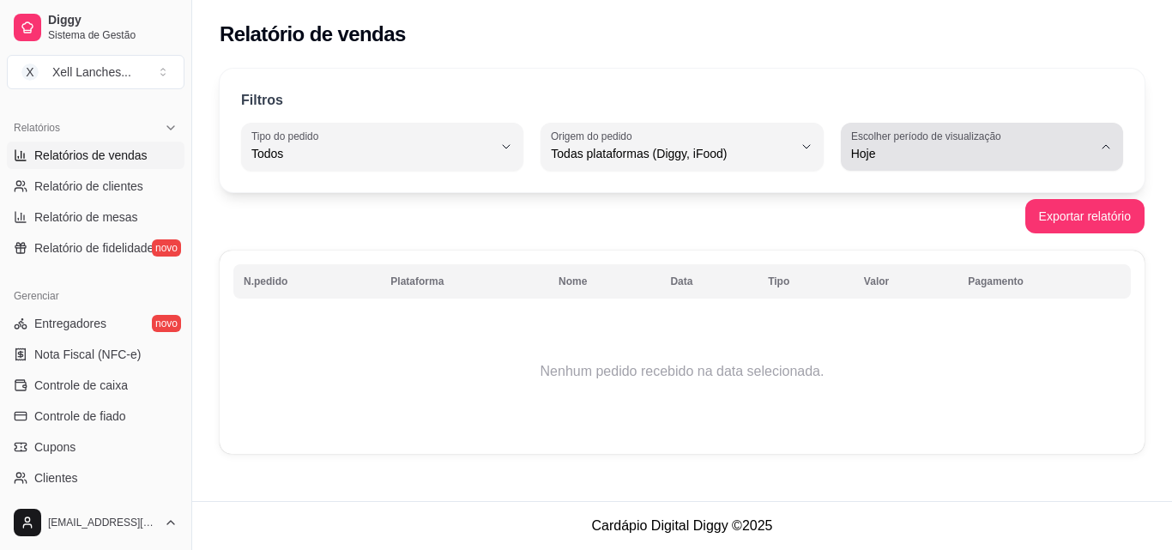
click at [883, 148] on span "Hoje" at bounding box center [971, 153] width 241 height 17
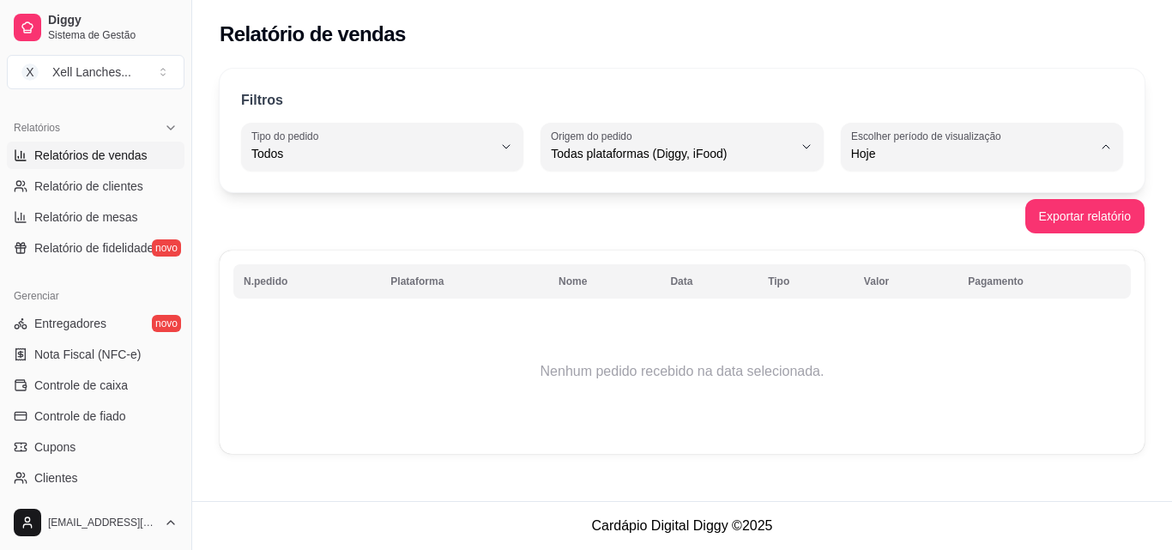
click at [895, 229] on span "Ontem" at bounding box center [974, 223] width 228 height 16
type input "1"
select select "1"
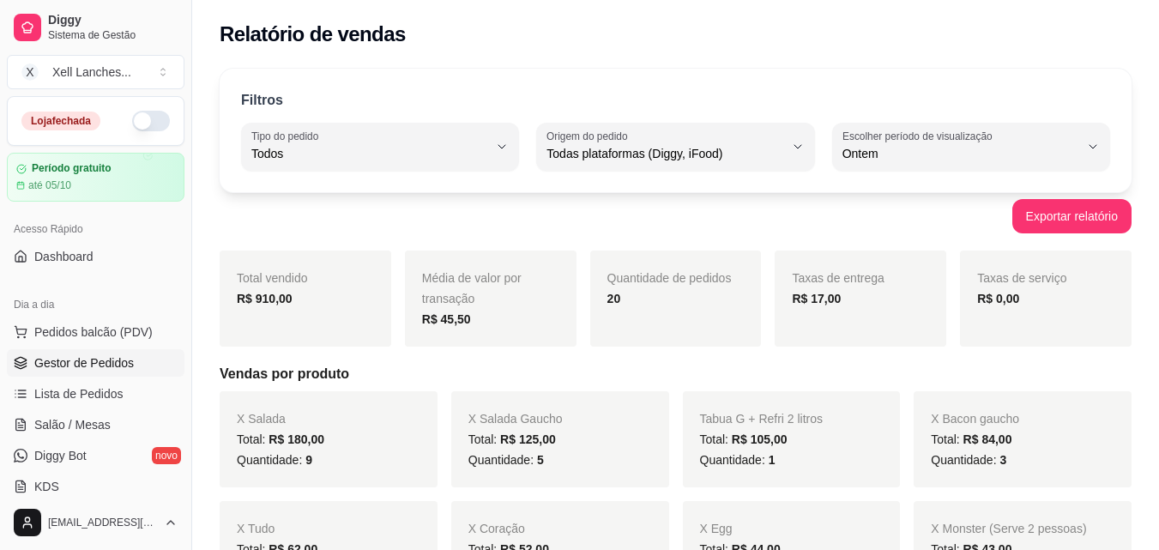
click at [75, 358] on span "Gestor de Pedidos" at bounding box center [84, 362] width 100 height 17
